Goal: Information Seeking & Learning: Learn about a topic

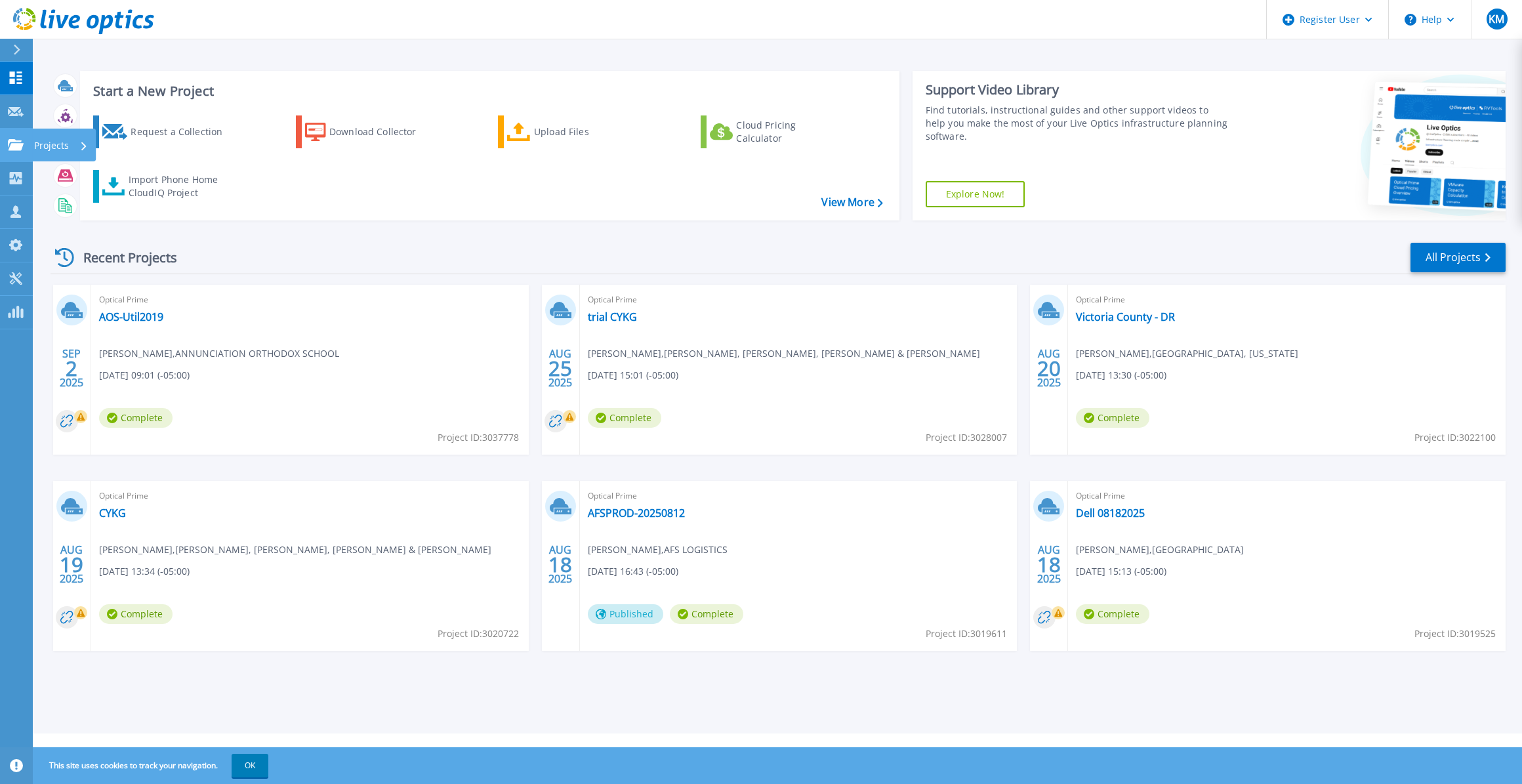
click at [31, 150] on link "Projects Projects" at bounding box center [16, 146] width 33 height 34
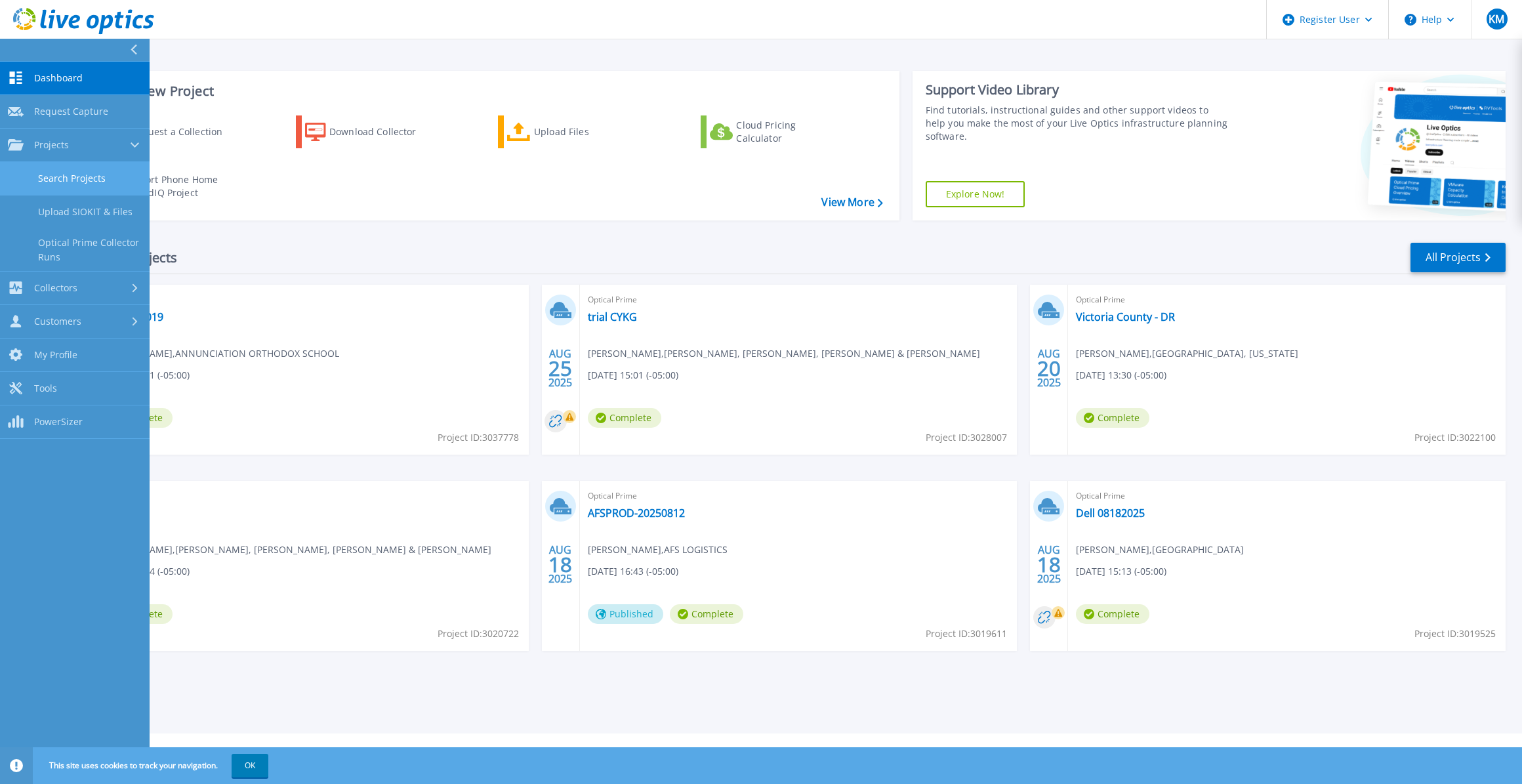
click at [67, 167] on link "Search Projects" at bounding box center [75, 178] width 150 height 34
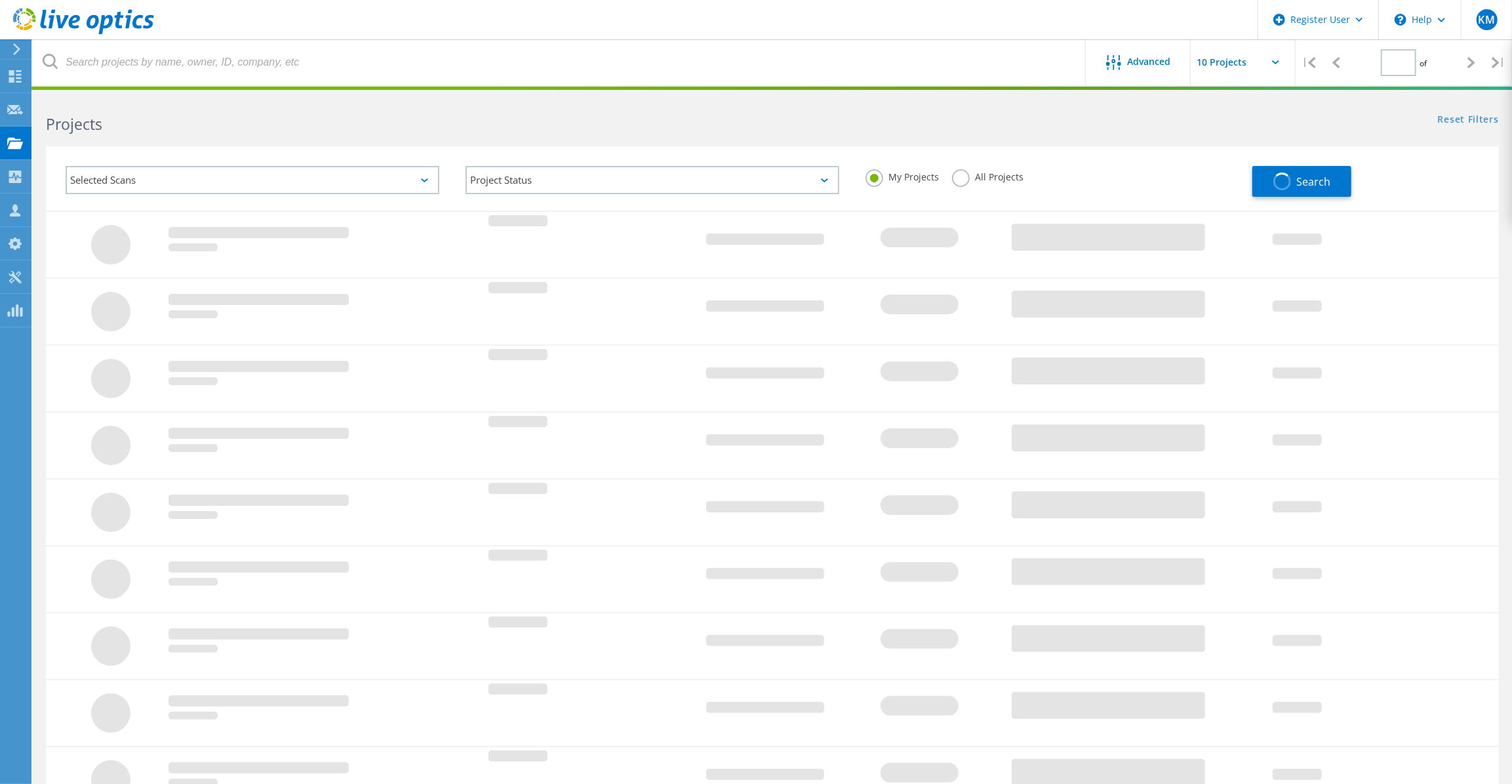
type input "1"
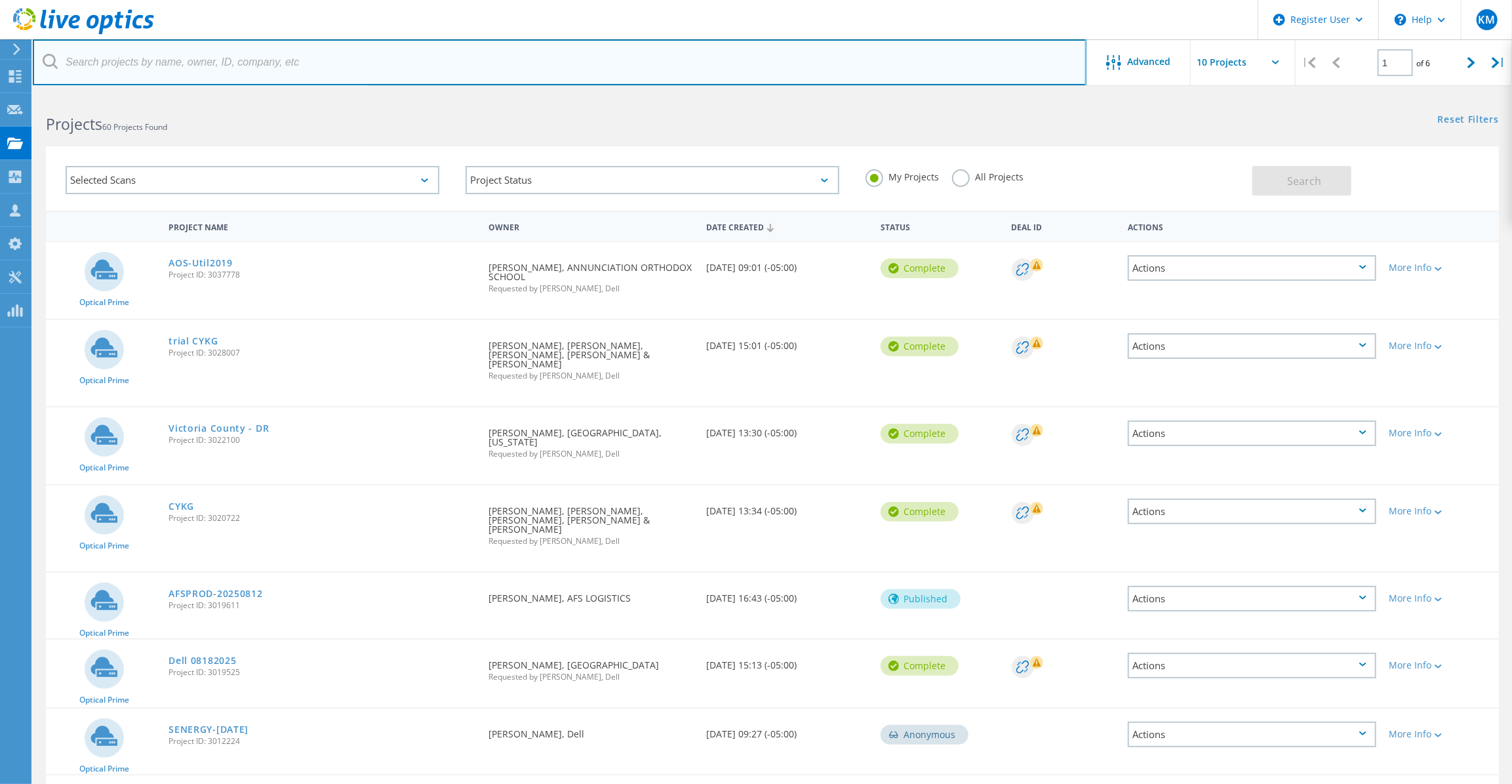
click at [202, 67] on input "text" at bounding box center [559, 62] width 1054 height 46
paste input "pfoye@aoshouston.org"
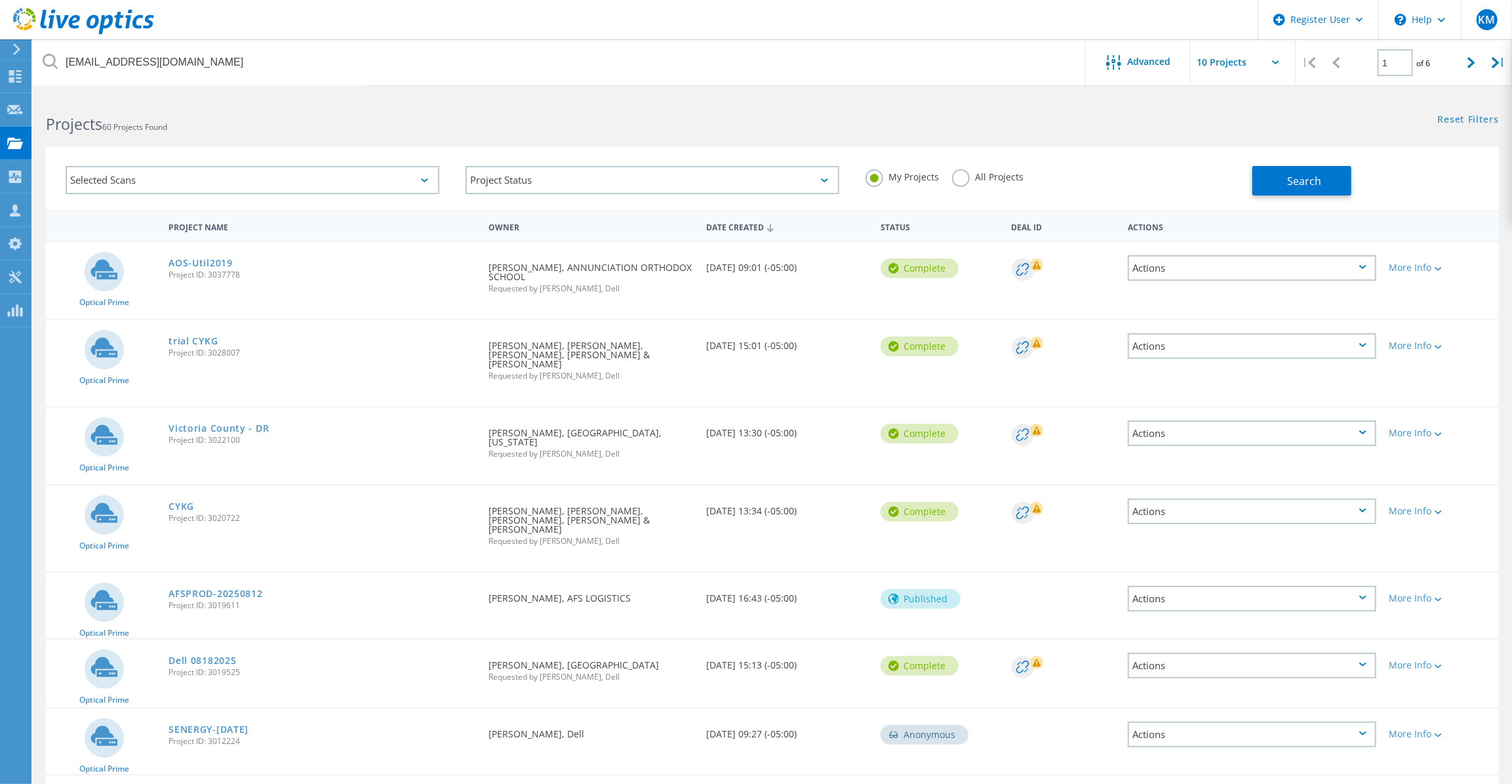
click at [965, 164] on div "My Projects All Projects" at bounding box center [1052, 176] width 400 height 48
click at [972, 173] on label "All Projects" at bounding box center [988, 176] width 71 height 13
click at [0, 0] on input "All Projects" at bounding box center [0, 0] width 0 height 0
click at [1250, 181] on div "My Projects All Projects" at bounding box center [1052, 176] width 400 height 48
click at [1265, 181] on button "Search" at bounding box center [1301, 181] width 99 height 29
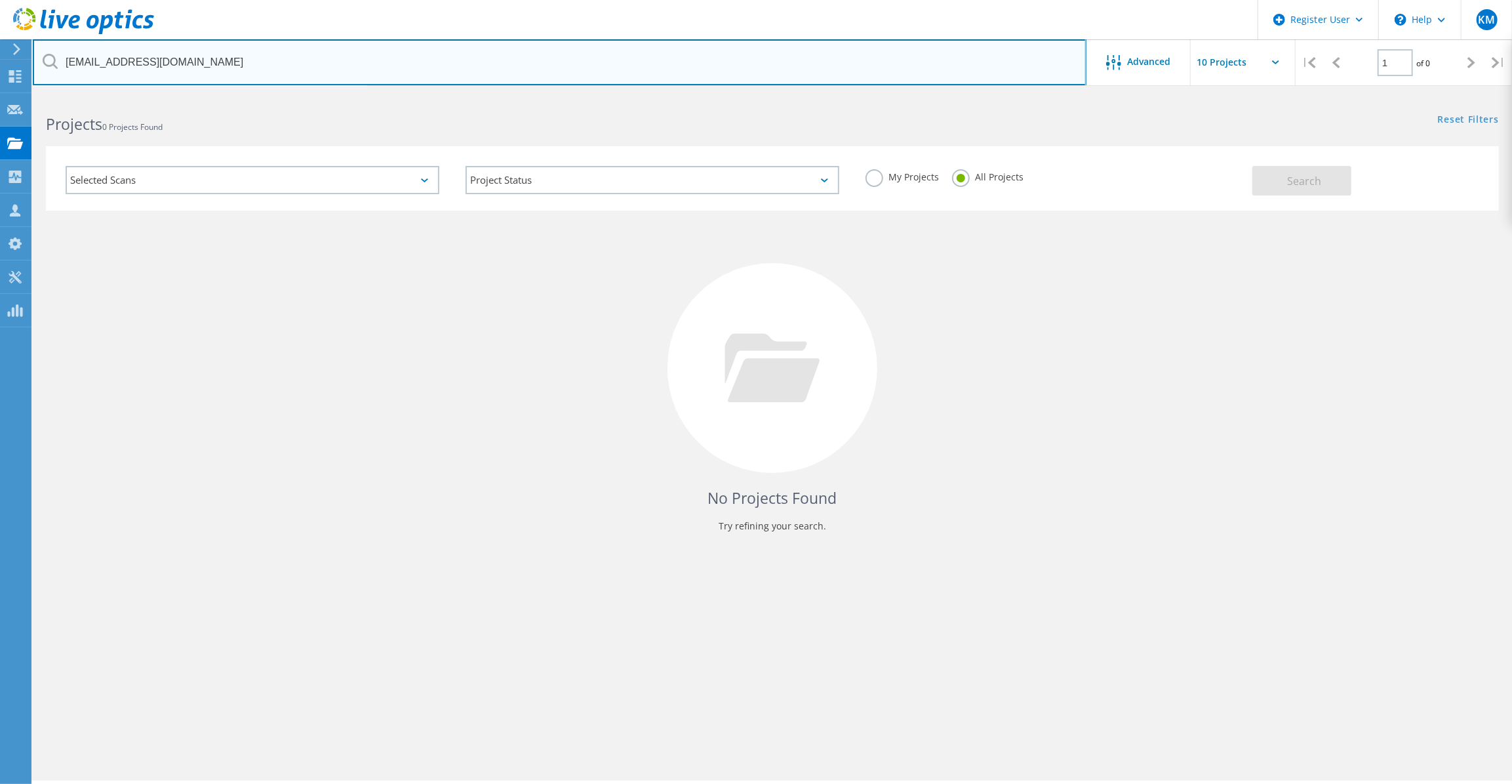
click at [92, 67] on input "pfoye@aoshouston.org" at bounding box center [559, 62] width 1054 height 46
paste input "creedy"
type input "creedy@aoshouston.org"
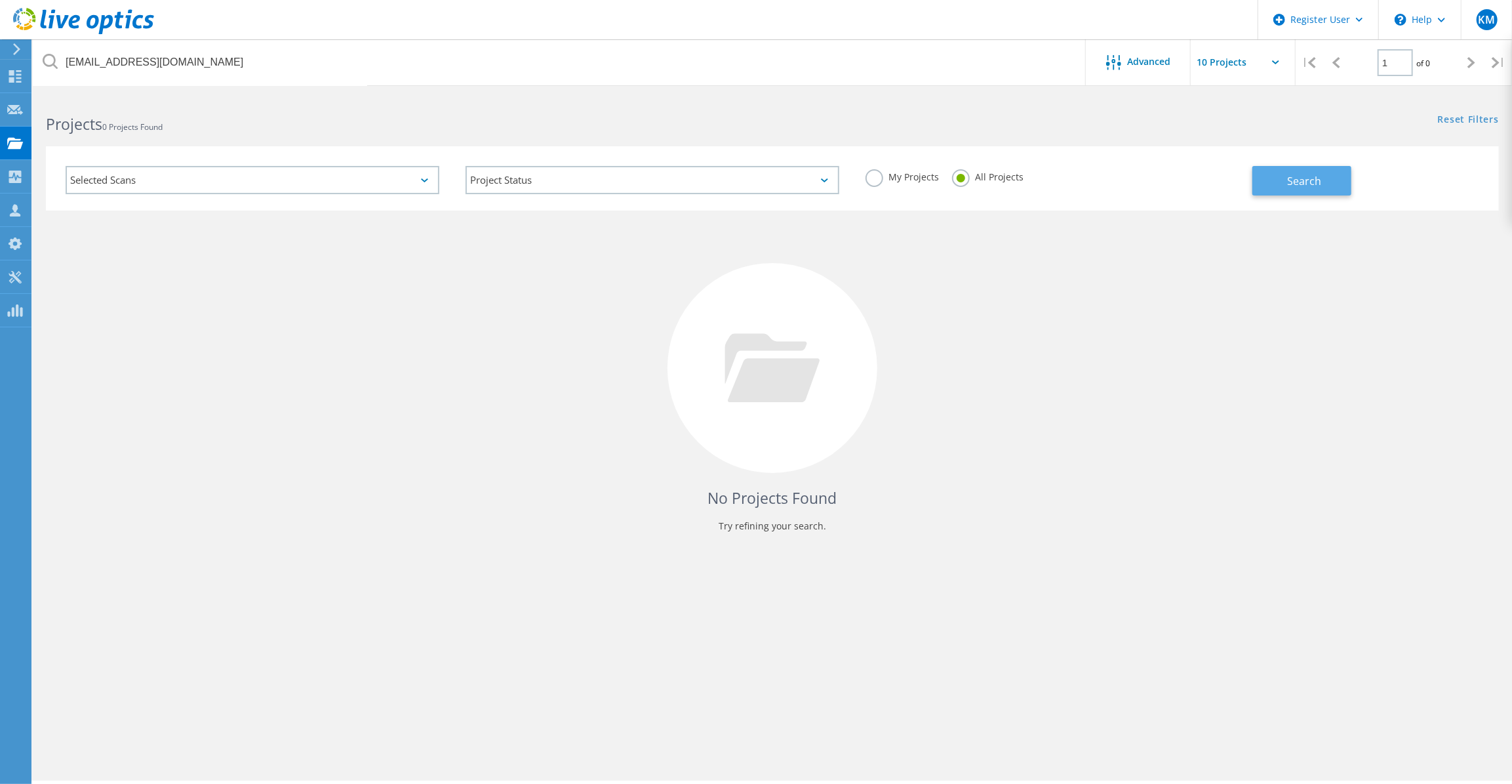
click at [1270, 183] on button "Search" at bounding box center [1301, 181] width 99 height 29
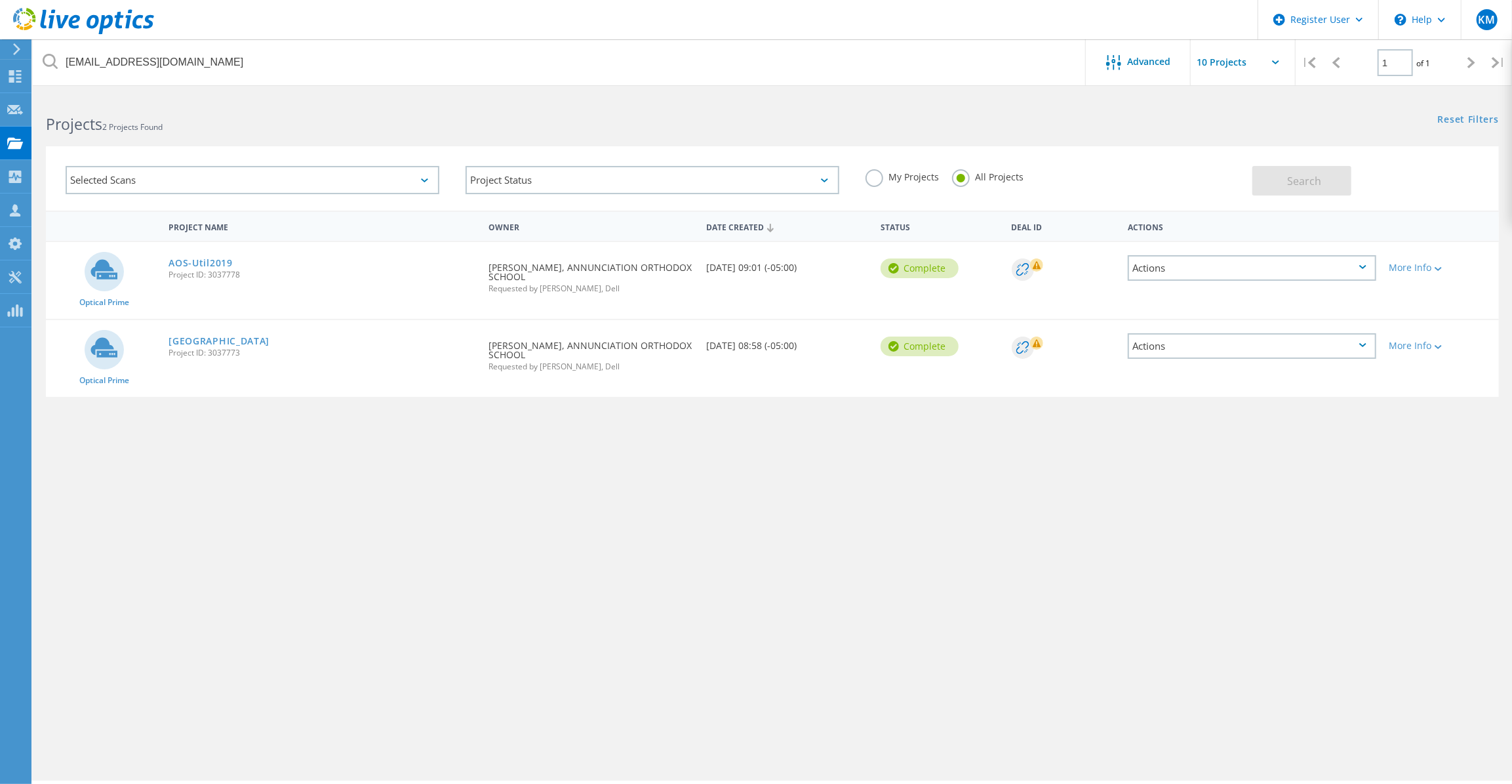
drag, startPoint x: 252, startPoint y: 335, endPoint x: 252, endPoint y: 328, distance: 7.0
click at [252, 337] on link "Annunciation Orthodox School" at bounding box center [219, 341] width 101 height 9
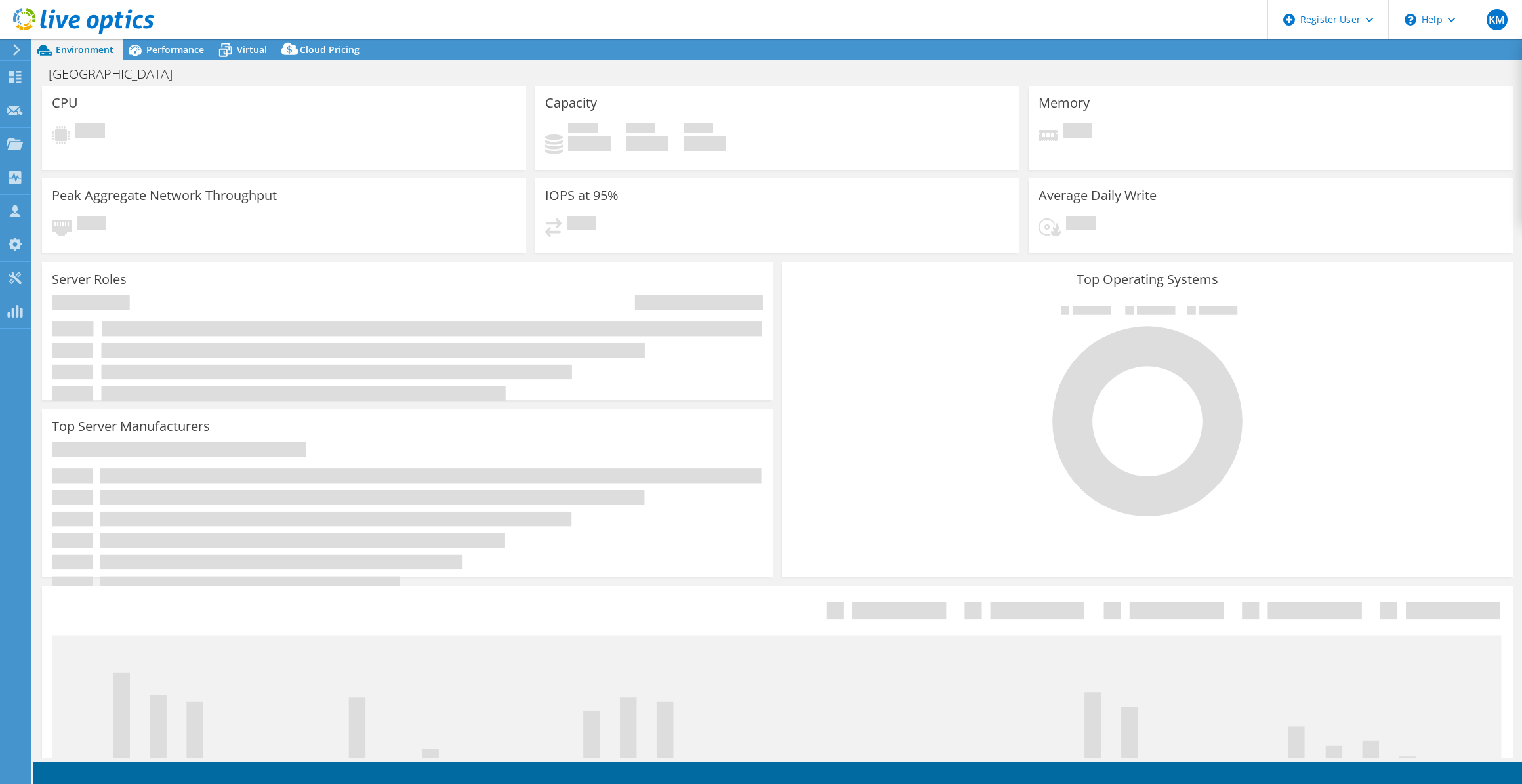
select select "USD"
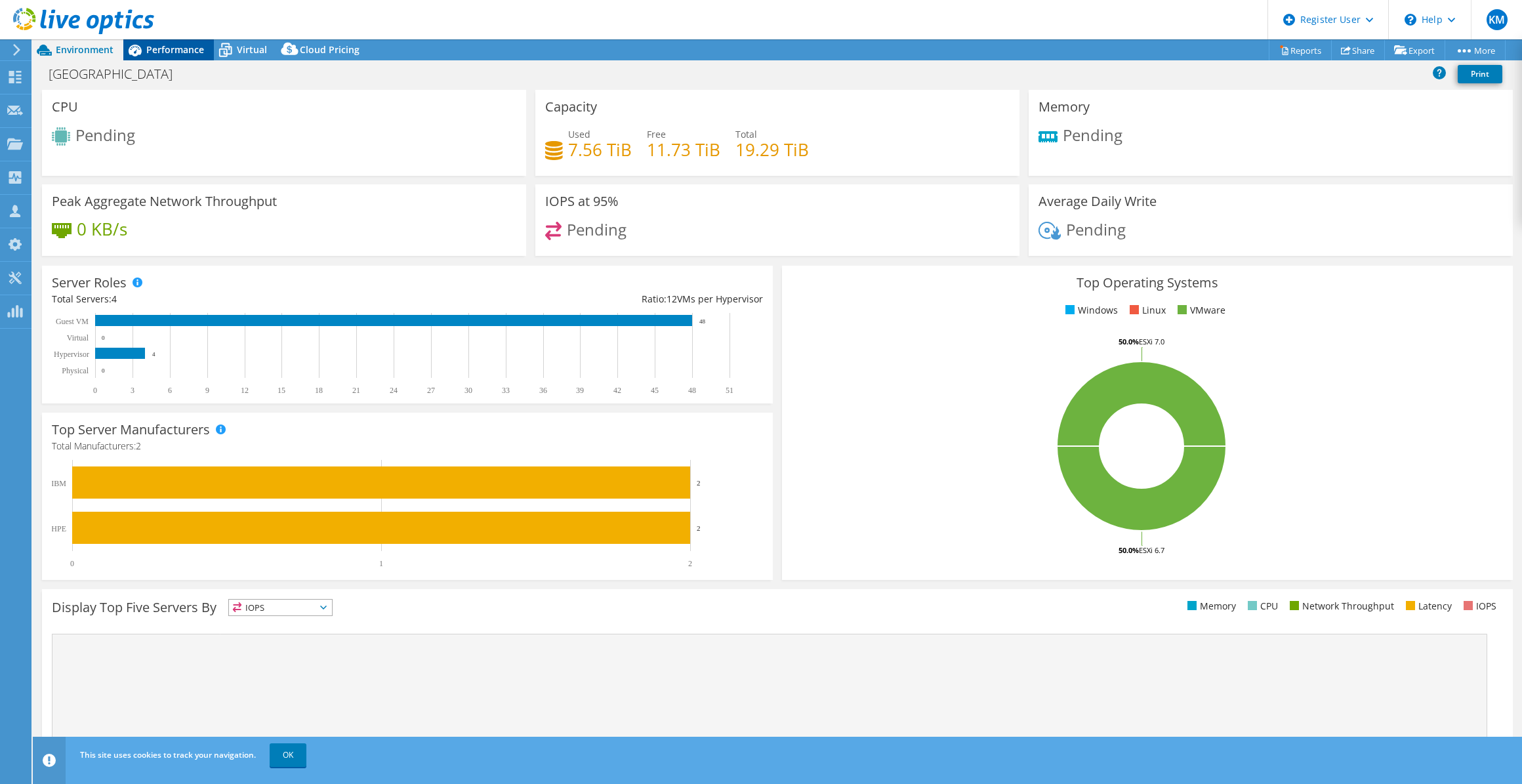
click at [205, 54] on div "Performance" at bounding box center [168, 50] width 90 height 21
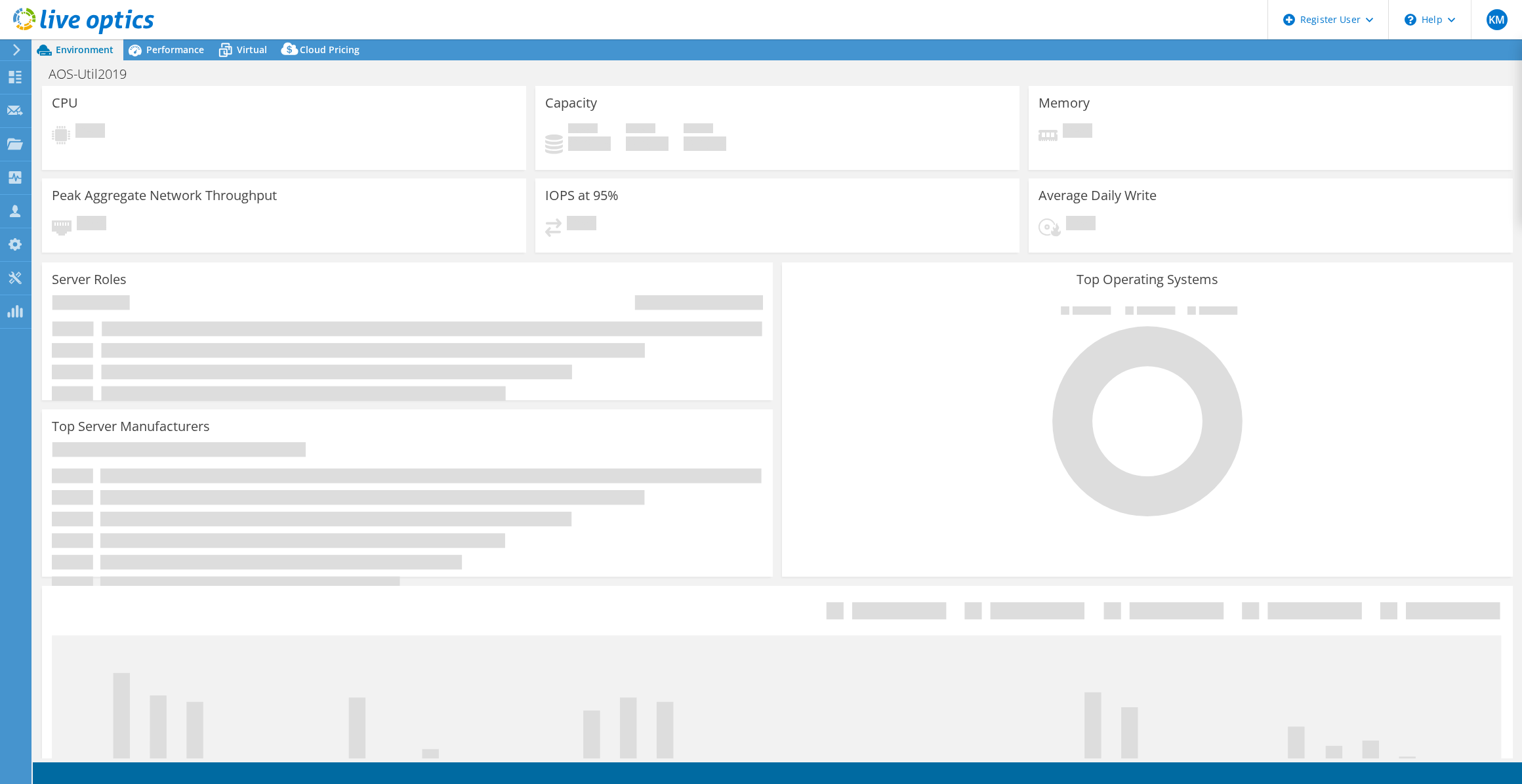
select select "USD"
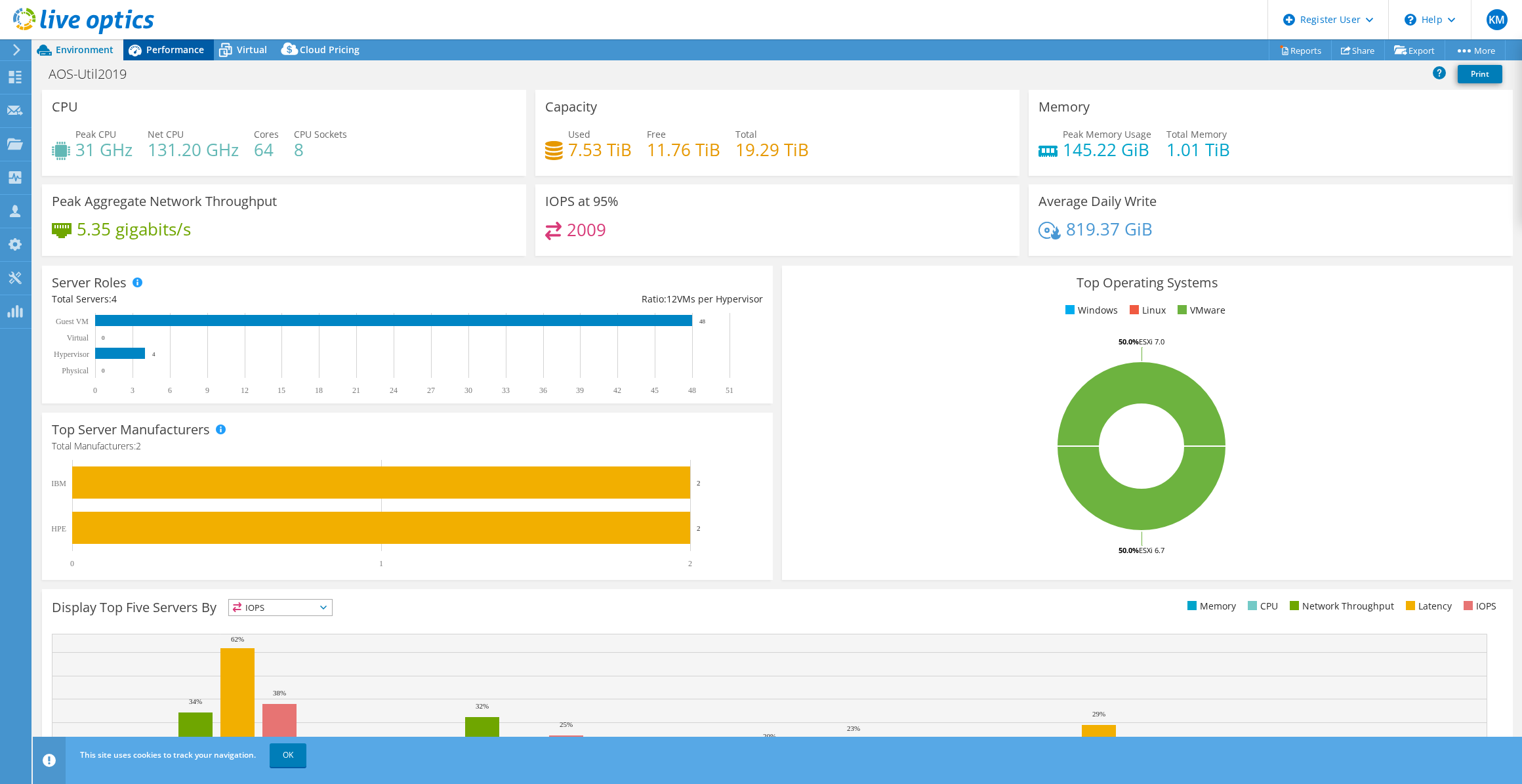
click at [179, 40] on div "Performance" at bounding box center [168, 50] width 90 height 21
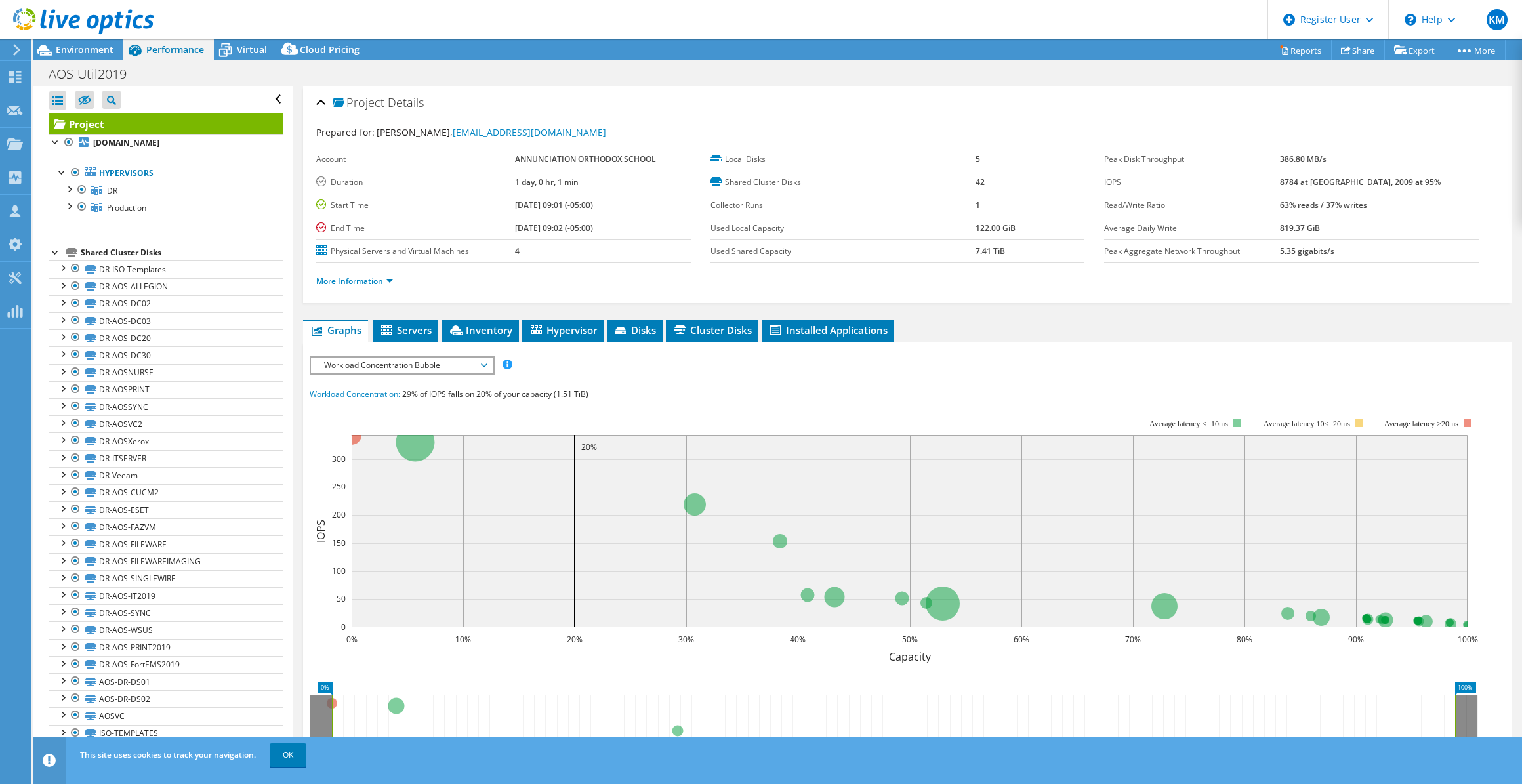
click at [361, 275] on link "More Information" at bounding box center [355, 281] width 77 height 11
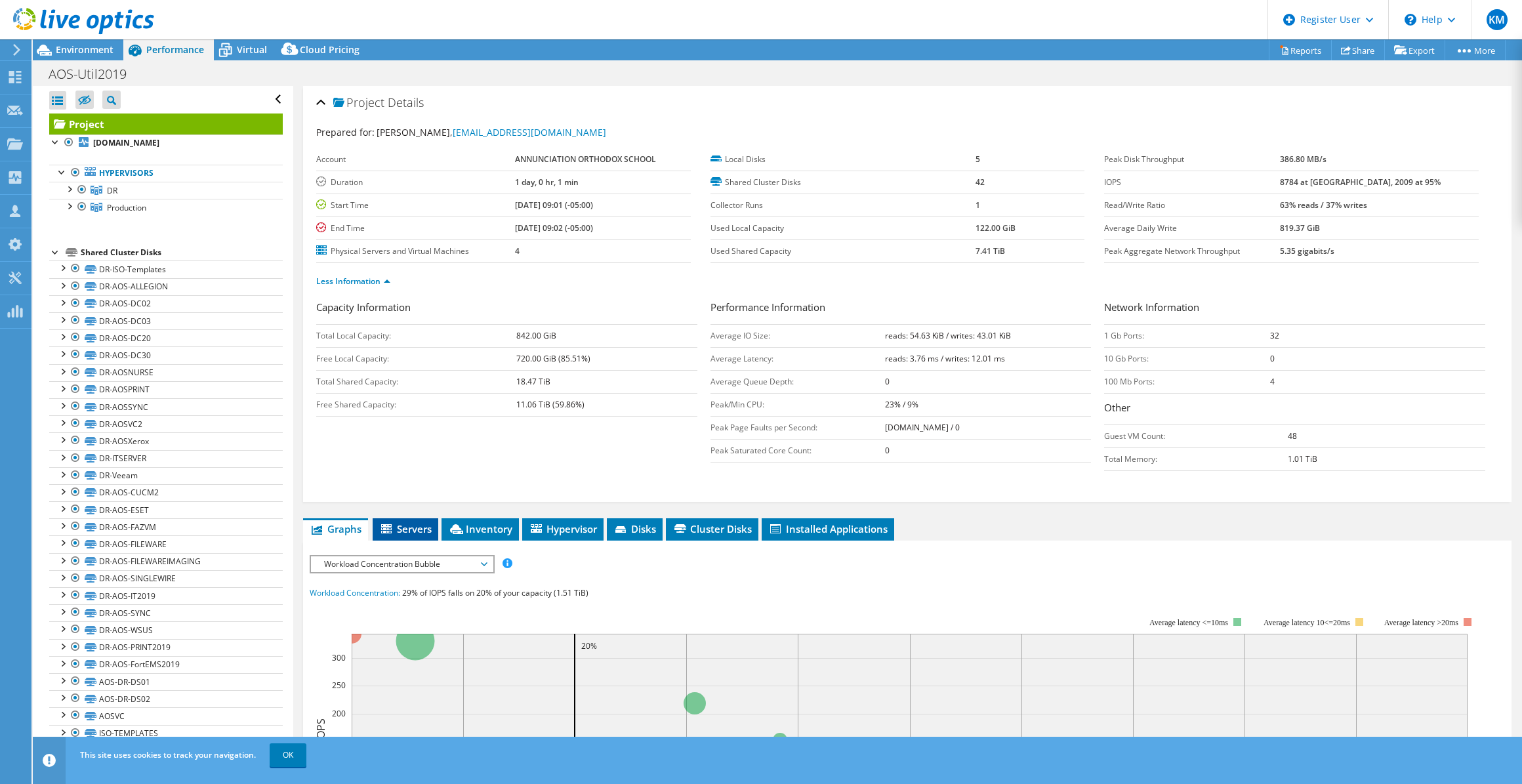
click at [415, 531] on span "Servers" at bounding box center [405, 528] width 53 height 13
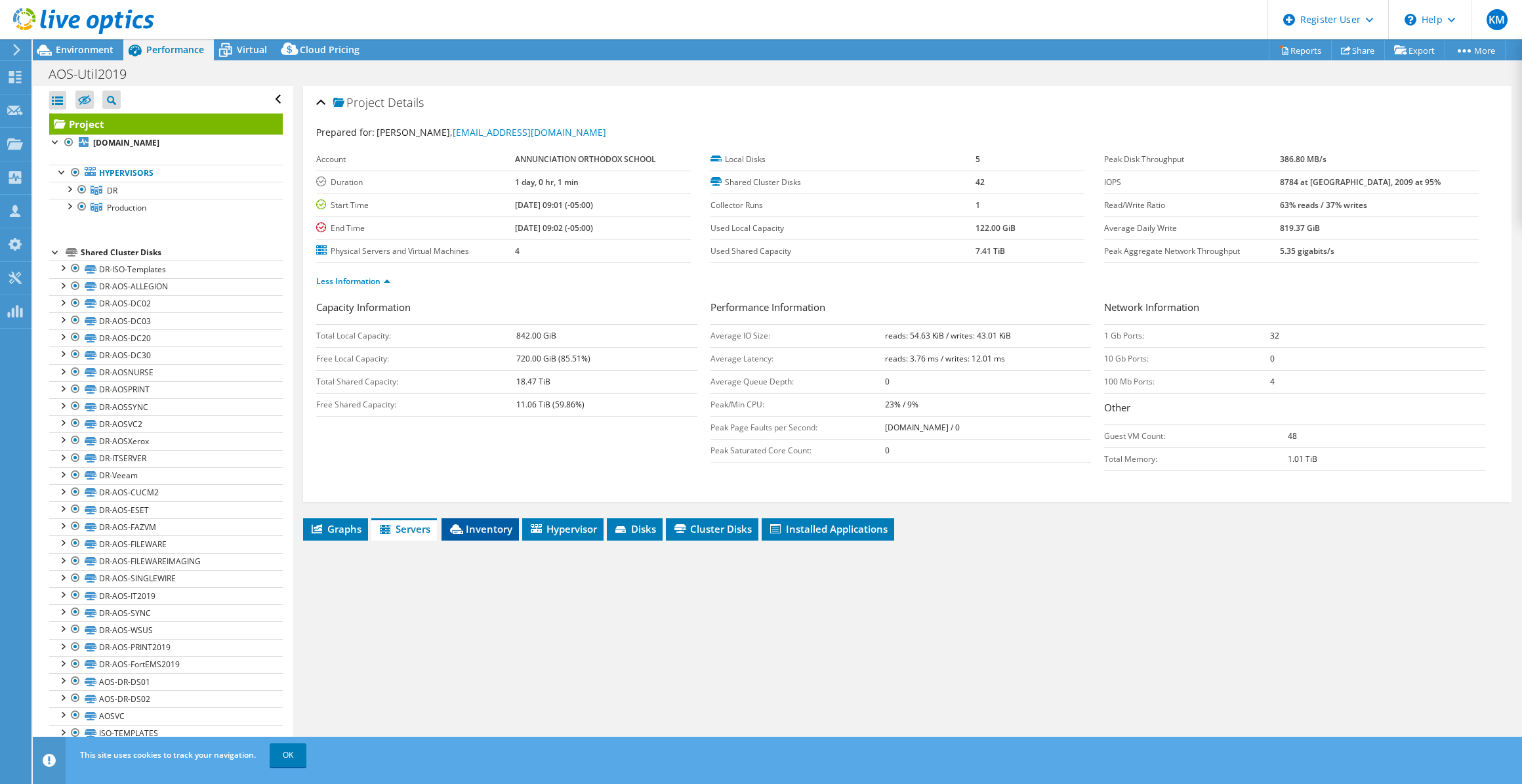
click at [510, 524] on span "Inventory" at bounding box center [480, 528] width 64 height 13
click at [822, 518] on li "Installed Applications" at bounding box center [828, 529] width 132 height 22
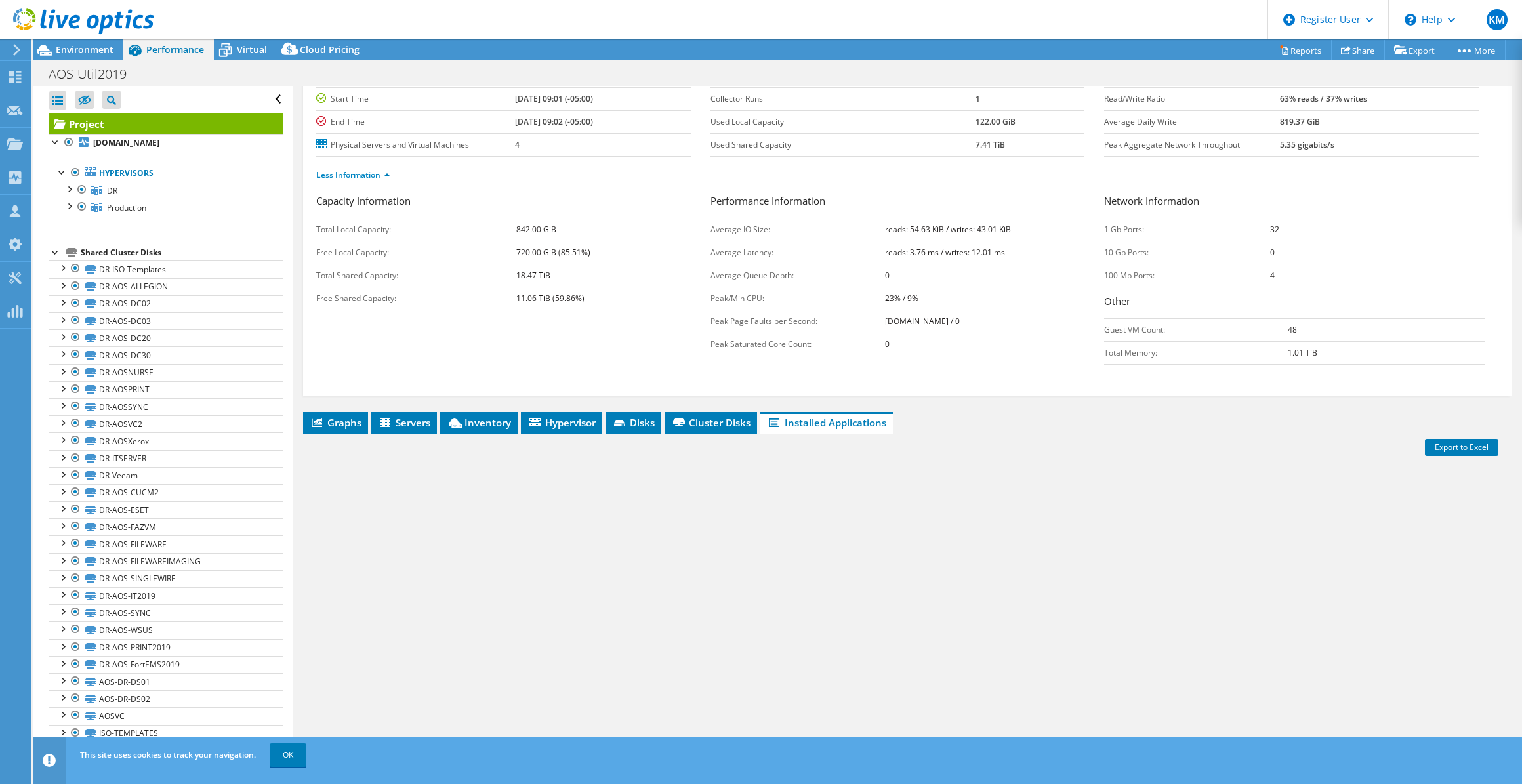
scroll to position [108, 0]
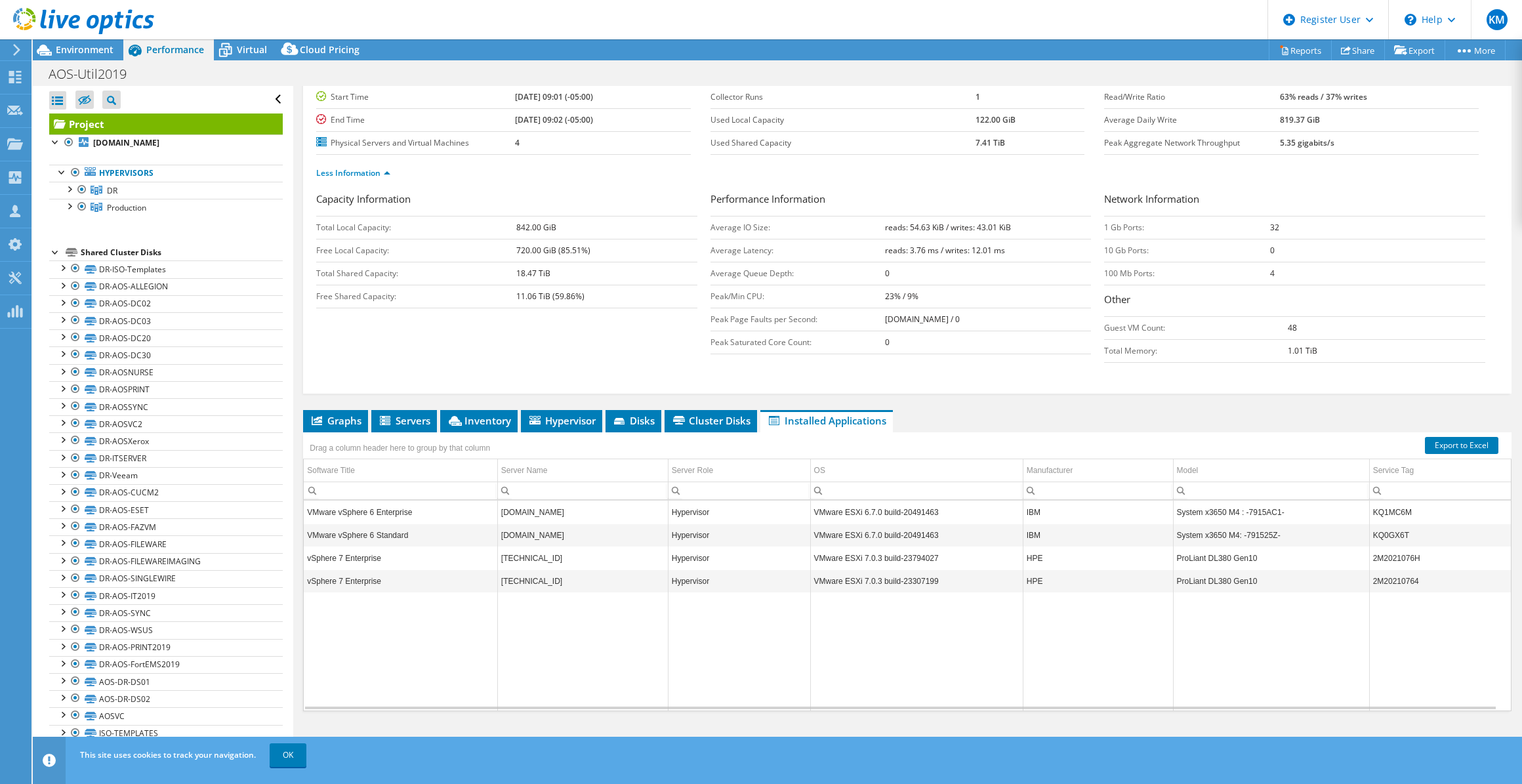
click at [724, 405] on div "Project Details Prepared for: [PERSON_NAME], [EMAIL_ADDRESS][DOMAIN_NAME] Accou…" at bounding box center [908, 369] width 1229 height 783
click at [747, 420] on span "Cluster Disks" at bounding box center [710, 420] width 79 height 13
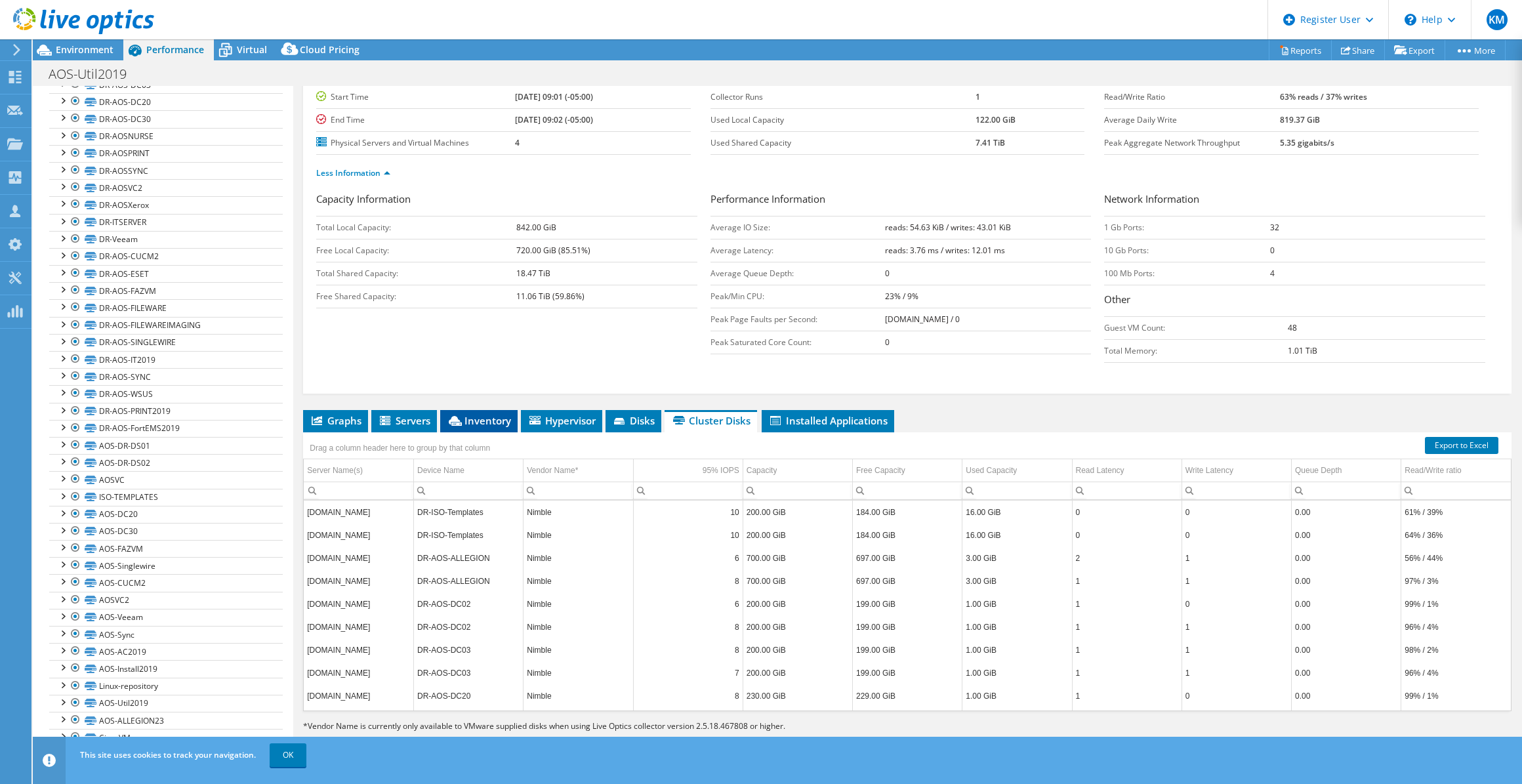
click at [480, 415] on span "Inventory" at bounding box center [479, 420] width 64 height 13
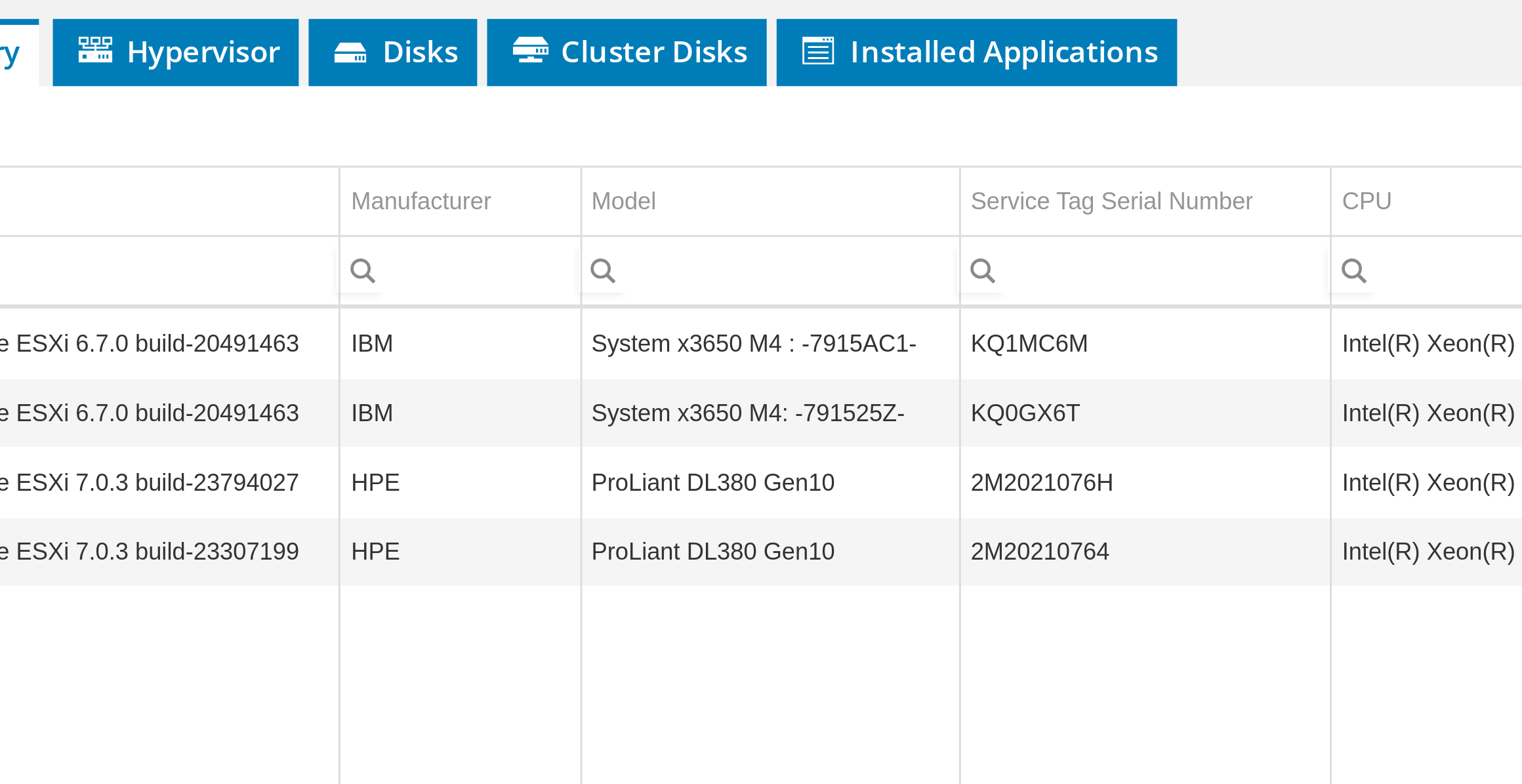
scroll to position [5, 0]
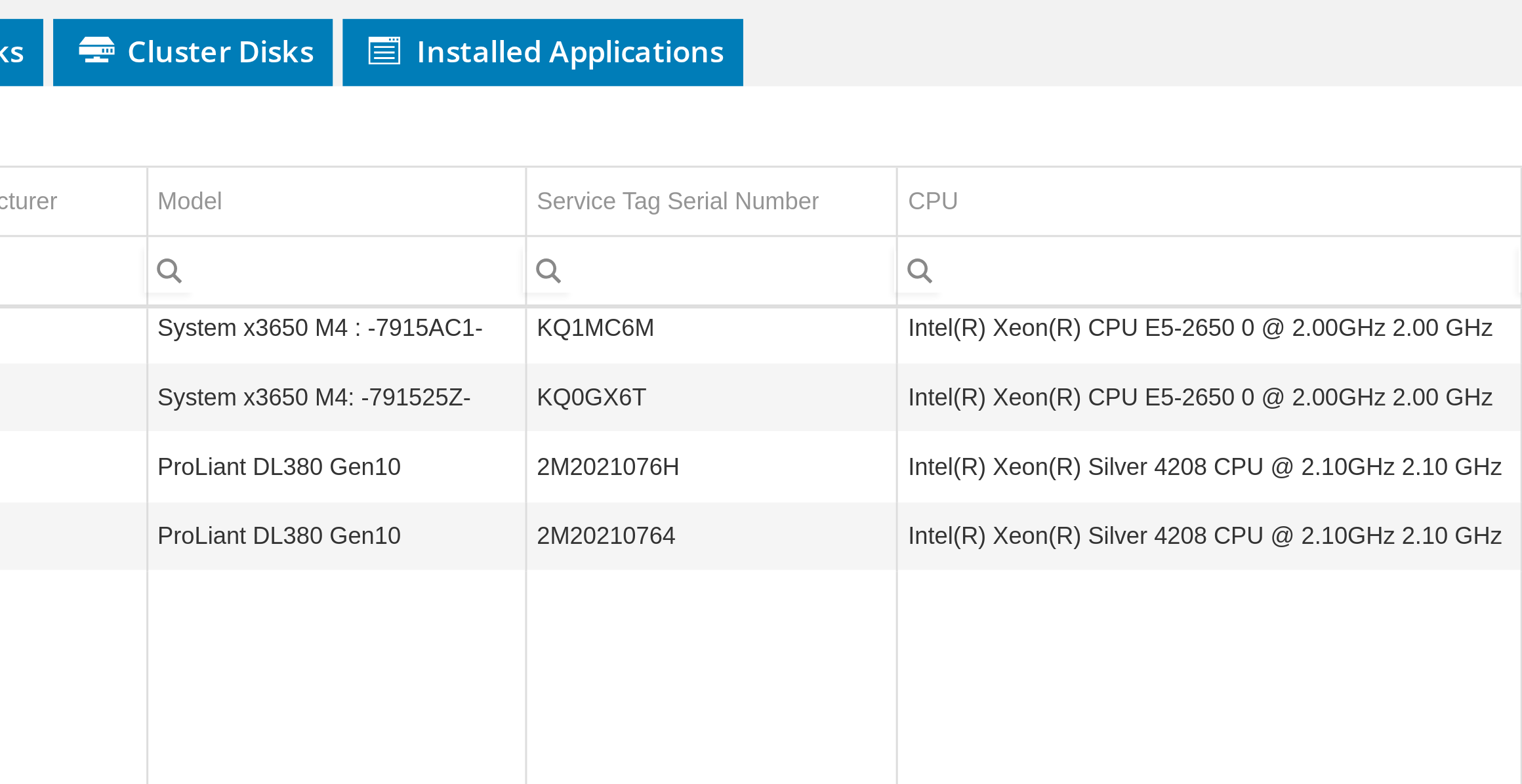
click at [839, 510] on td "KQ1MC6M" at bounding box center [883, 512] width 123 height 23
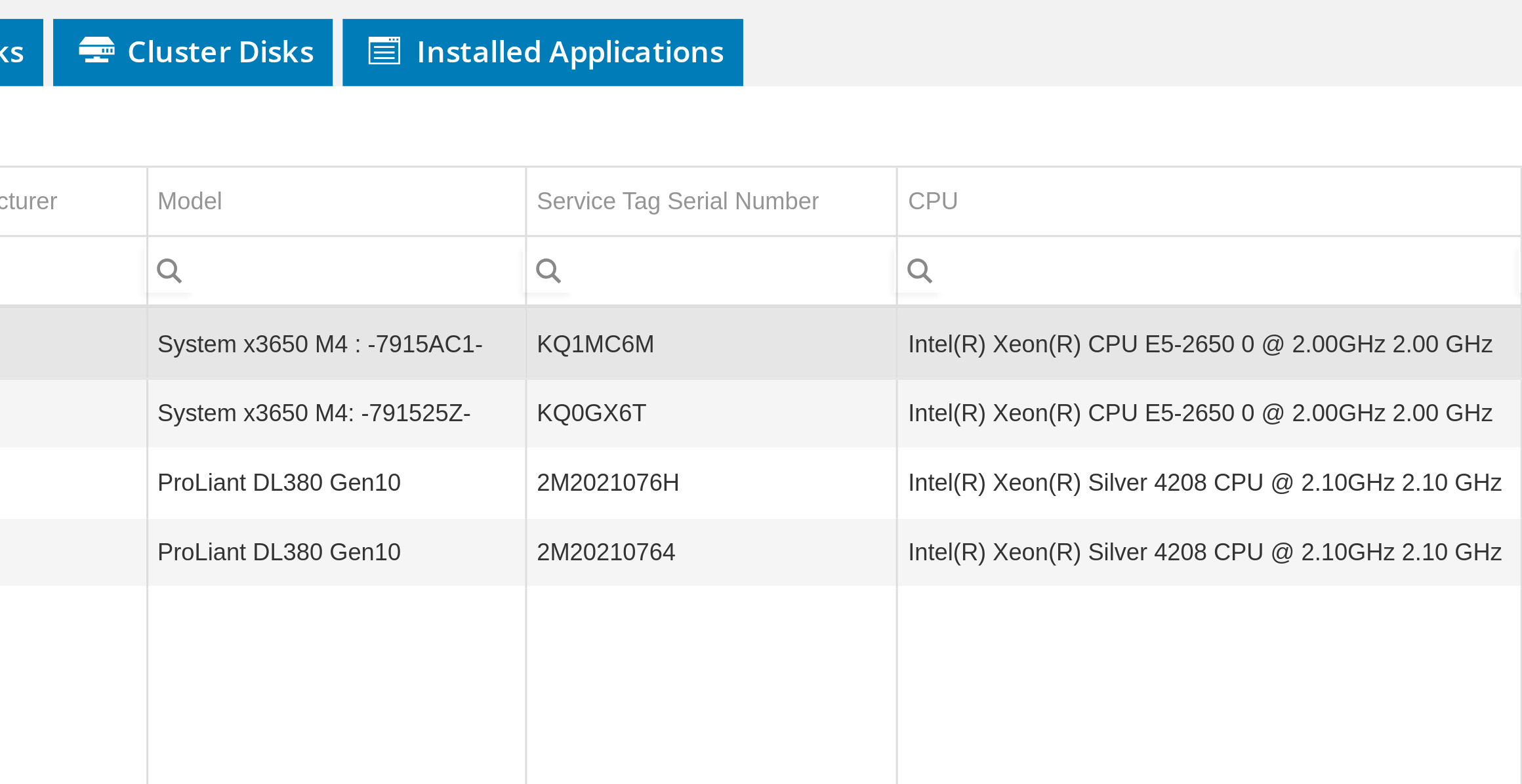
click at [840, 512] on td "KQ1MC6M" at bounding box center [883, 517] width 123 height 23
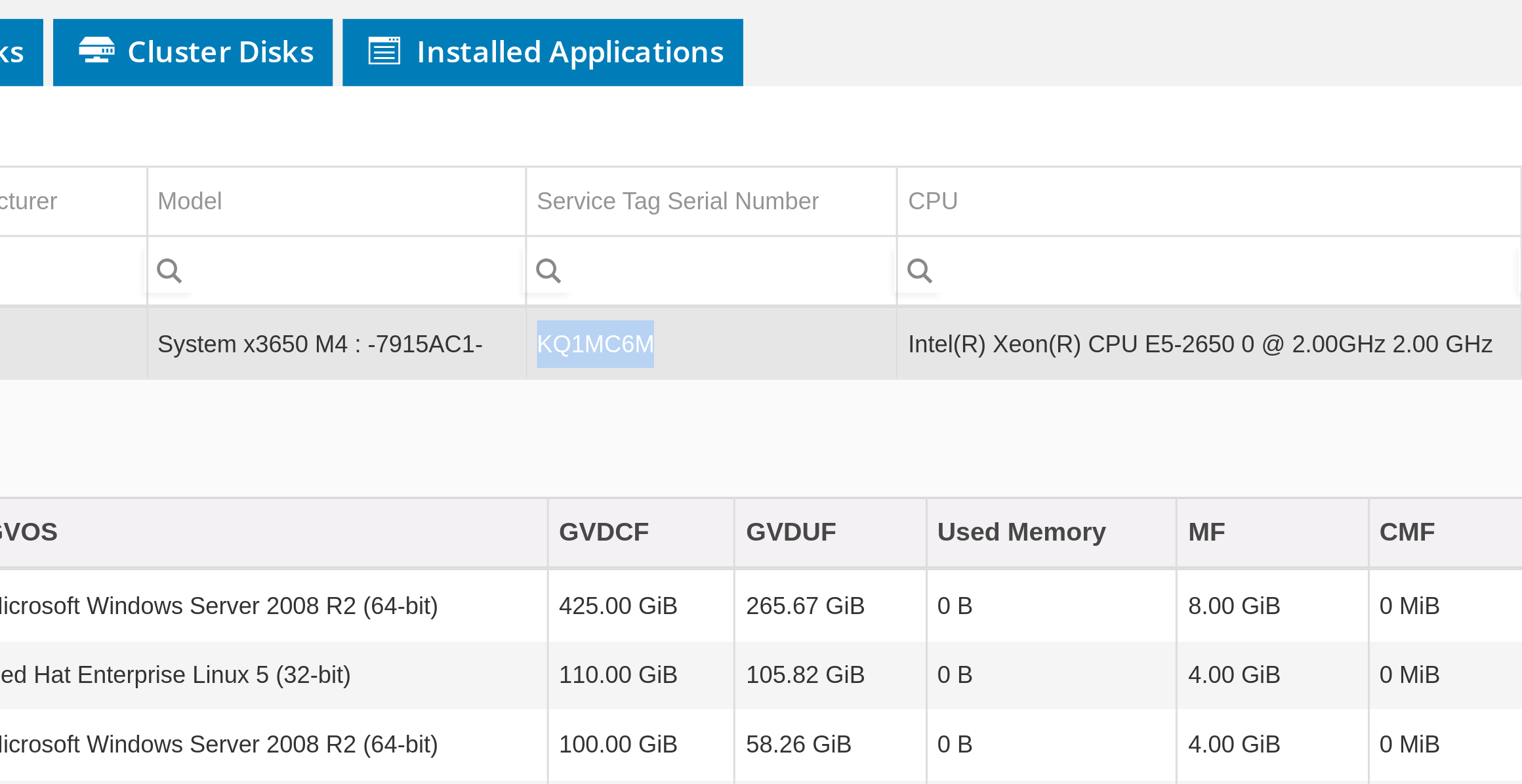
drag, startPoint x: 869, startPoint y: 514, endPoint x: 826, endPoint y: 509, distance: 43.3
click at [826, 509] on td "KQ1MC6M" at bounding box center [883, 517] width 123 height 23
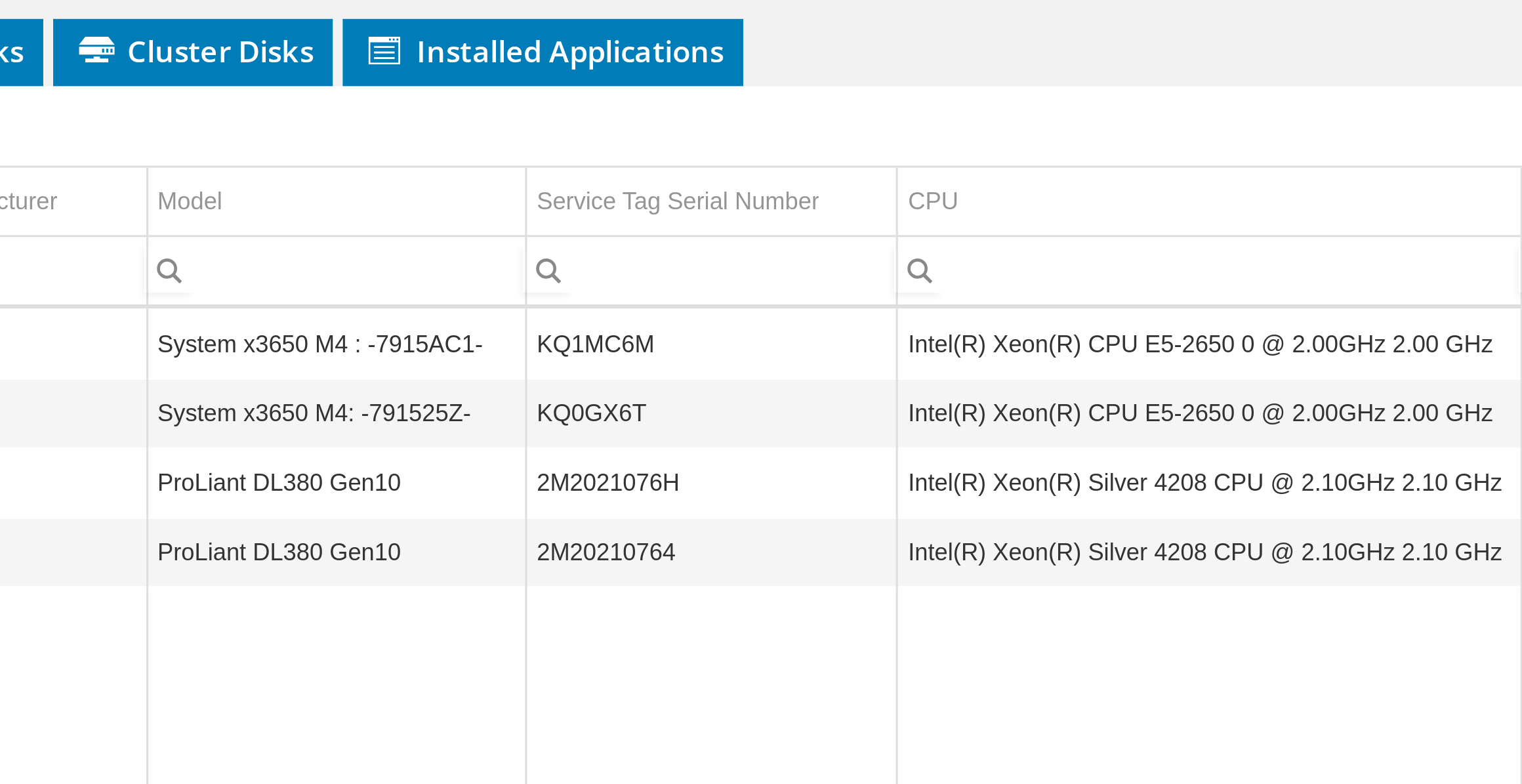
copy td "KQ1MC6M"
drag, startPoint x: 860, startPoint y: 510, endPoint x: 824, endPoint y: 511, distance: 36.0
click at [824, 511] on td "KQ1MC6M" at bounding box center [883, 517] width 123 height 23
copy td "KQ1MC6M"
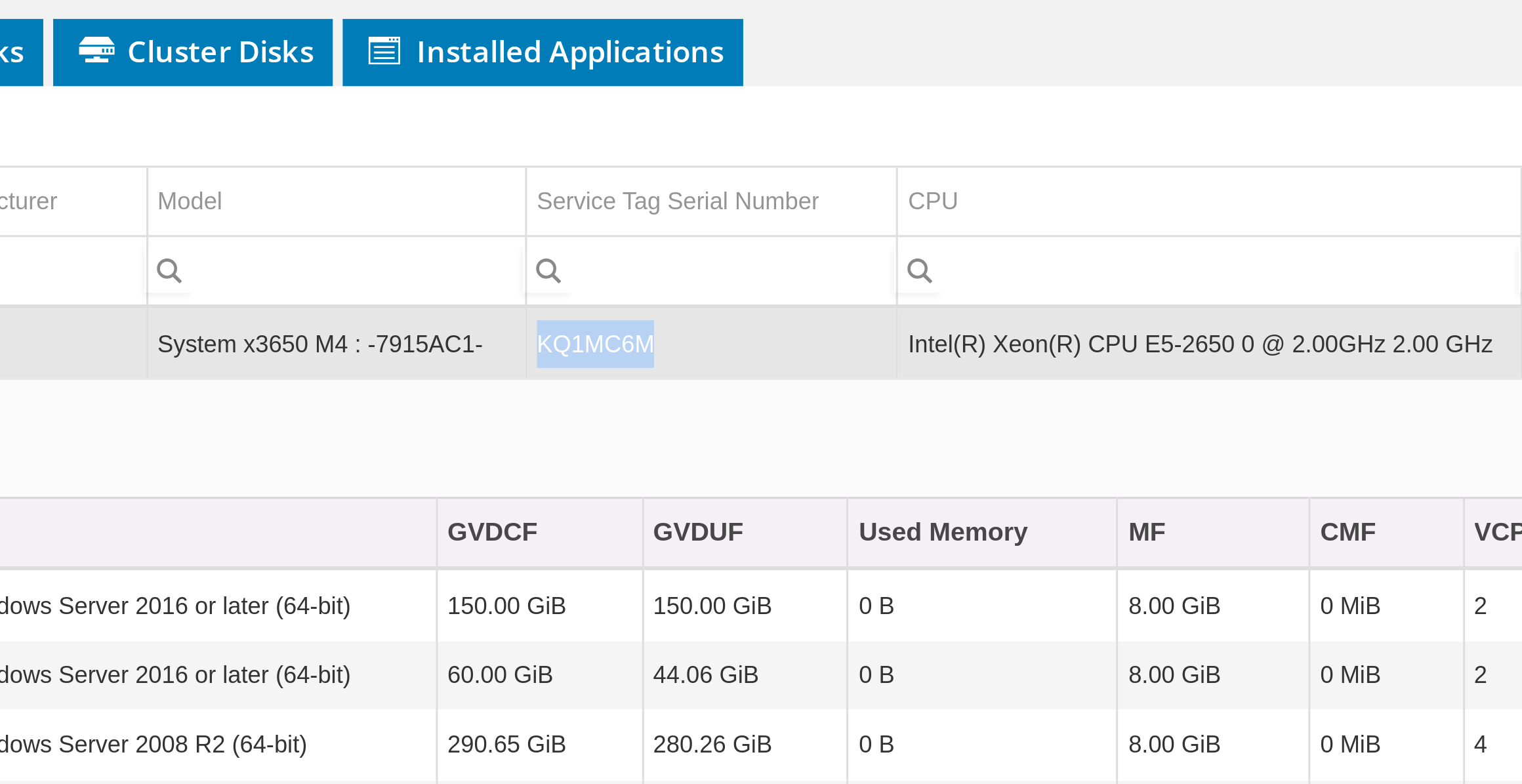
copy td "KQ1MC6M"
drag, startPoint x: 873, startPoint y: 511, endPoint x: 826, endPoint y: 515, distance: 47.2
click at [826, 515] on td "KQ1MC6M" at bounding box center [883, 517] width 123 height 23
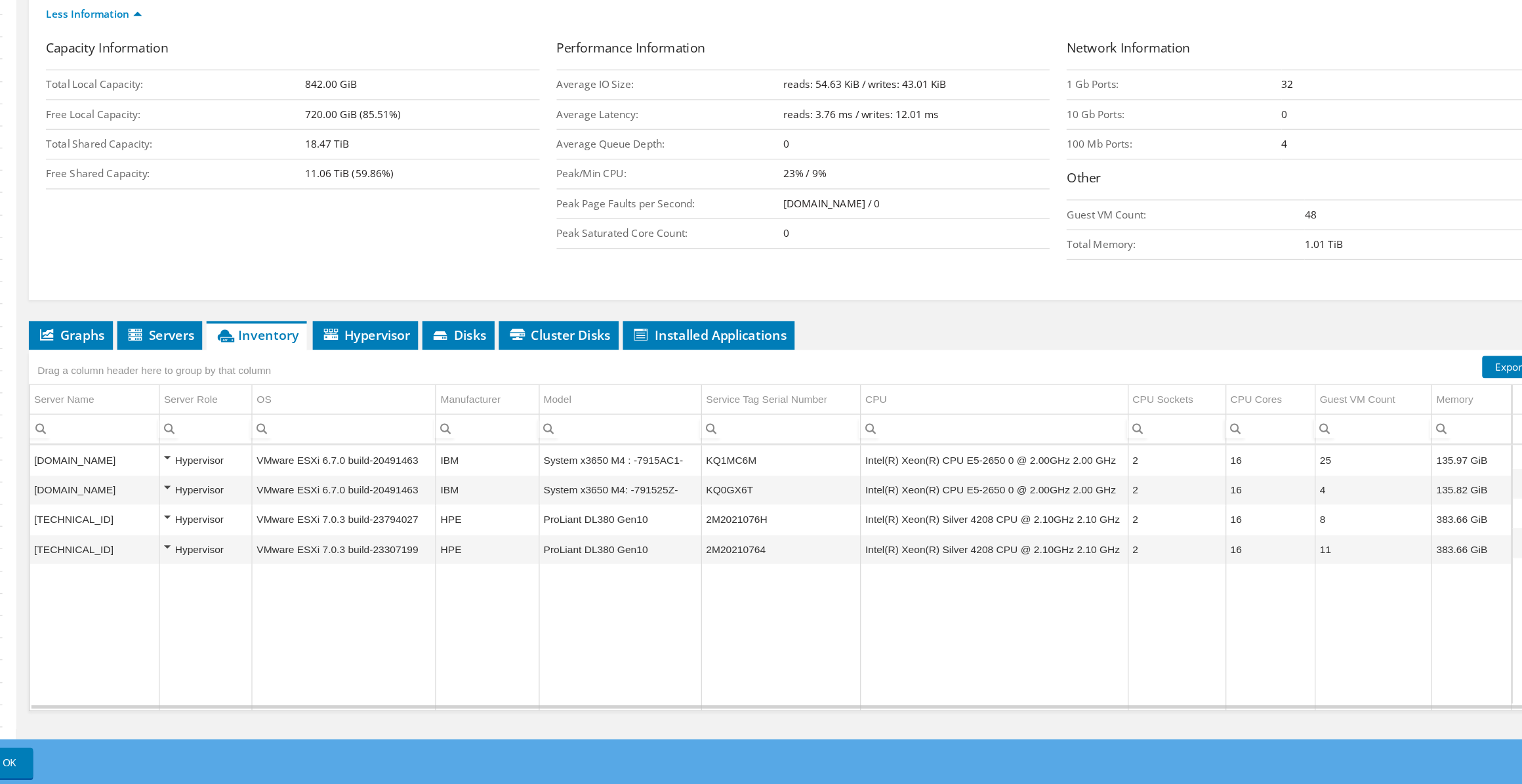
scroll to position [5, 0]
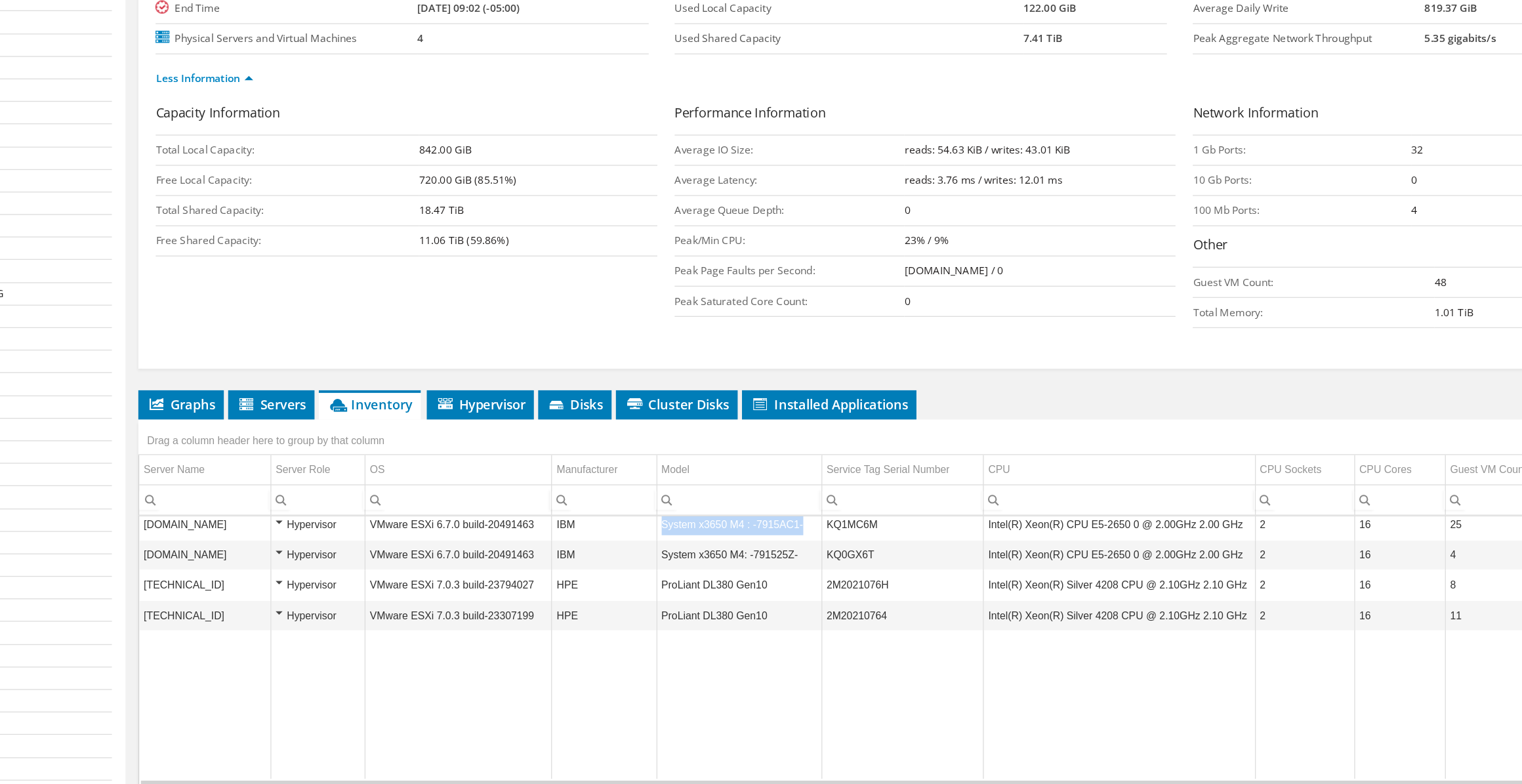
copy td "System x3650 M4 : -7915AC1-"
drag, startPoint x: 805, startPoint y: 513, endPoint x: 698, endPoint y: 512, distance: 107.0
click at [698, 512] on td "System x3650 M4 : -7915AC1-" at bounding box center [759, 515] width 125 height 23
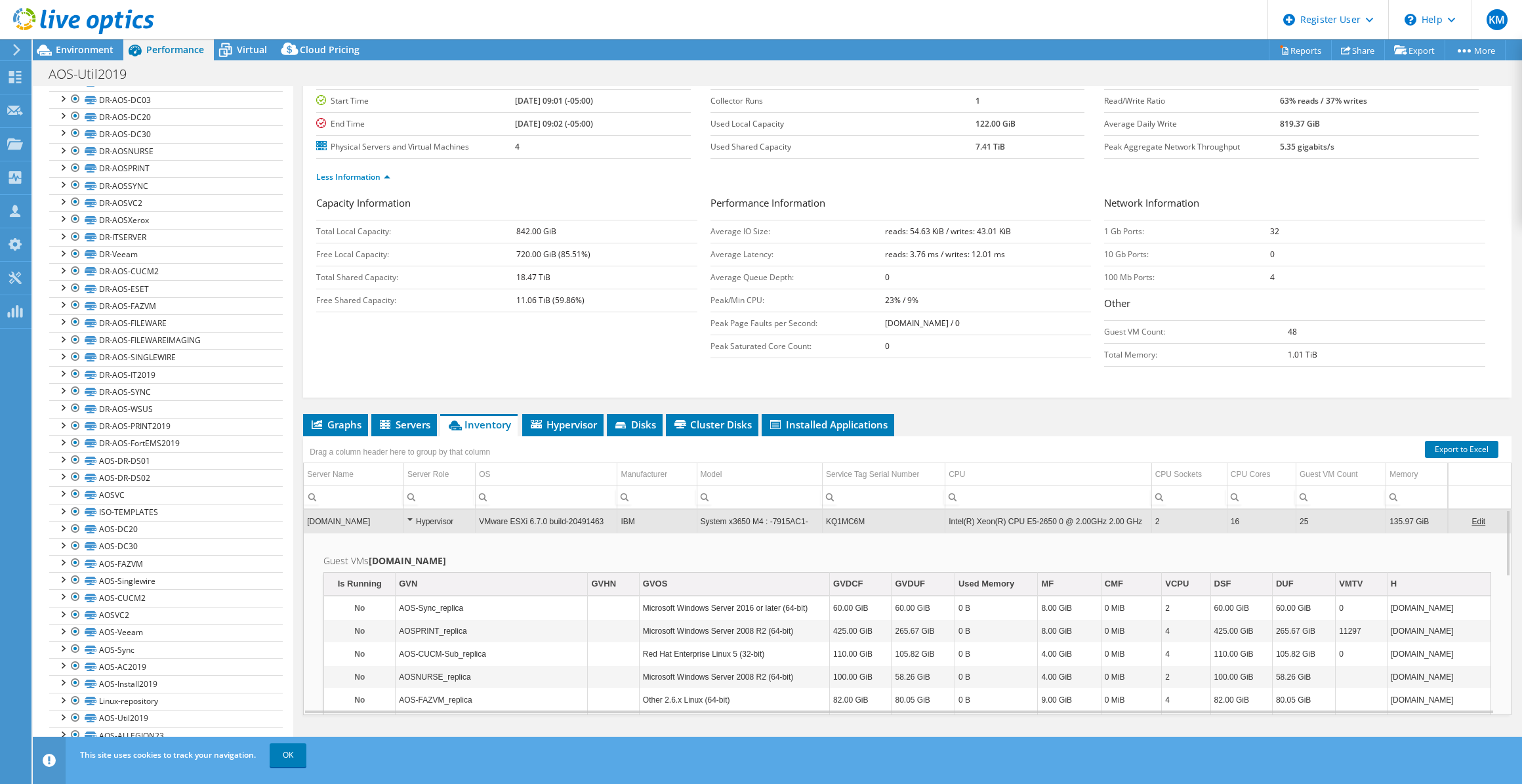
scroll to position [0, 0]
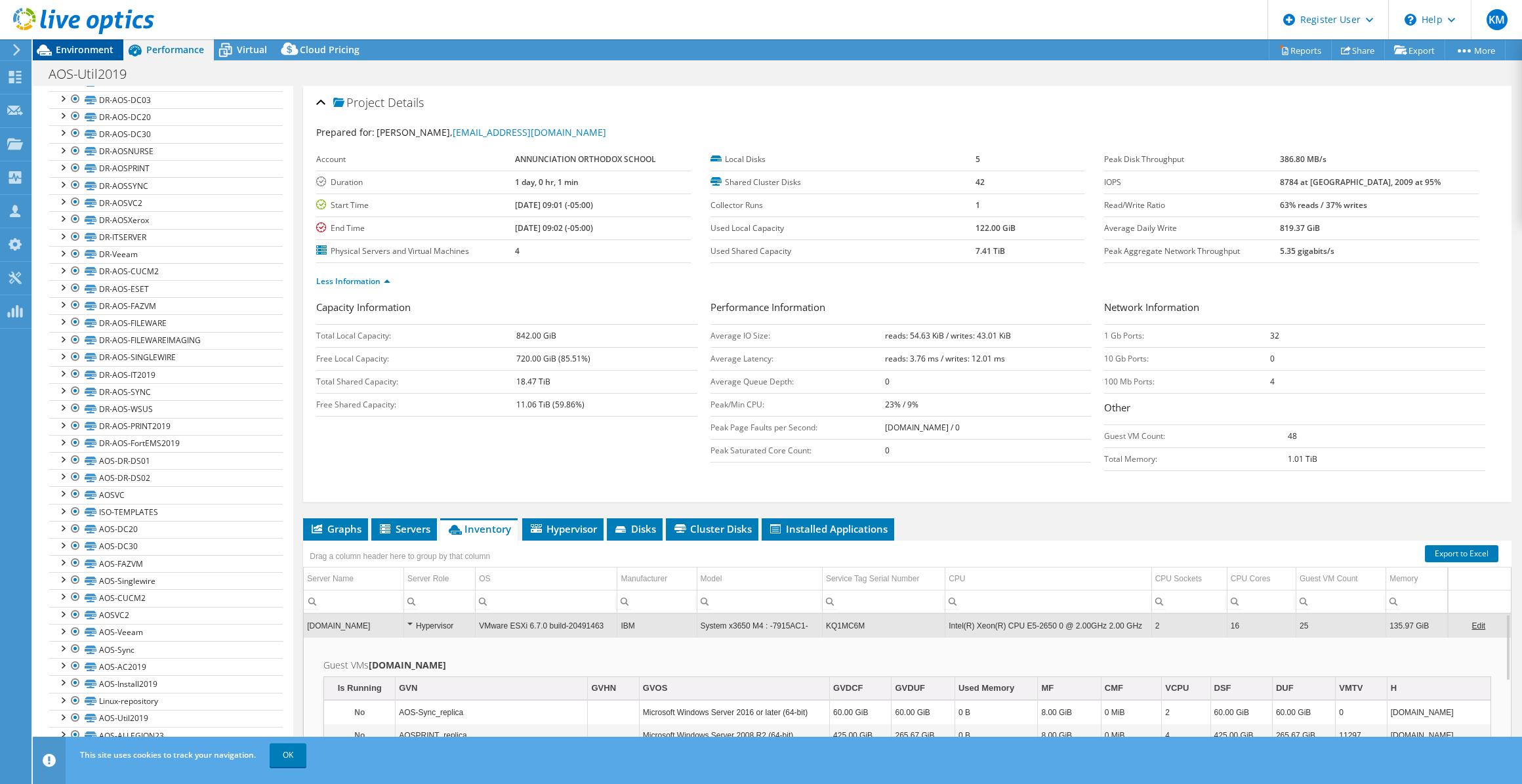
click at [73, 53] on span "Environment" at bounding box center [85, 50] width 57 height 13
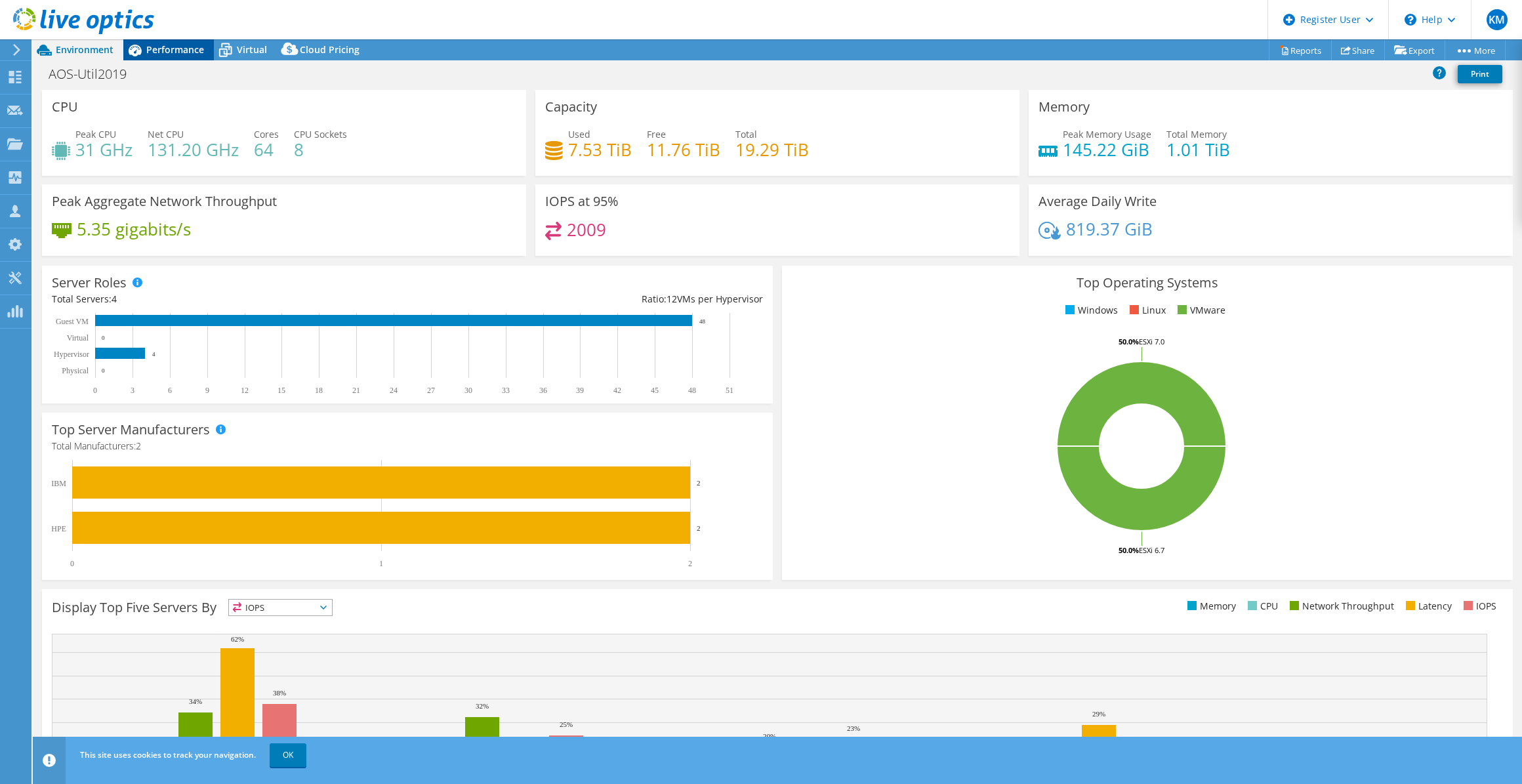
click at [156, 46] on span "Performance" at bounding box center [175, 50] width 57 height 13
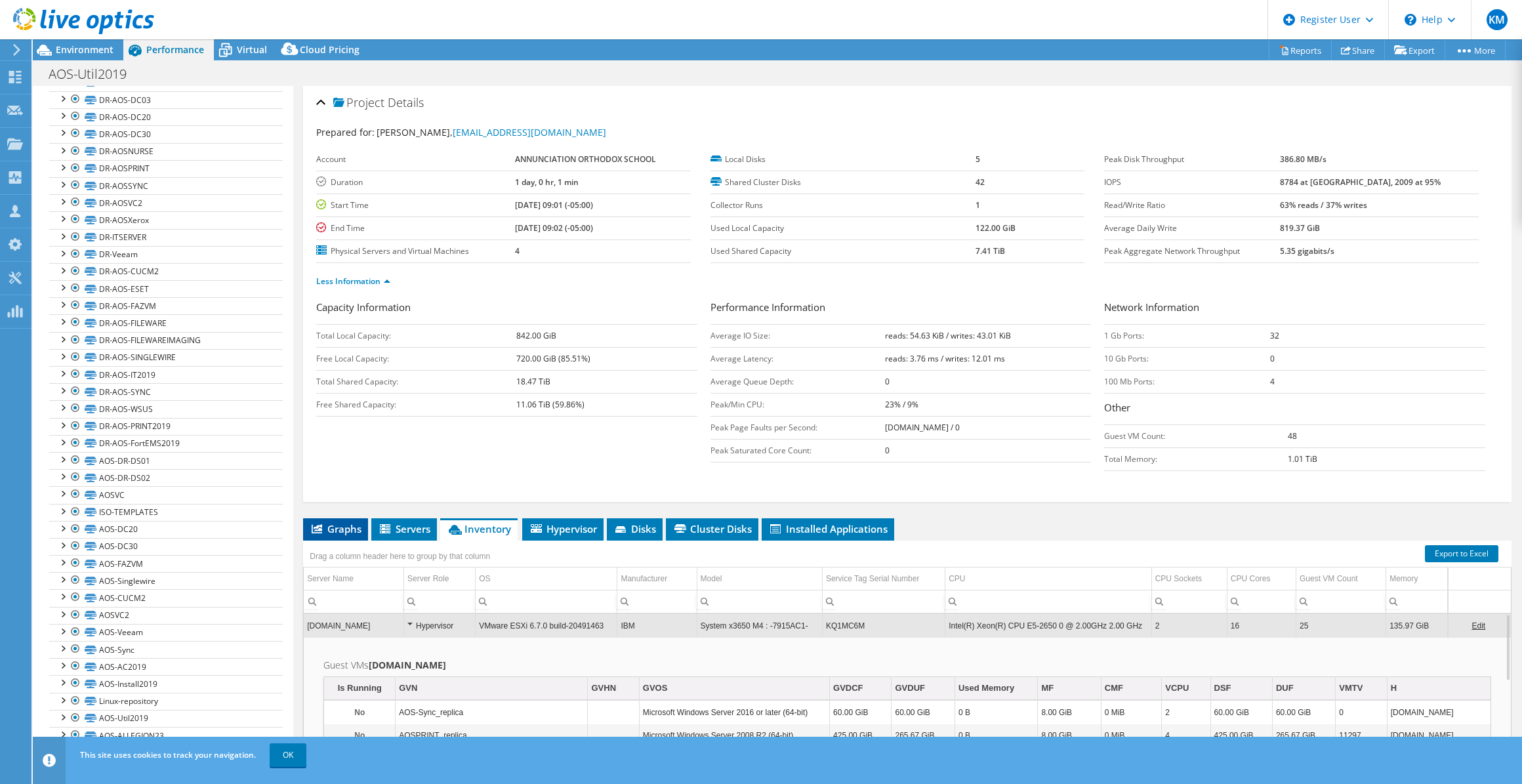
click at [338, 526] on span "Graphs" at bounding box center [335, 528] width 52 height 13
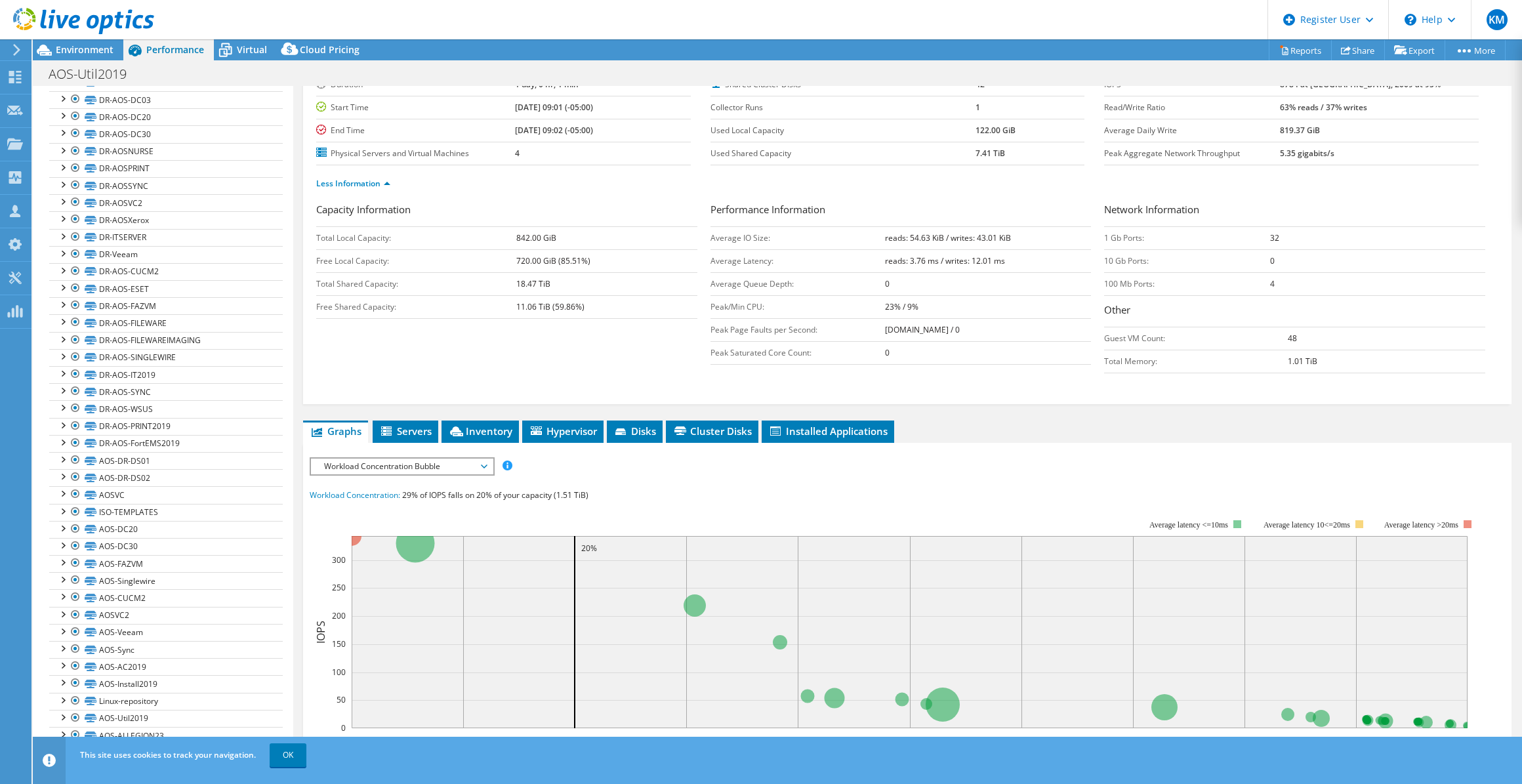
scroll to position [238, 0]
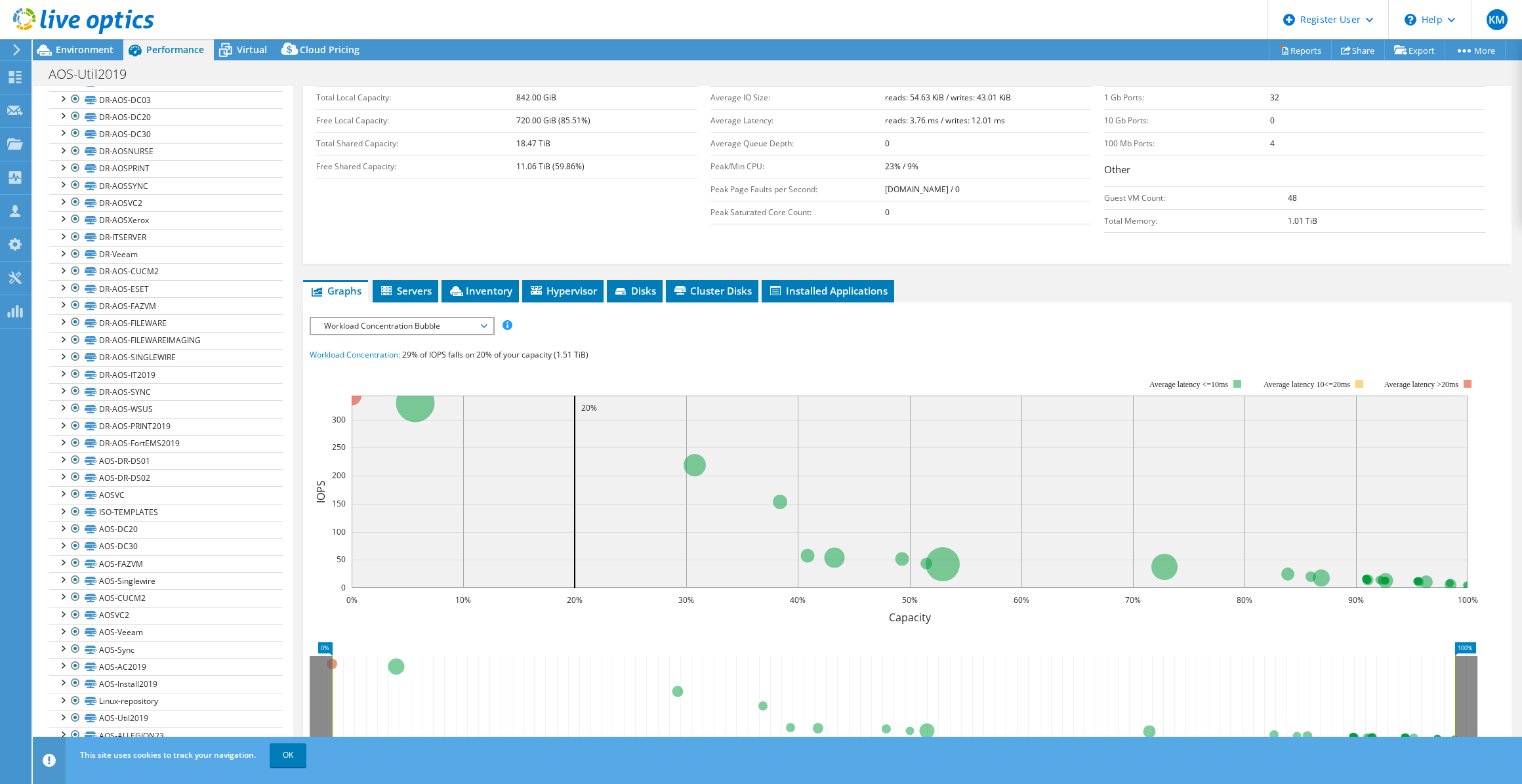
click at [459, 318] on span "Workload Concentration Bubble" at bounding box center [401, 326] width 169 height 15
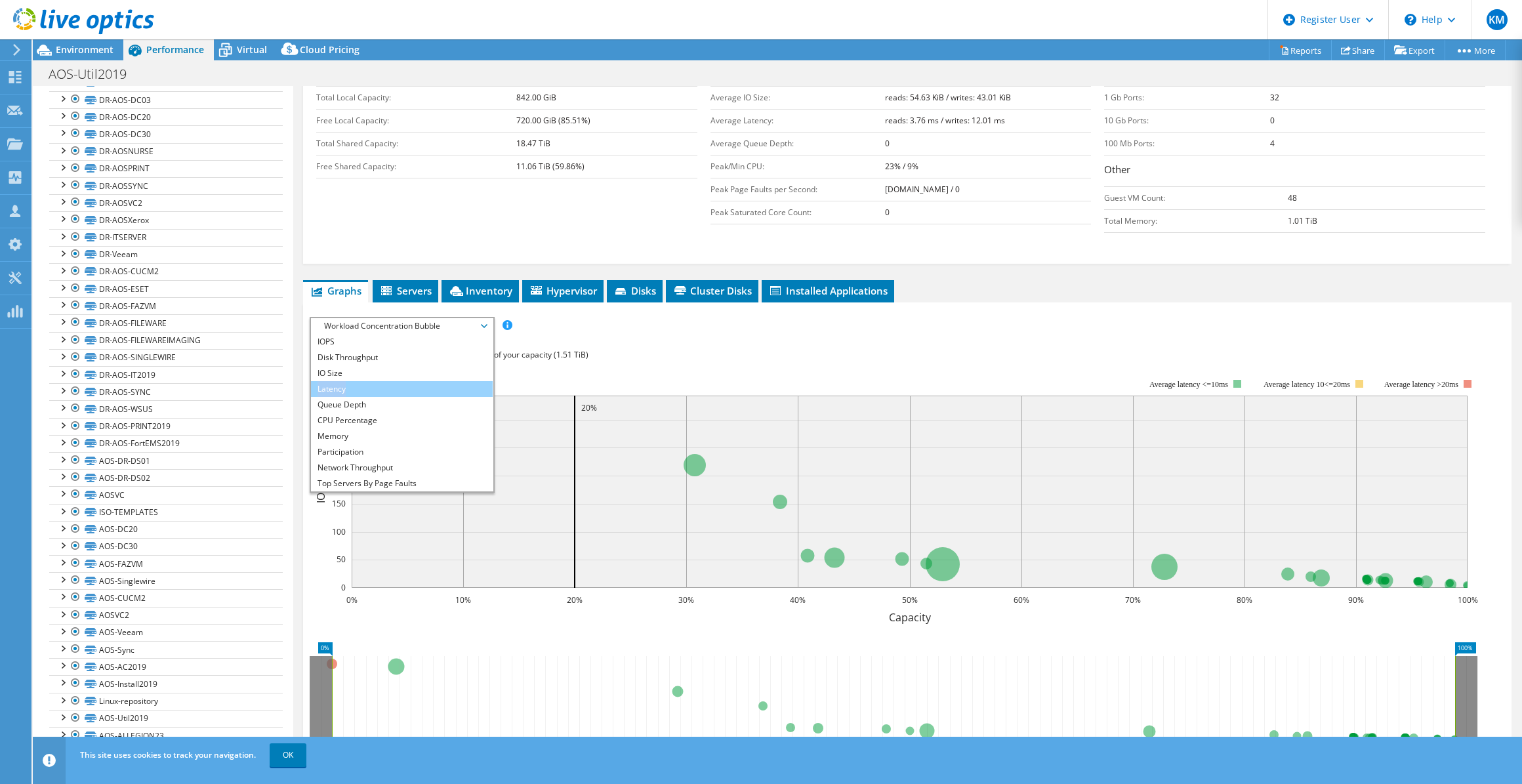
drag, startPoint x: 398, startPoint y: 373, endPoint x: 398, endPoint y: 384, distance: 11.0
click at [398, 384] on ul "IOPS Disk Throughput IO Size Latency Queue Depth CPU Percentage Memory Page Fau…" at bounding box center [402, 412] width 182 height 158
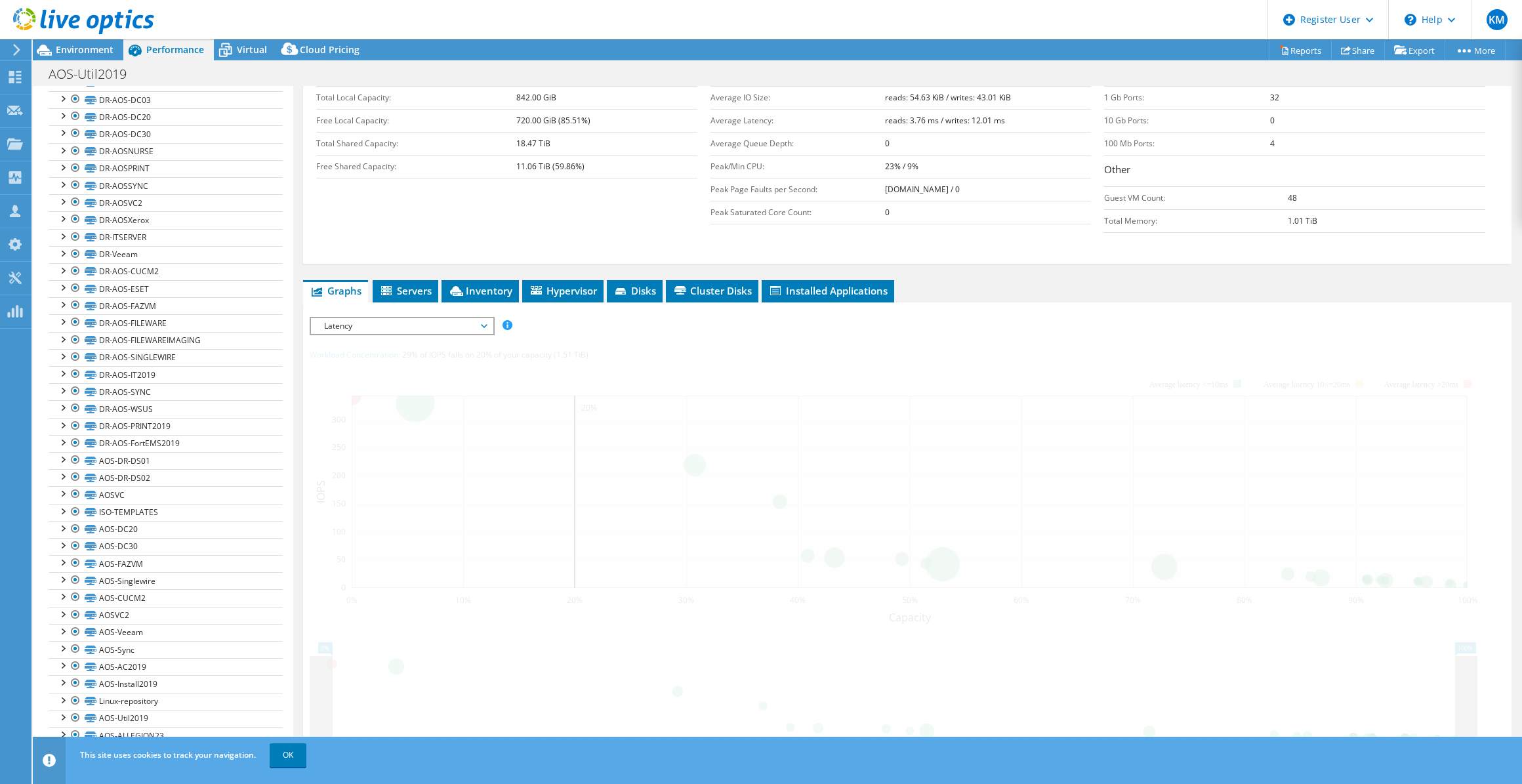
click at [398, 384] on div at bounding box center [907, 559] width 1196 height 485
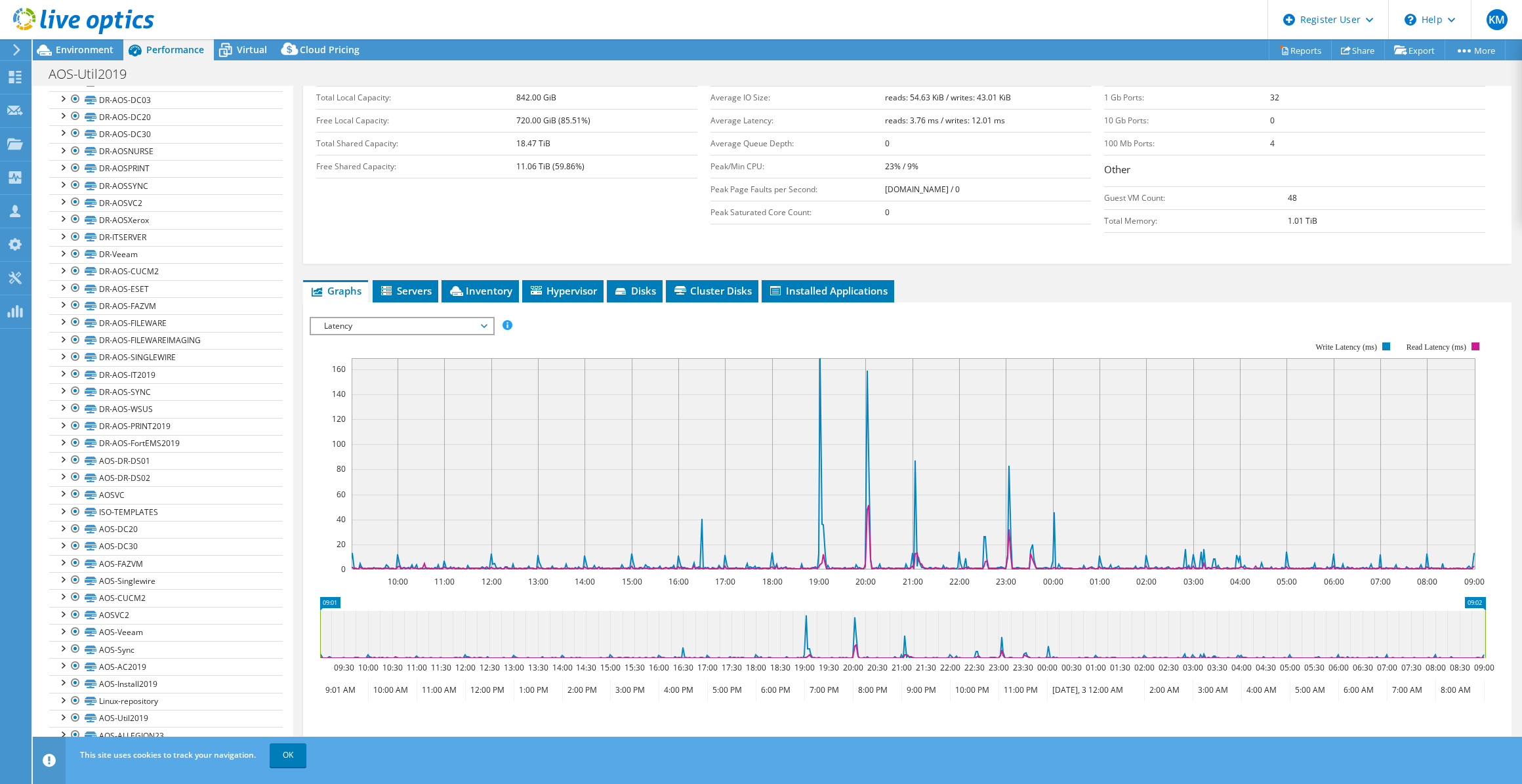
click at [468, 318] on span "Latency" at bounding box center [401, 326] width 169 height 15
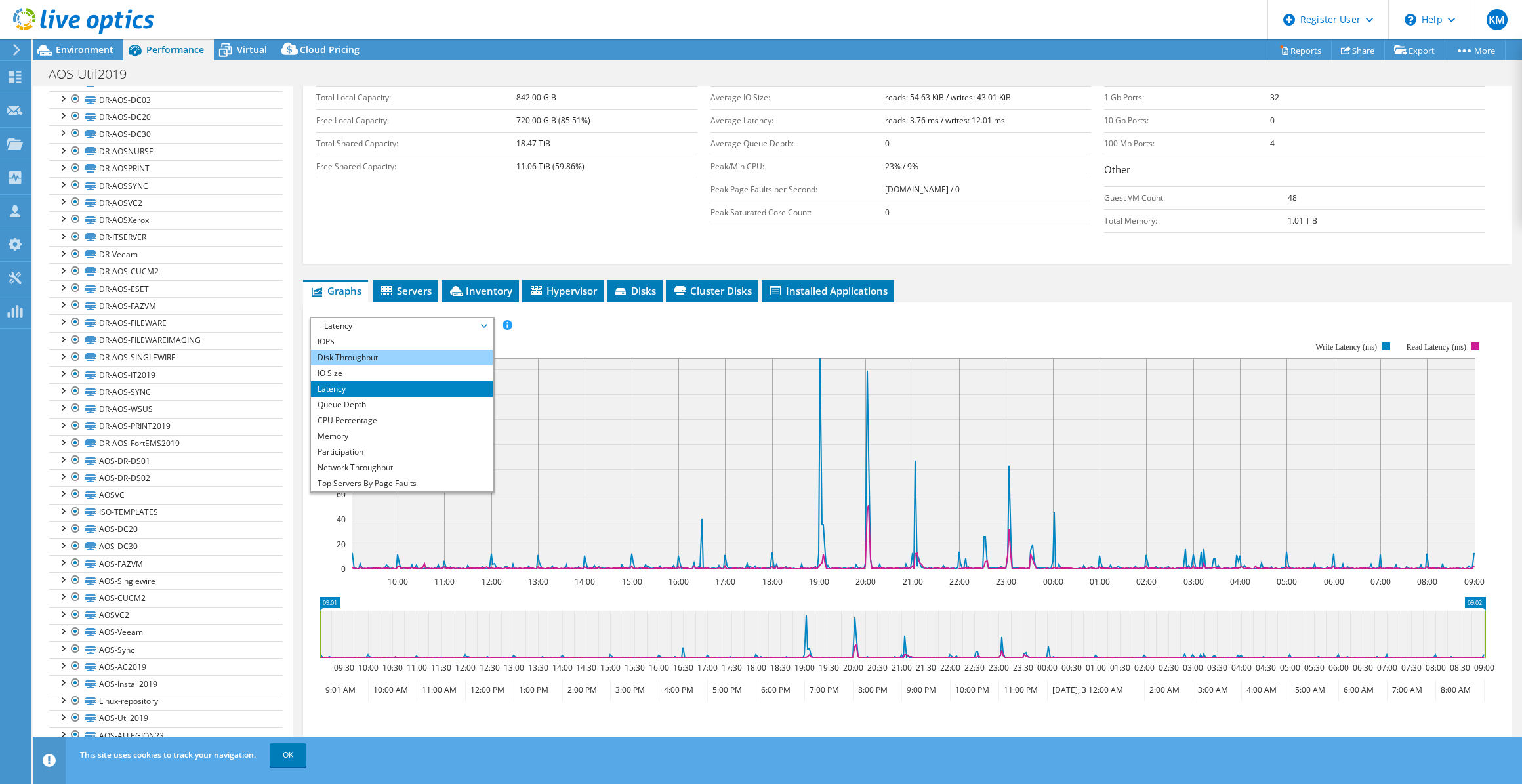
click at [430, 358] on li "Disk Throughput" at bounding box center [402, 357] width 182 height 15
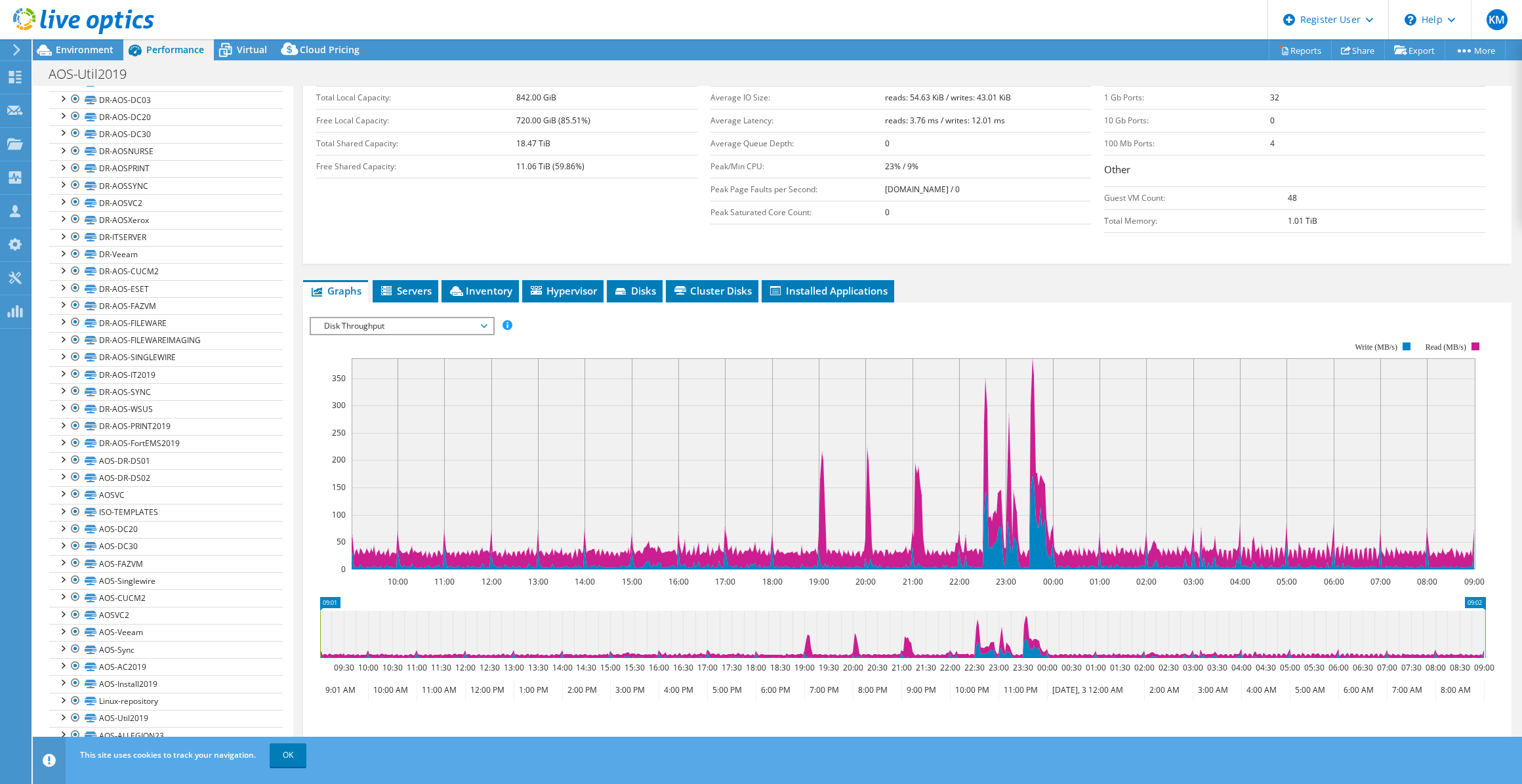
click at [424, 318] on span "Disk Throughput" at bounding box center [401, 326] width 169 height 15
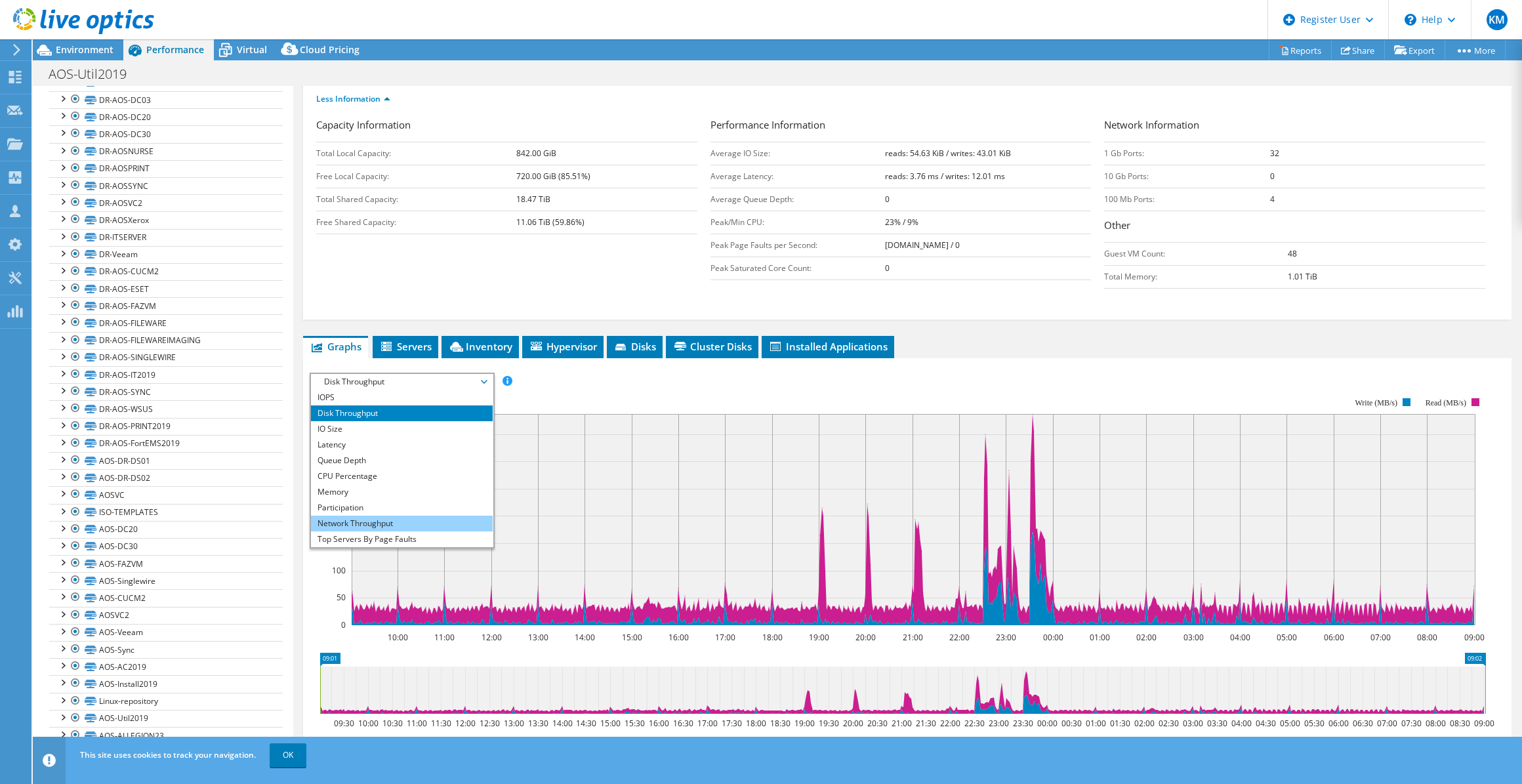
scroll to position [13, 0]
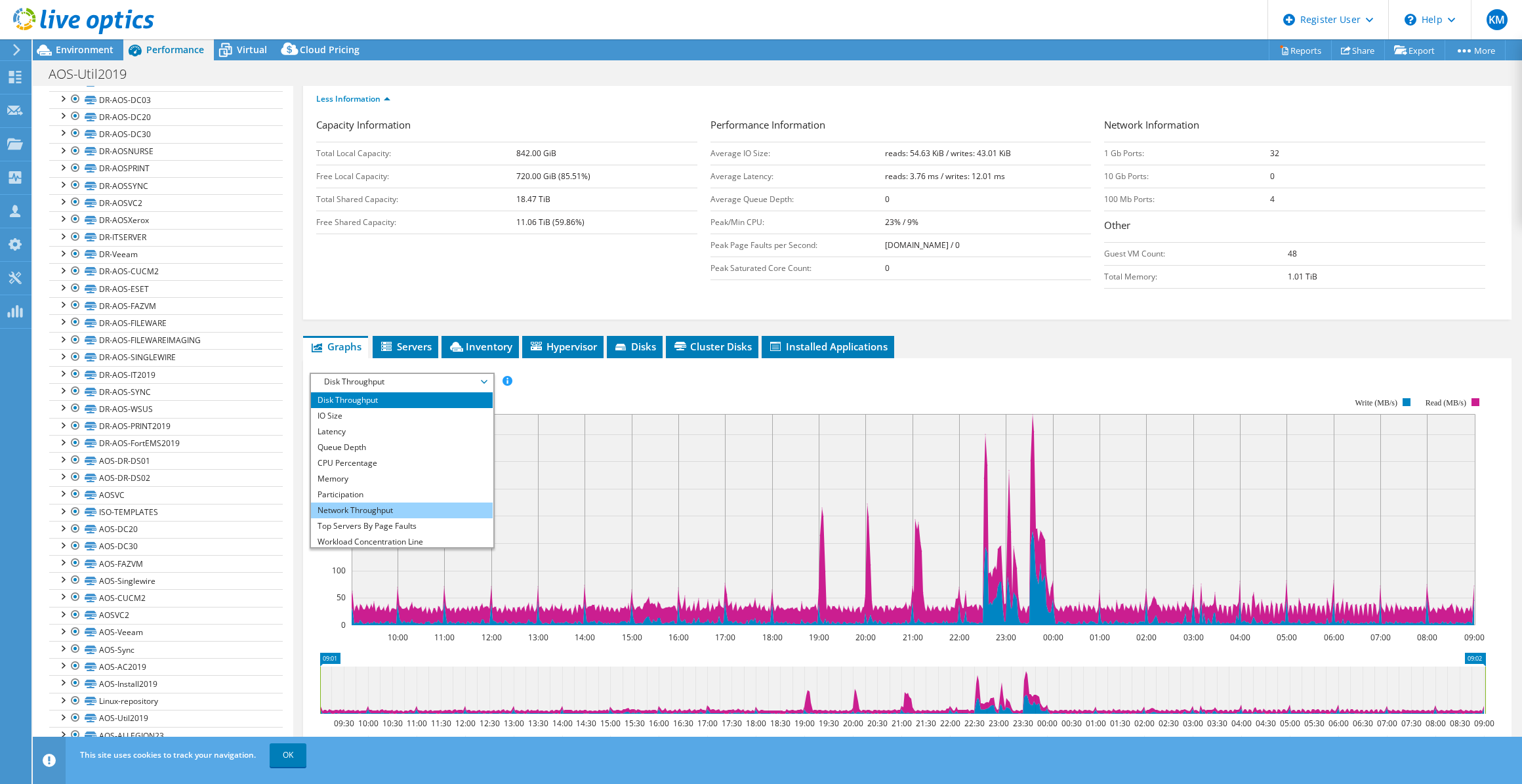
click at [378, 504] on li "Network Throughput" at bounding box center [402, 510] width 182 height 15
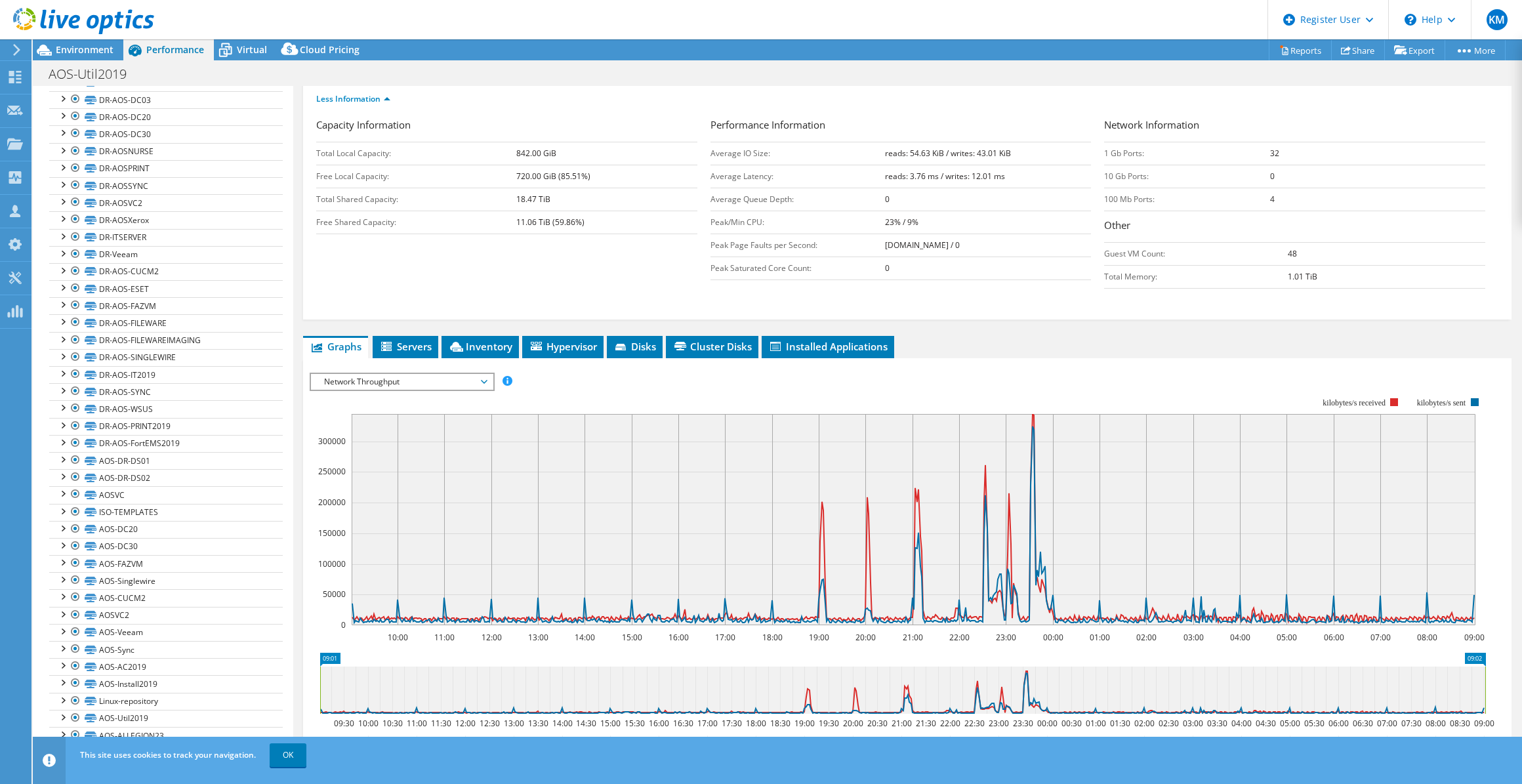
click at [397, 374] on span "Network Throughput" at bounding box center [401, 382] width 169 height 15
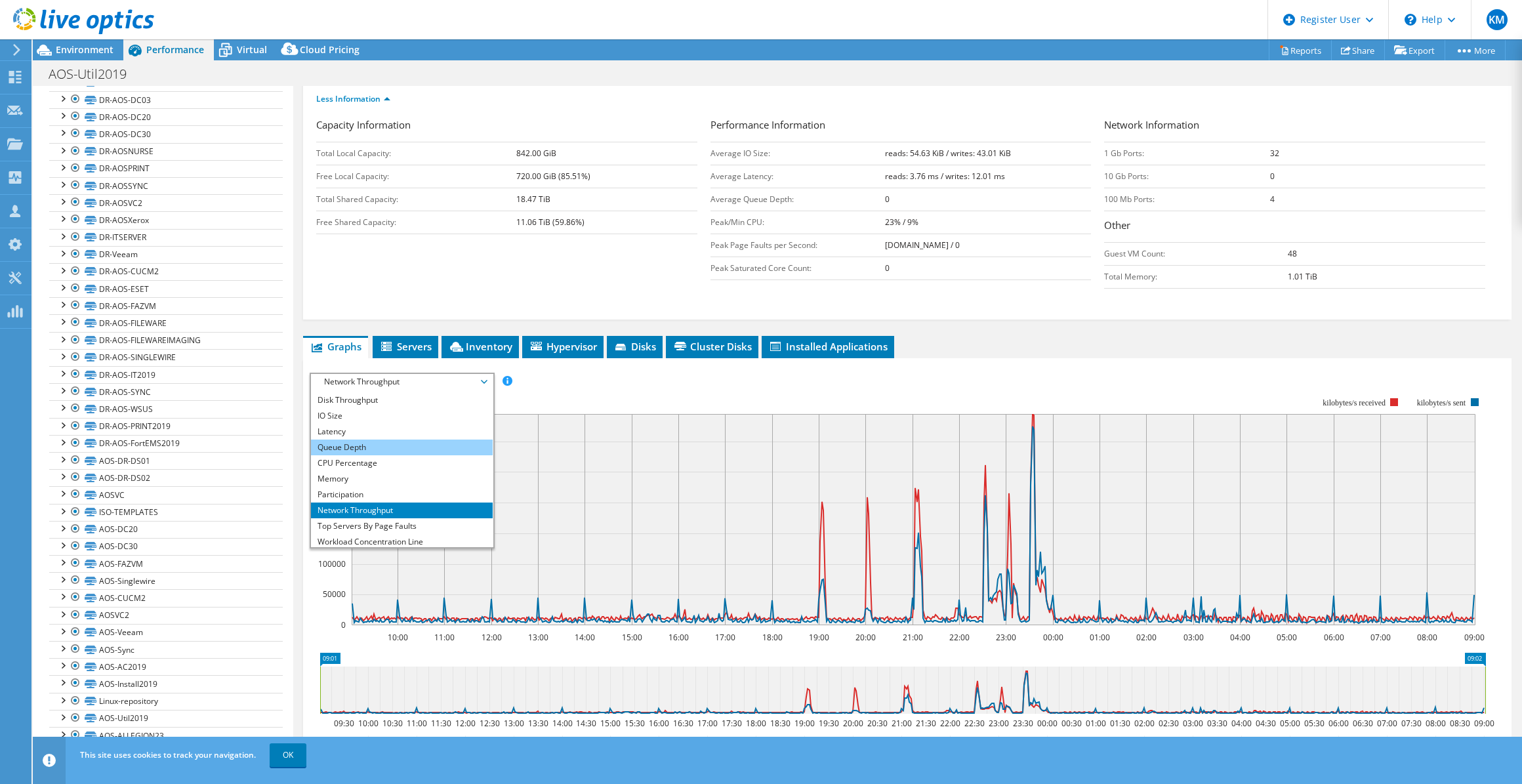
click at [387, 444] on li "Queue Depth" at bounding box center [402, 447] width 182 height 15
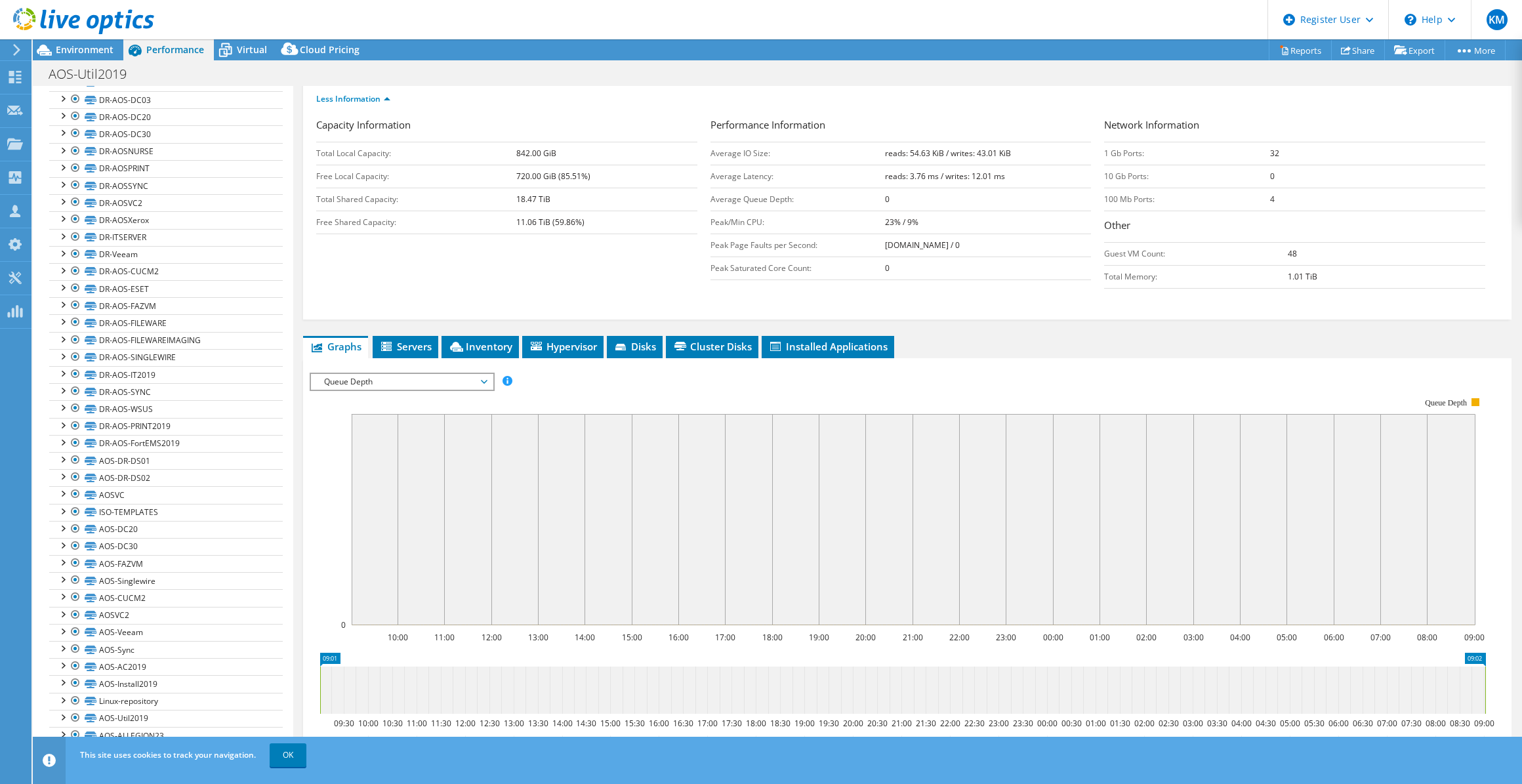
click at [377, 372] on div "Queue Depth IOPS Disk Throughput IO Size Latency Queue Depth CPU Percentage Mem…" at bounding box center [402, 382] width 185 height 18
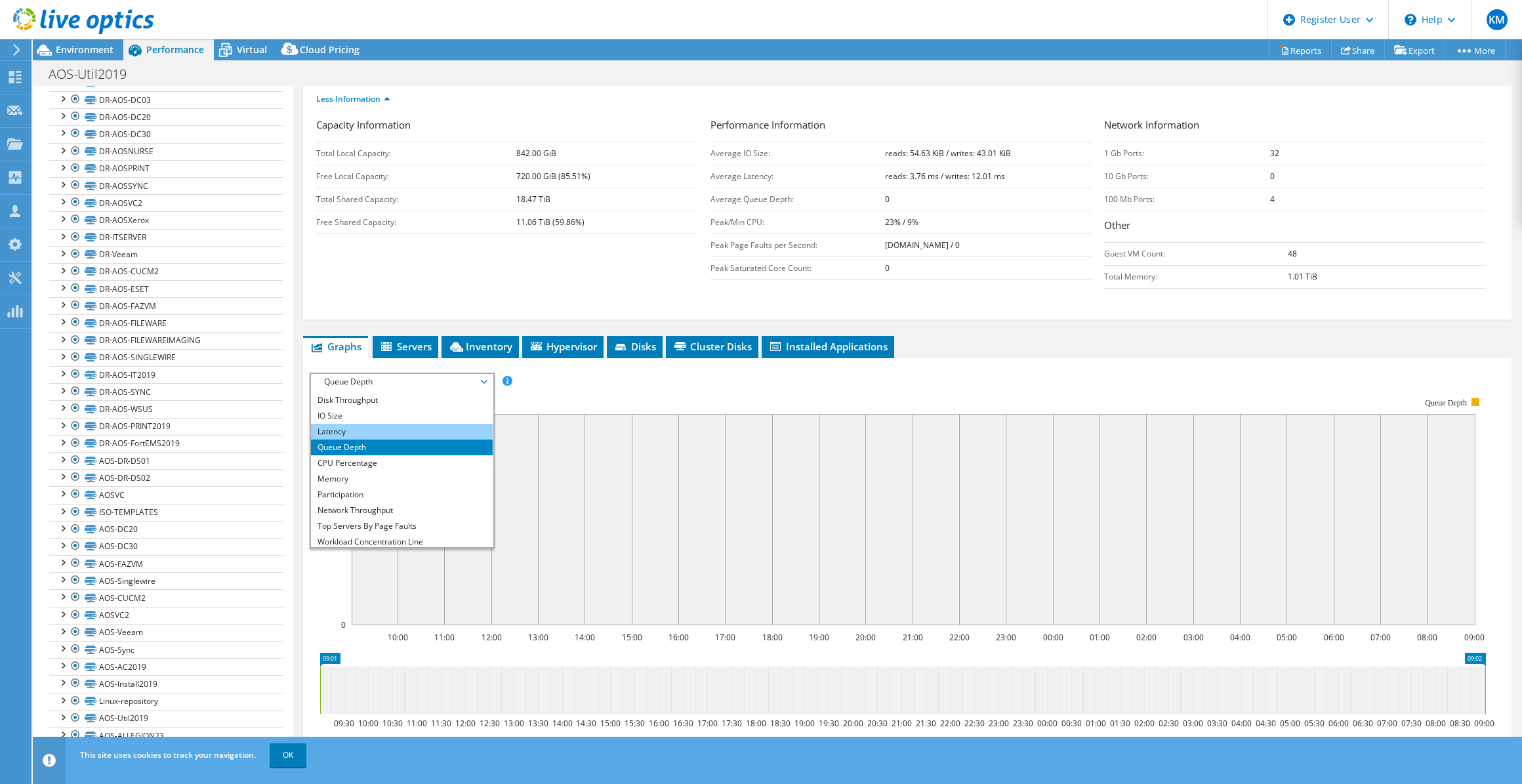
click at [368, 424] on li "Latency" at bounding box center [402, 431] width 182 height 15
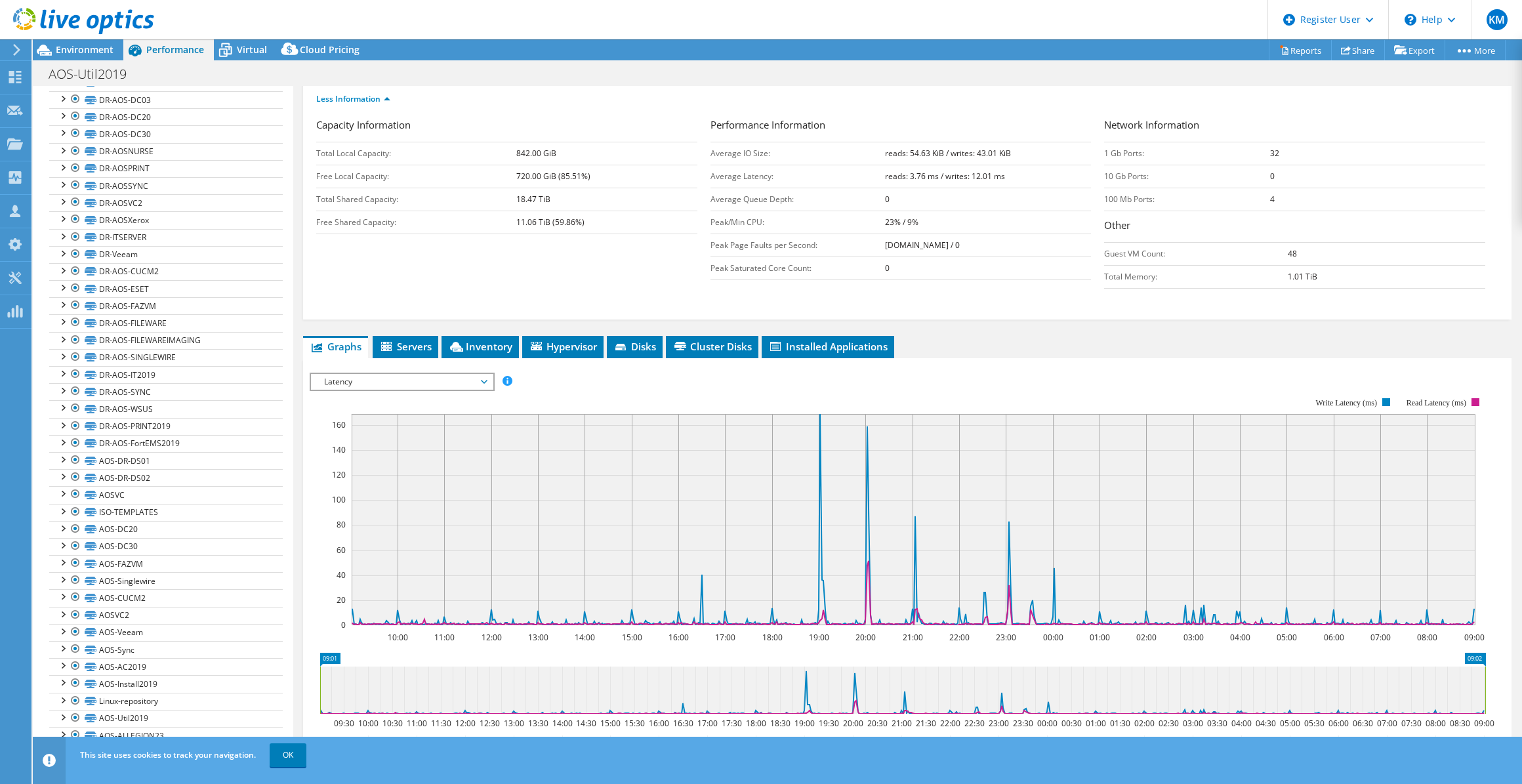
click at [350, 384] on span "Latency" at bounding box center [401, 382] width 169 height 15
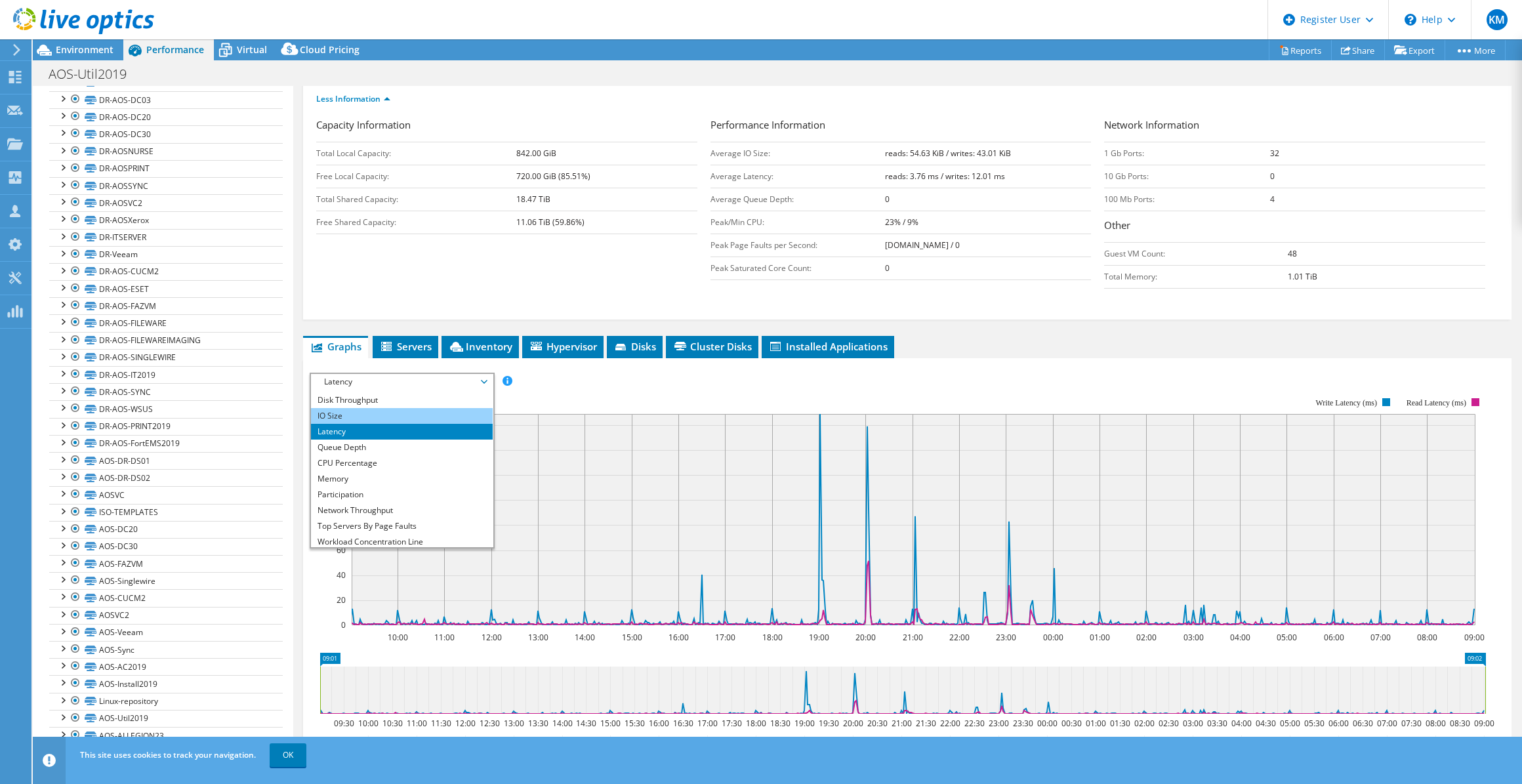
click at [345, 410] on li "IO Size" at bounding box center [402, 416] width 182 height 15
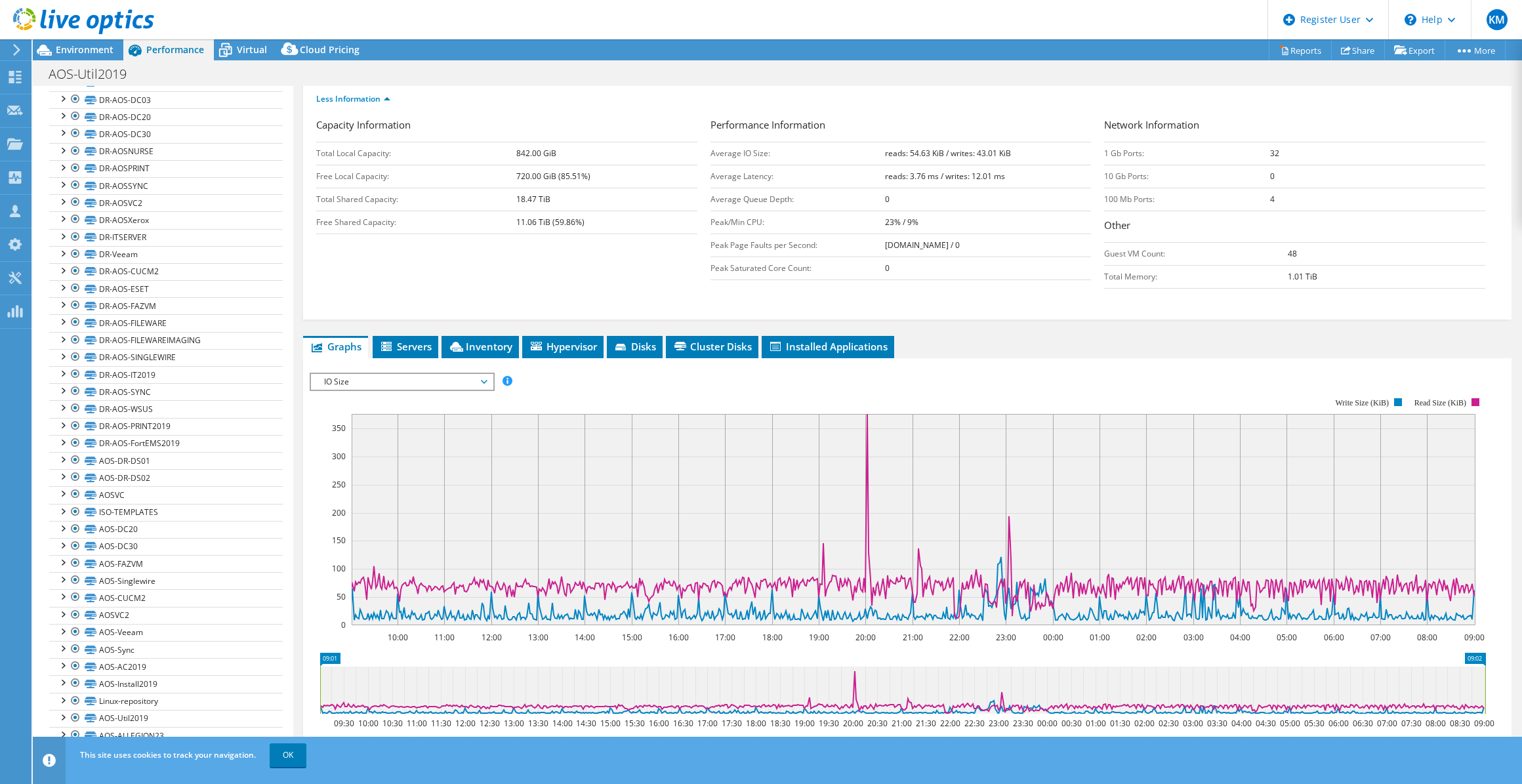
click at [356, 374] on span "IO Size" at bounding box center [401, 382] width 169 height 15
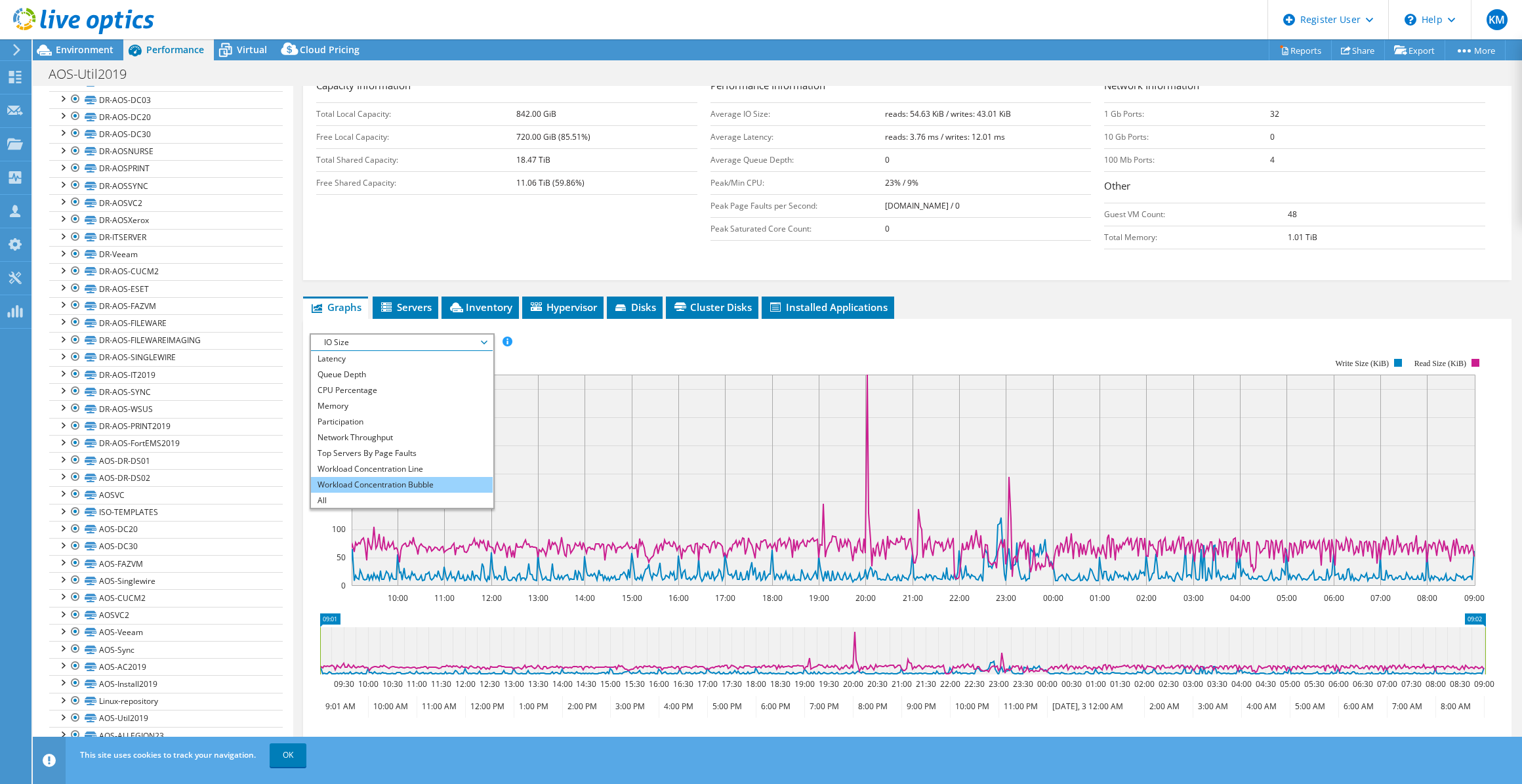
scroll to position [242, 0]
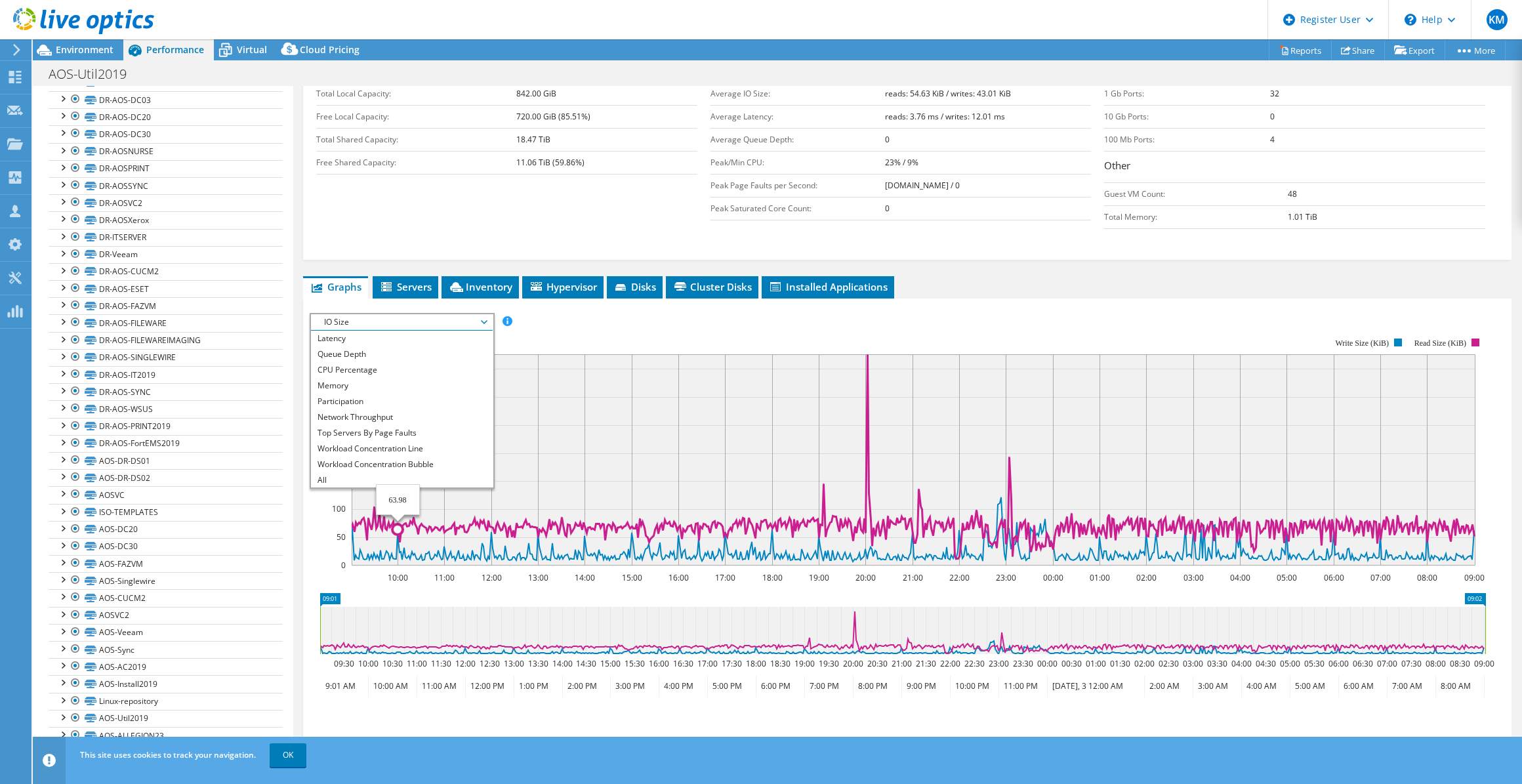
click at [404, 472] on li "All" at bounding box center [402, 480] width 182 height 15
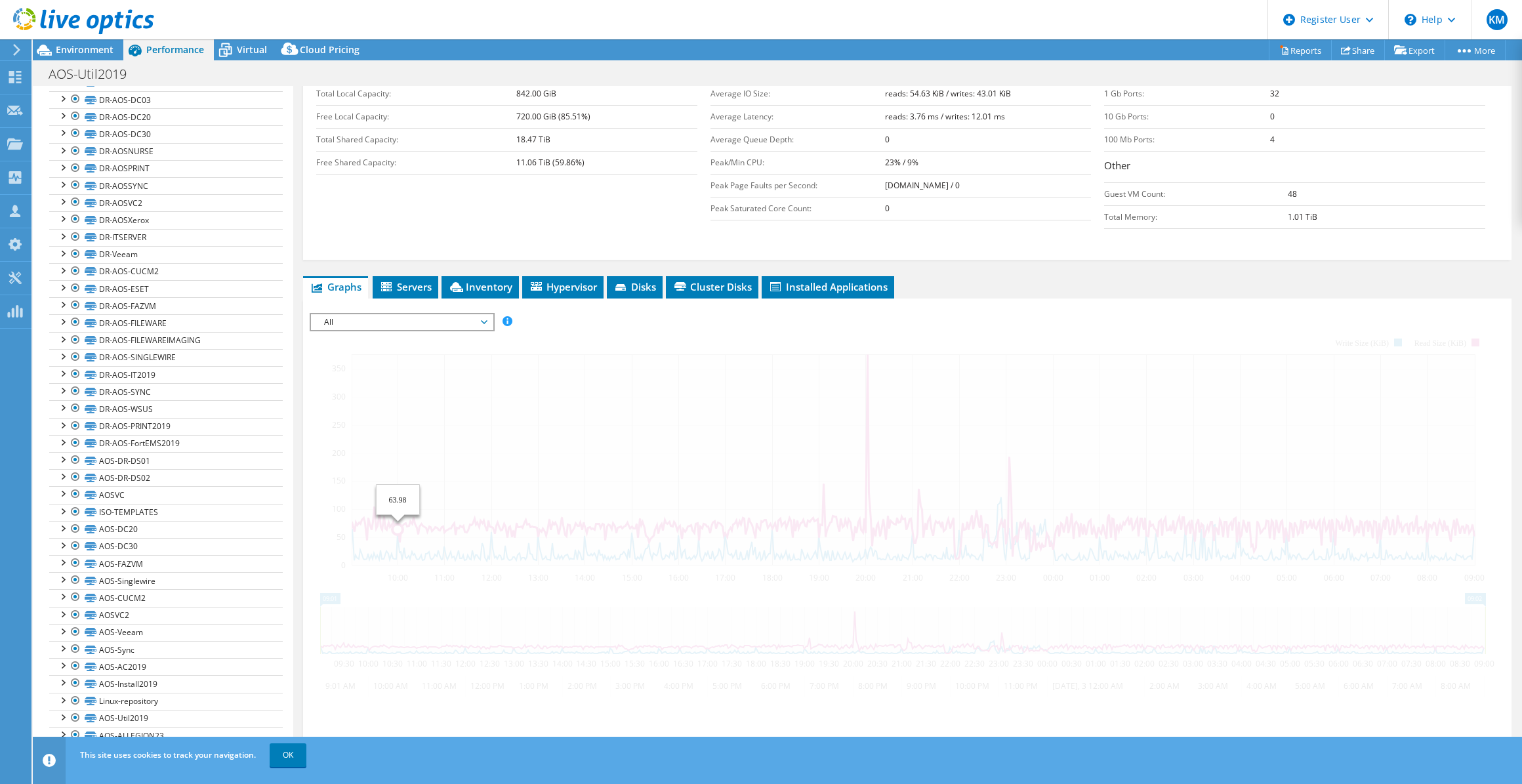
click at [382, 321] on span "All" at bounding box center [401, 322] width 169 height 15
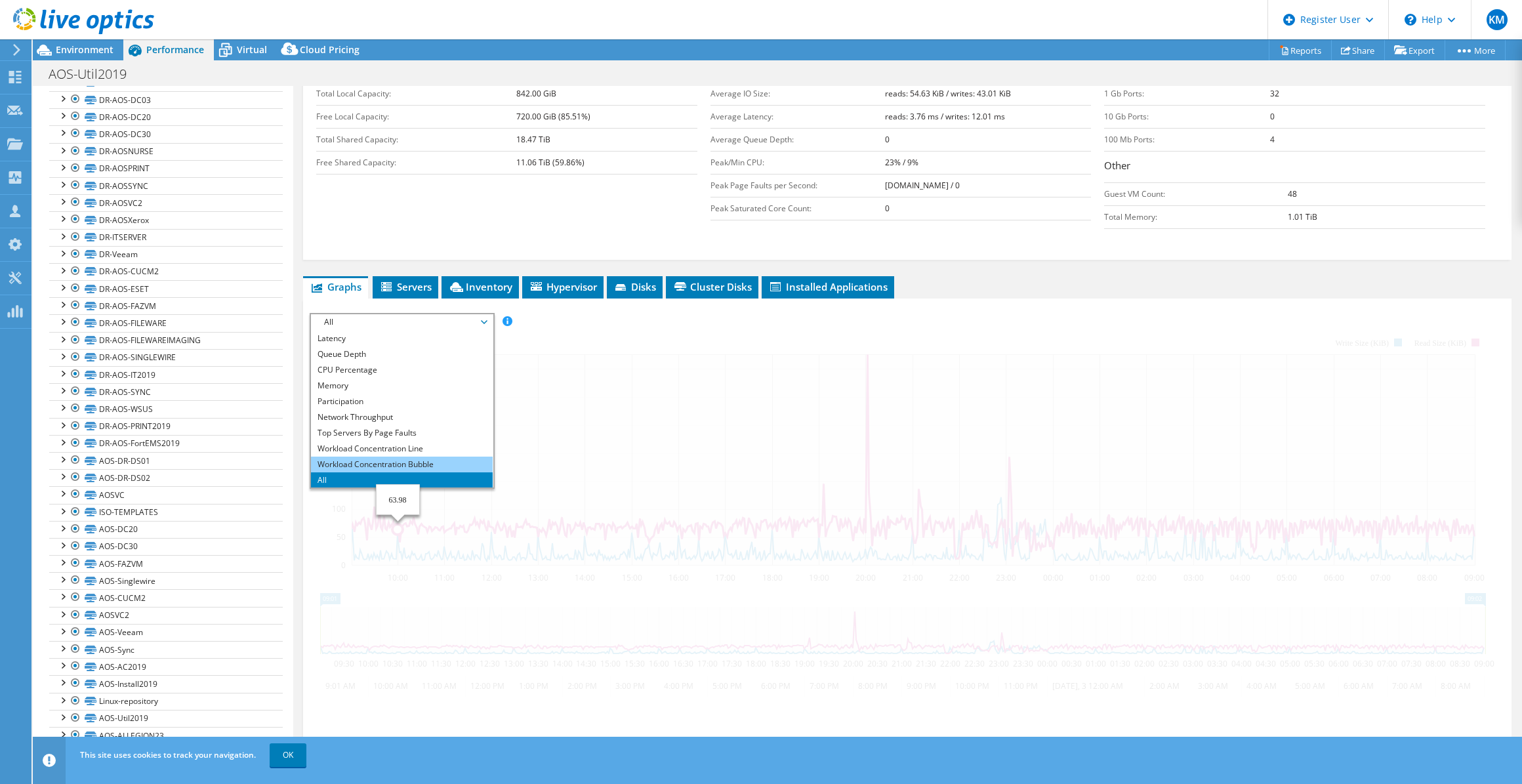
click at [401, 461] on li "Workload Concentration Bubble" at bounding box center [402, 464] width 182 height 15
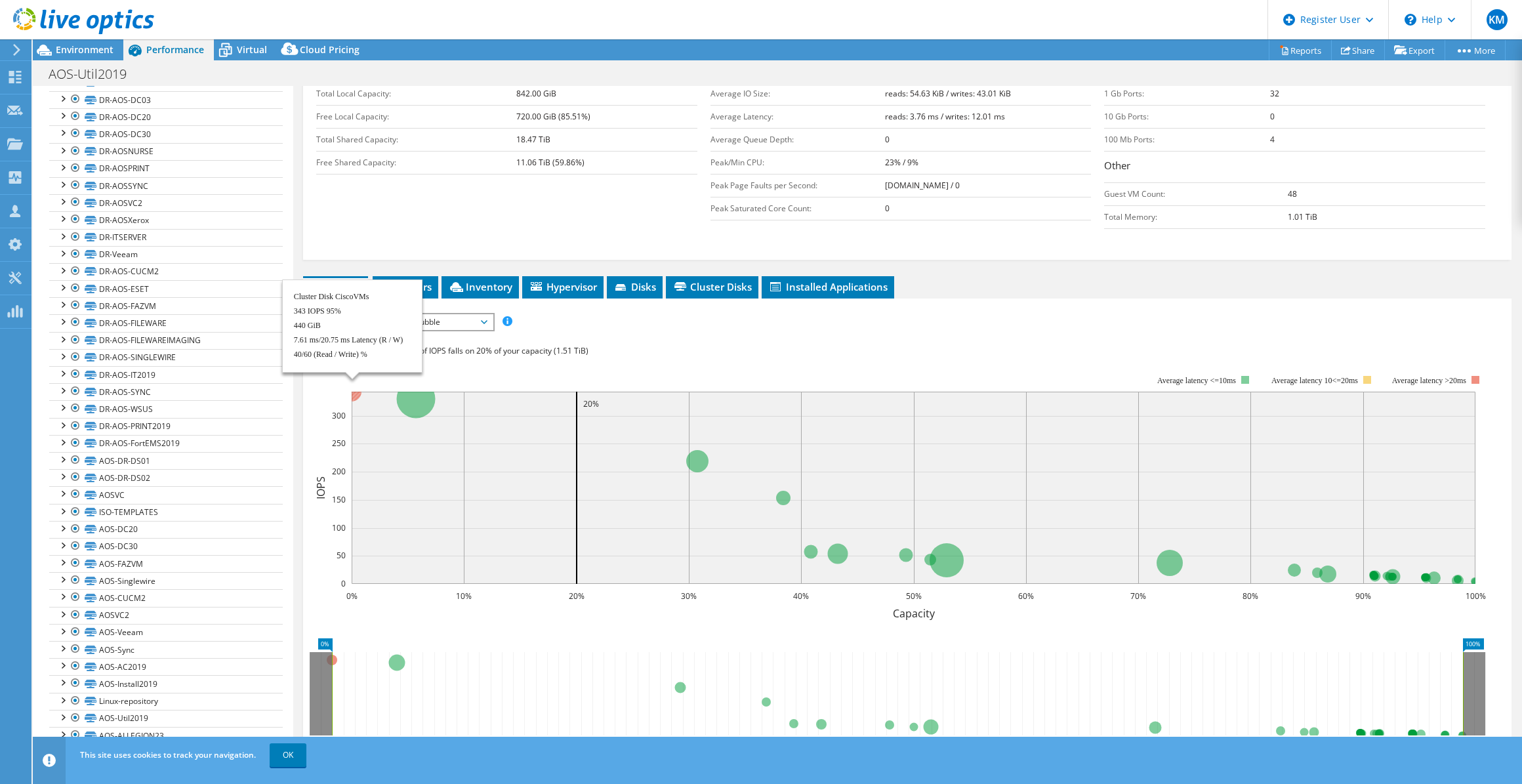
click at [357, 388] on circle at bounding box center [352, 391] width 20 height 20
click at [356, 391] on circle at bounding box center [352, 391] width 20 height 20
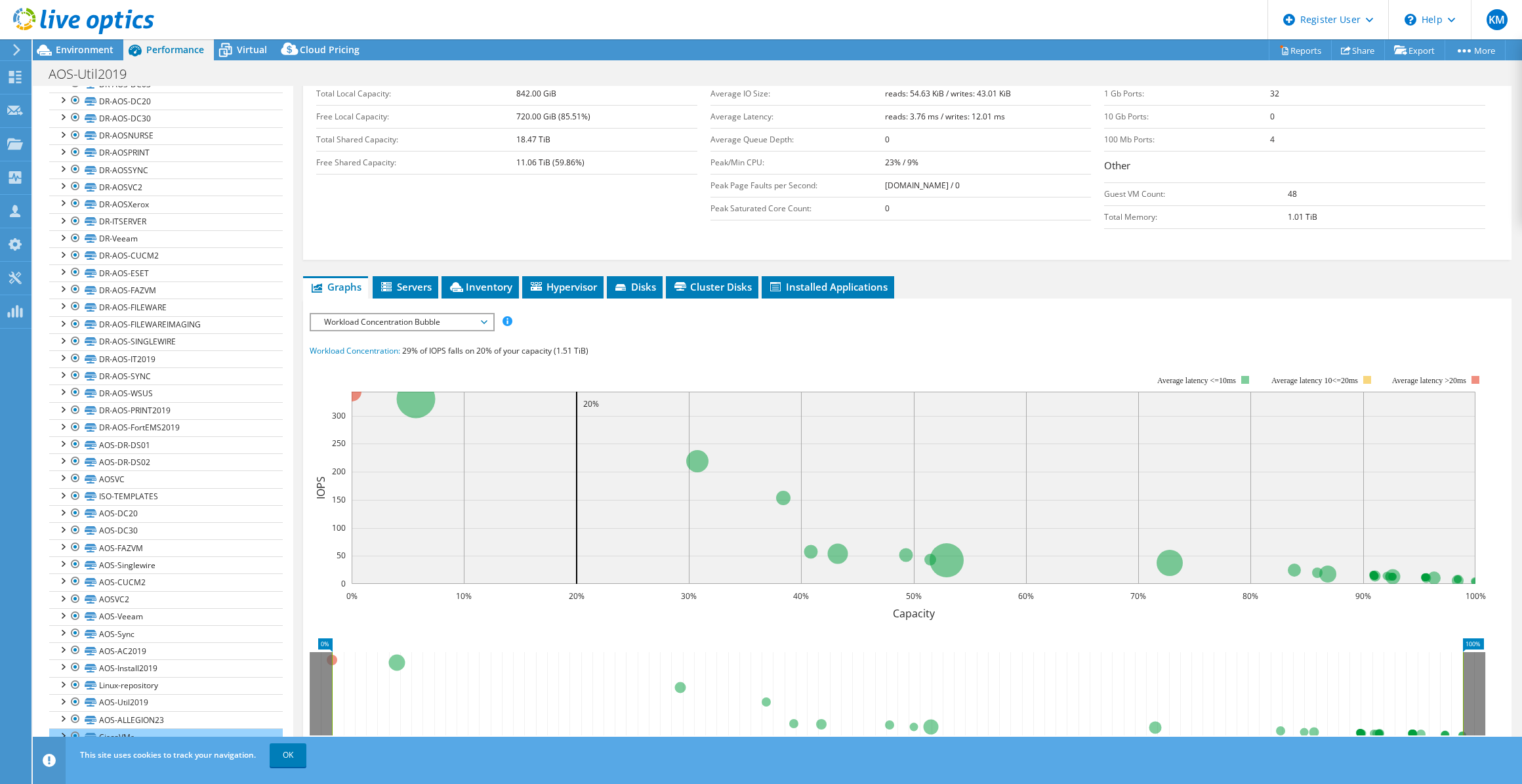
click at [353, 400] on rect at bounding box center [913, 487] width 1124 height 192
click at [130, 729] on link "CiscoVMs" at bounding box center [166, 737] width 234 height 17
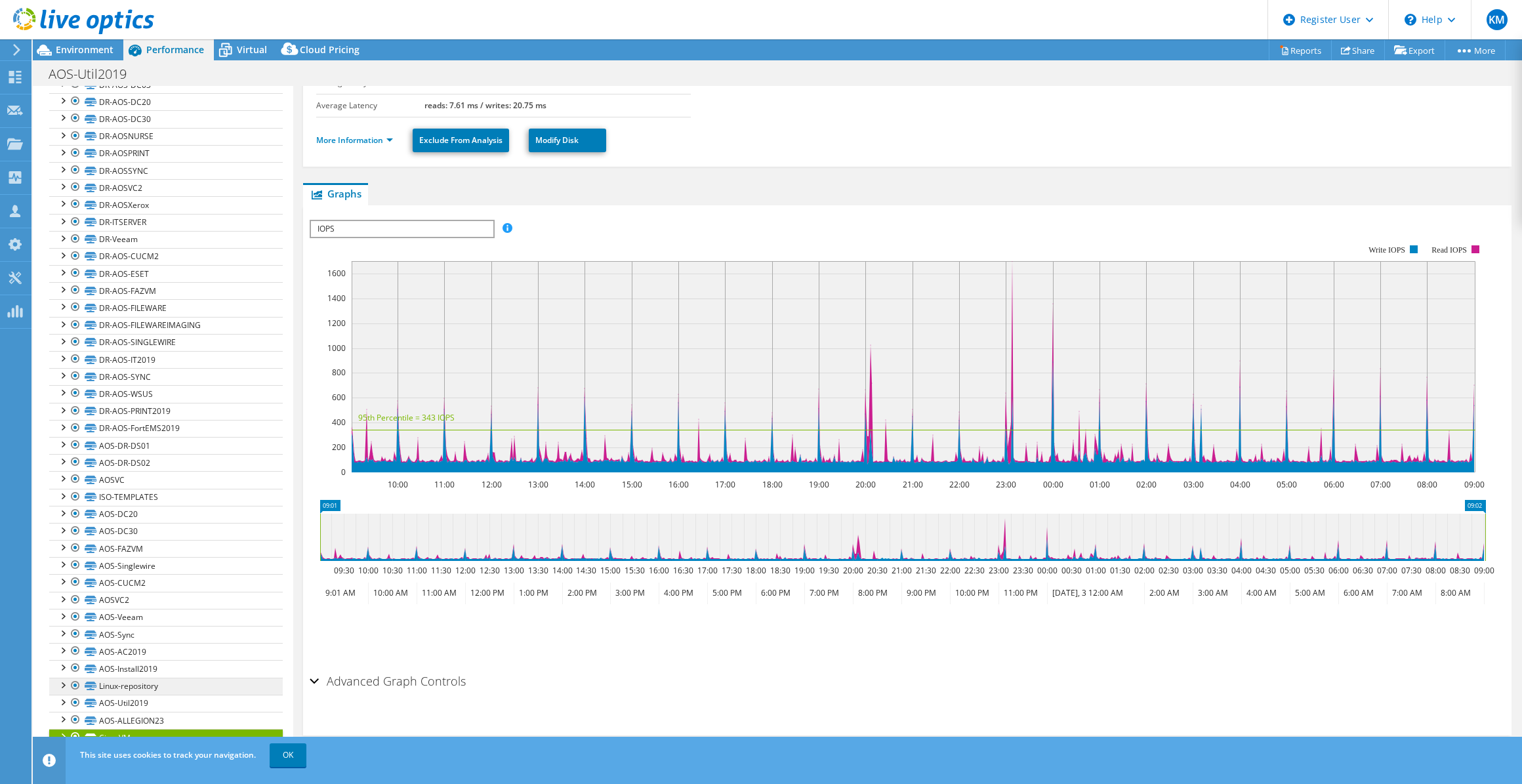
scroll to position [165, 0]
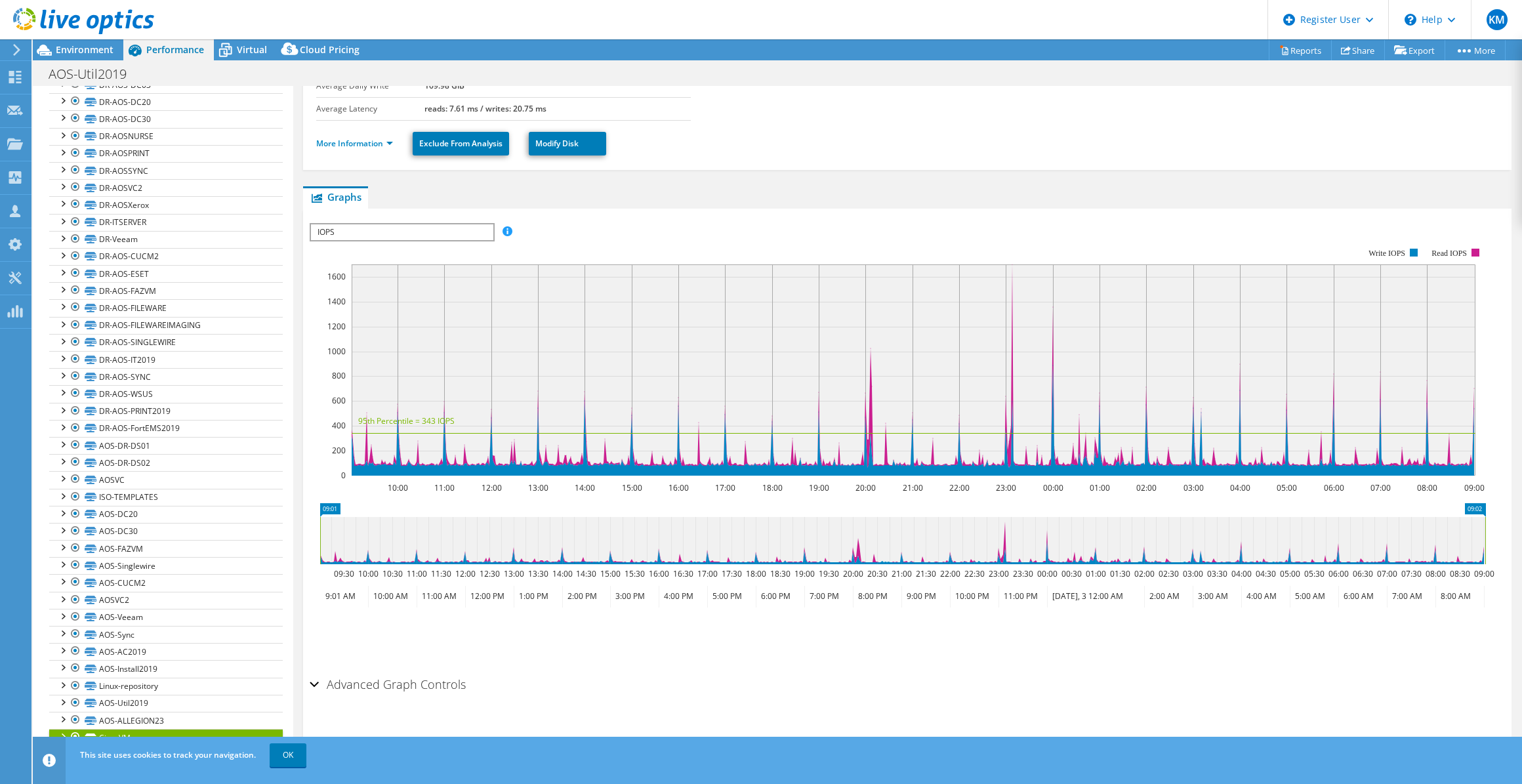
drag, startPoint x: 483, startPoint y: 232, endPoint x: 464, endPoint y: 251, distance: 26.9
click at [479, 232] on span "IOPS" at bounding box center [402, 232] width 182 height 15
drag, startPoint x: 436, startPoint y: 286, endPoint x: 432, endPoint y: 274, distance: 12.6
click at [436, 287] on li "Latency" at bounding box center [402, 295] width 182 height 15
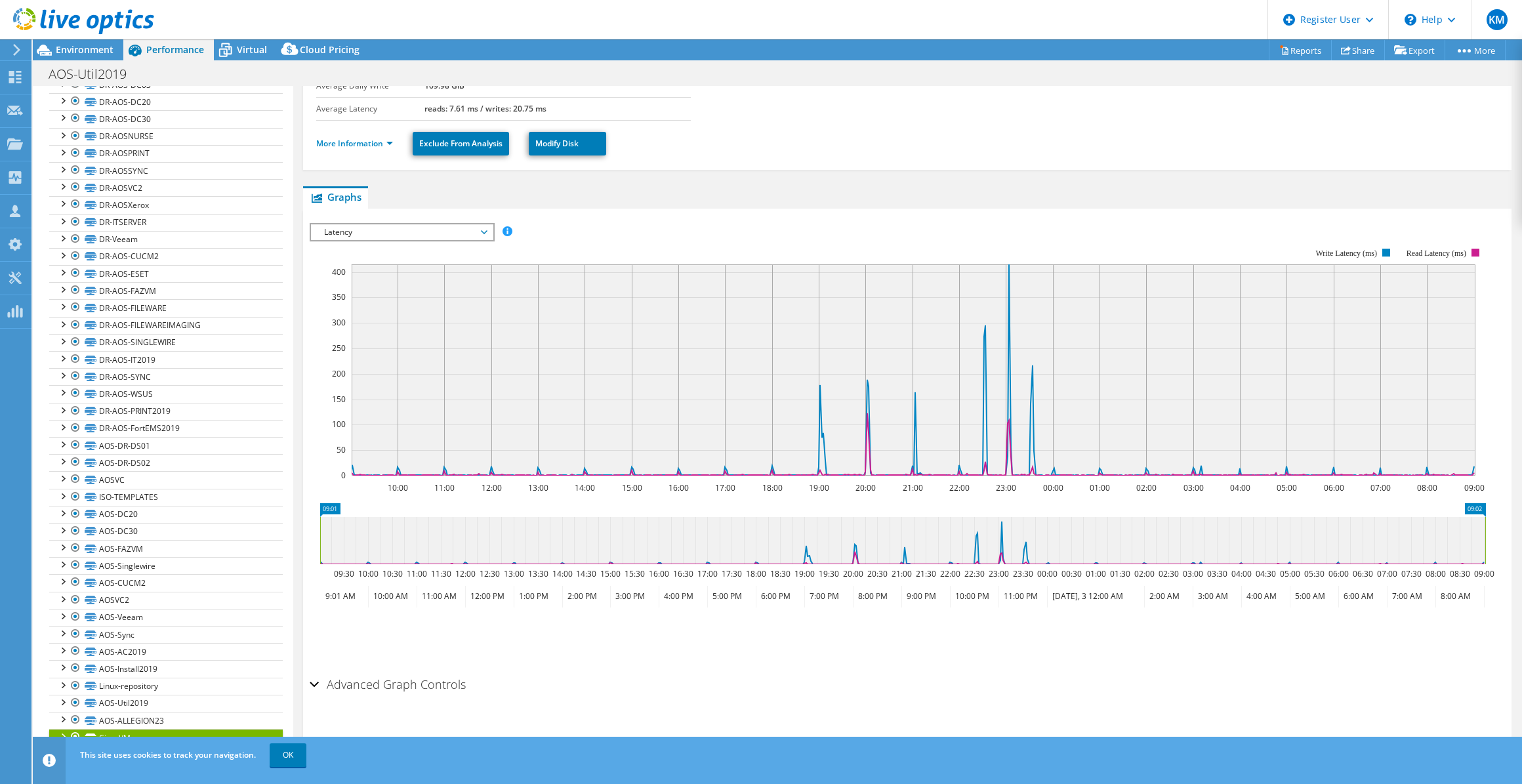
click at [401, 232] on span "Latency" at bounding box center [401, 232] width 169 height 15
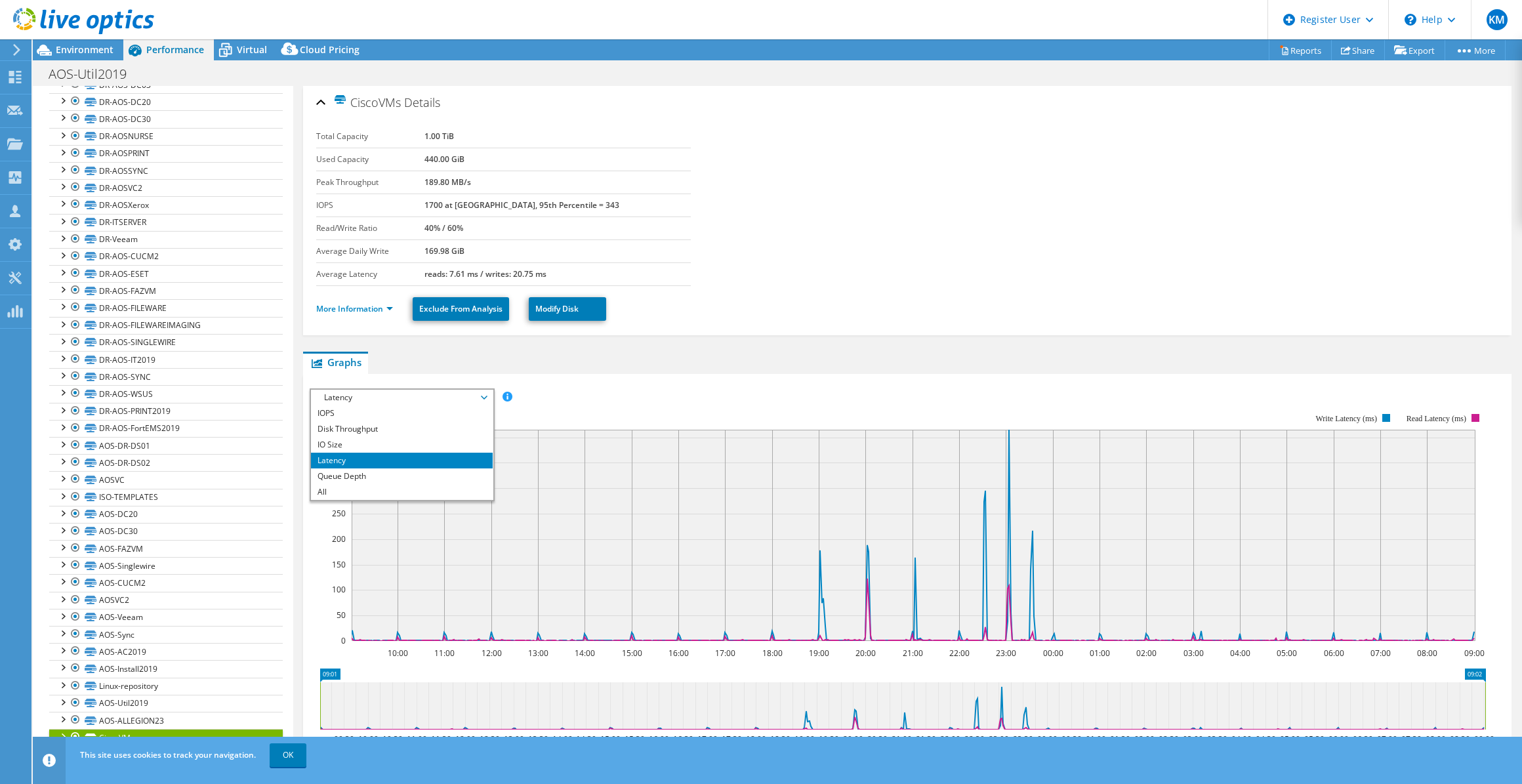
click at [406, 342] on div "CiscoVMs Details Total Capacity 1.00 TiB Used Capacity 440.00 GiB Peak Throughp…" at bounding box center [908, 506] width 1229 height 841
click at [360, 391] on span "Latency" at bounding box center [401, 397] width 169 height 15
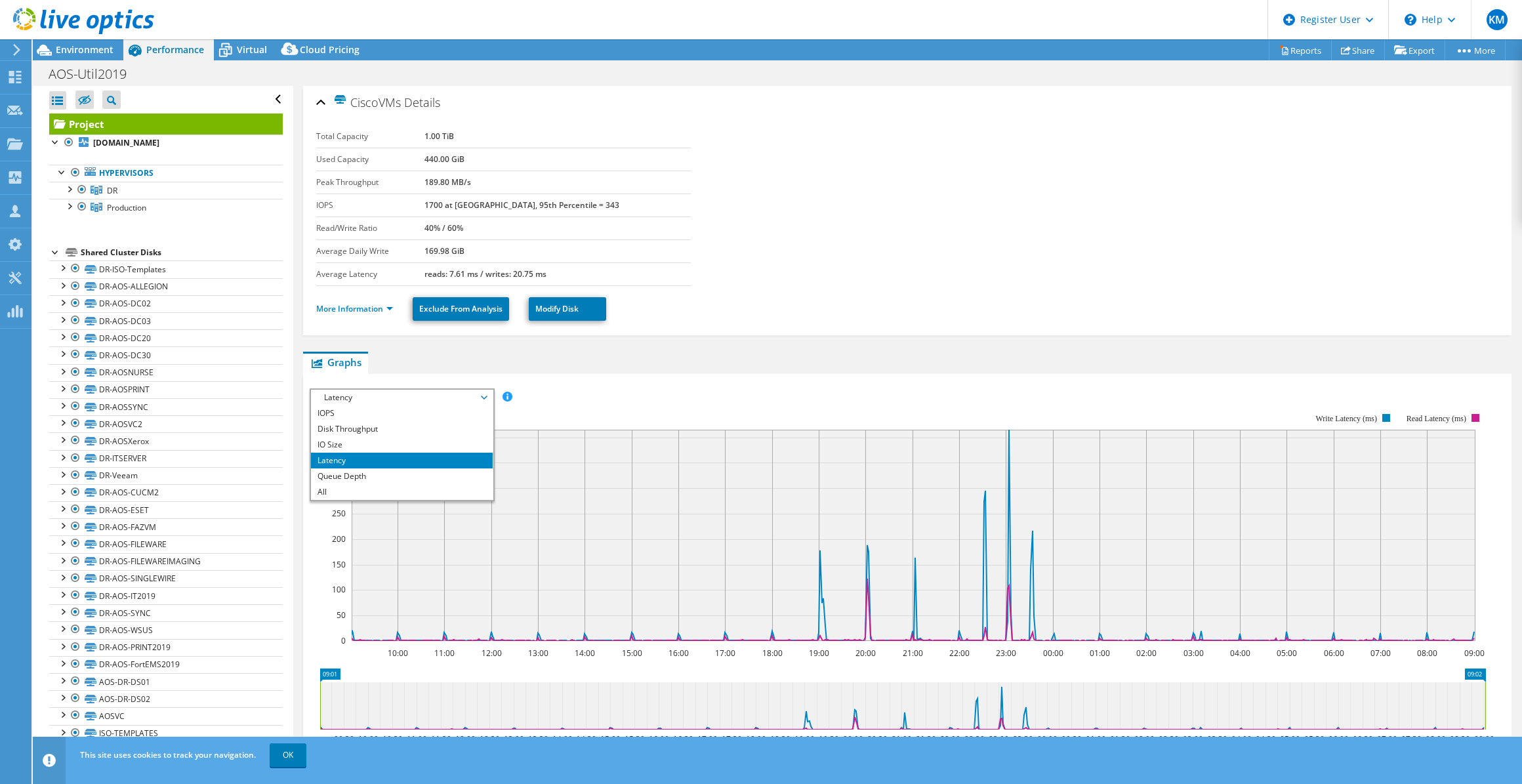
click at [122, 125] on link "Project" at bounding box center [166, 124] width 234 height 21
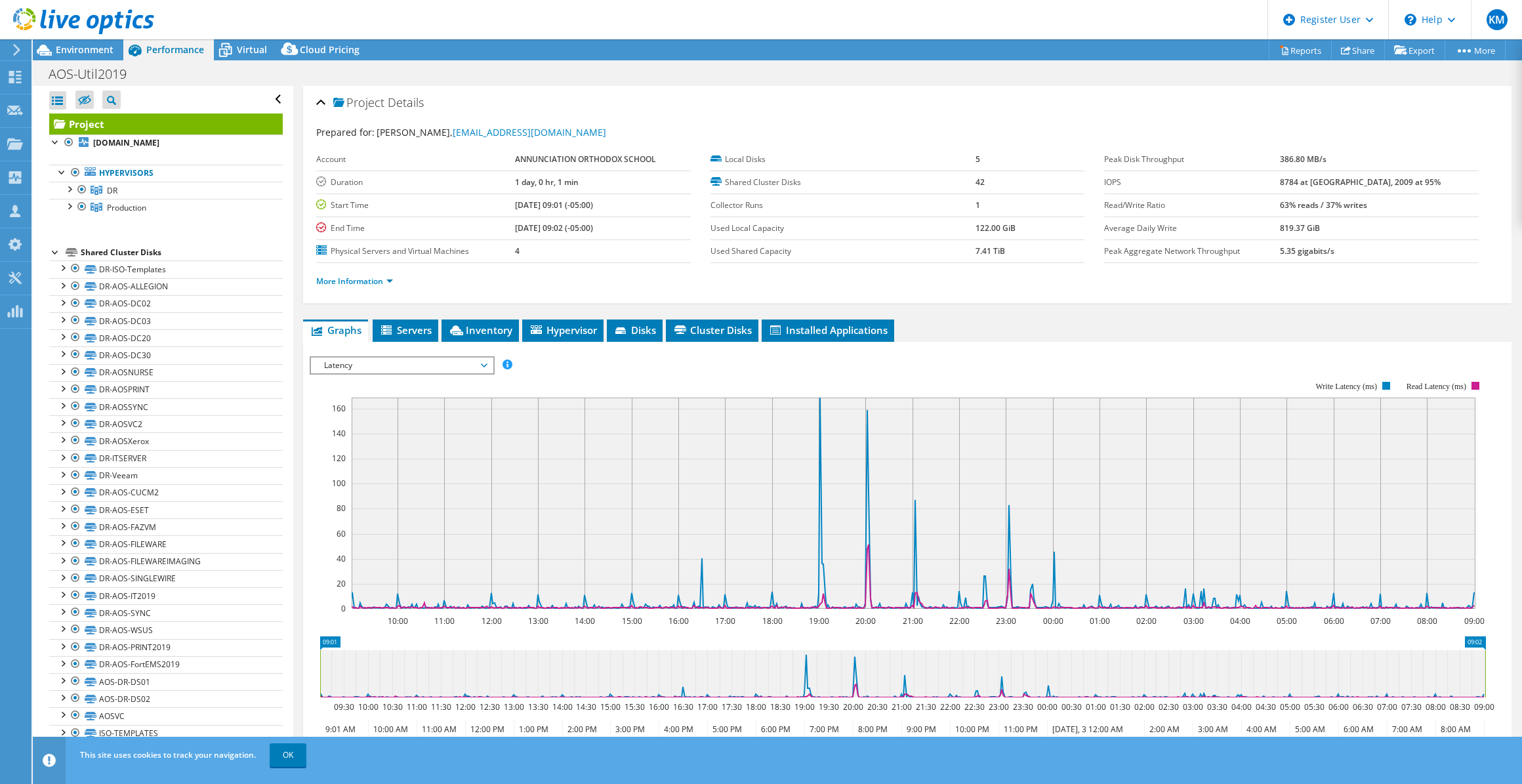
click at [457, 374] on div "IOPS Disk Throughput IO Size Latency Queue Depth CPU Percentage Memory Page Fau…" at bounding box center [907, 580] width 1196 height 448
click at [439, 360] on span "Latency" at bounding box center [401, 365] width 169 height 15
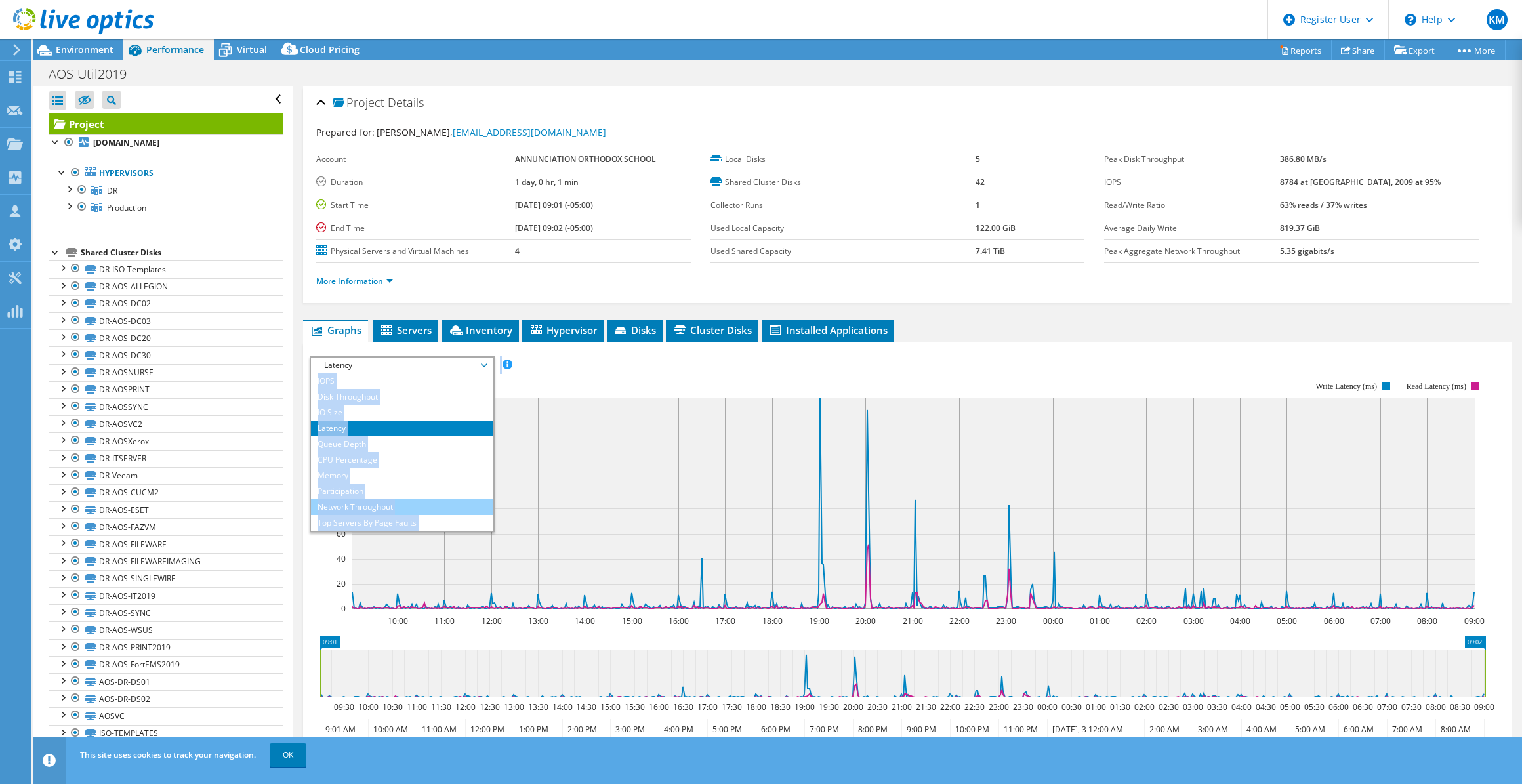
click at [420, 505] on li "Network Throughput" at bounding box center [402, 507] width 182 height 15
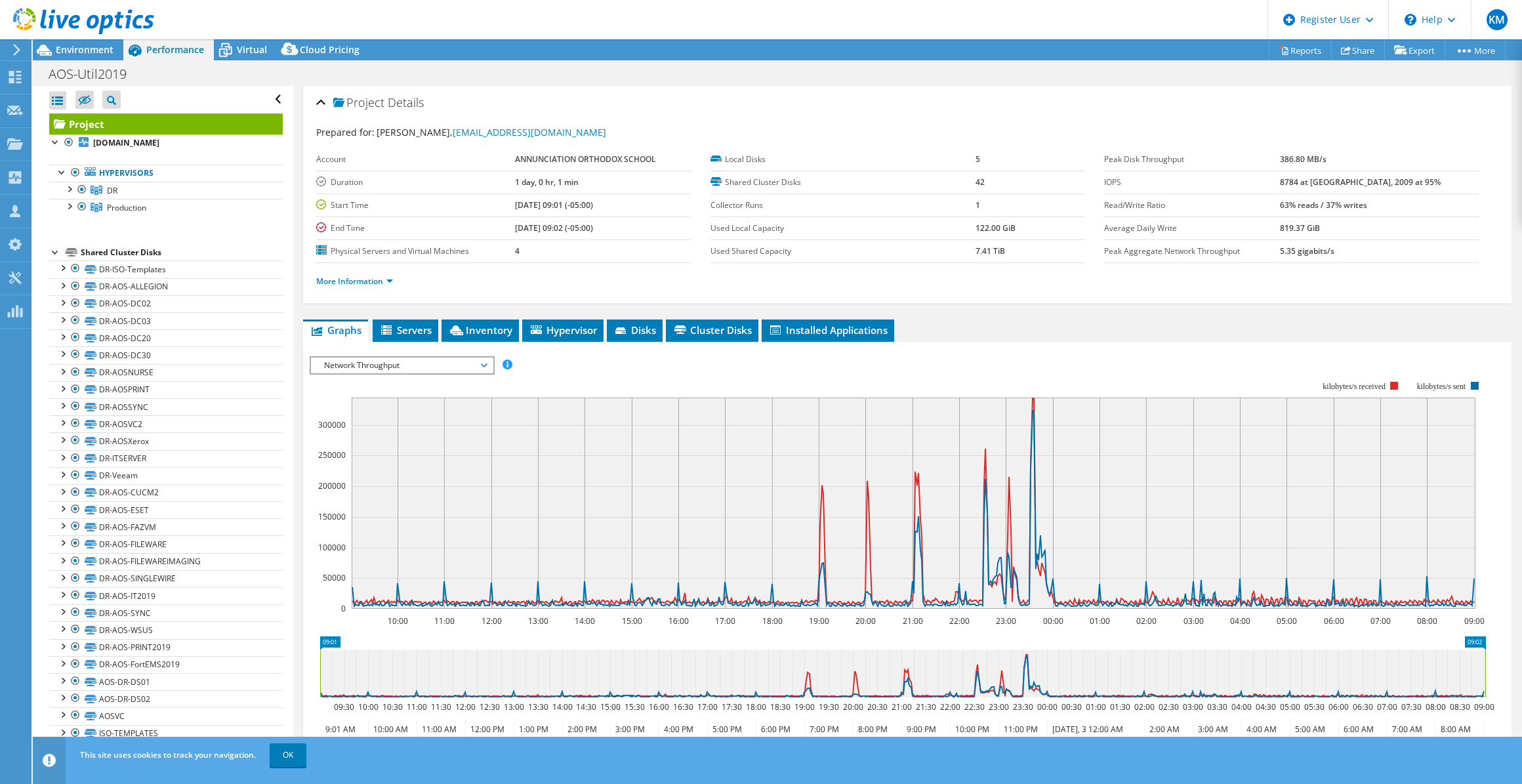
click at [639, 376] on div at bounding box center [907, 580] width 1196 height 448
click at [406, 360] on span "Network Throughput" at bounding box center [401, 365] width 169 height 15
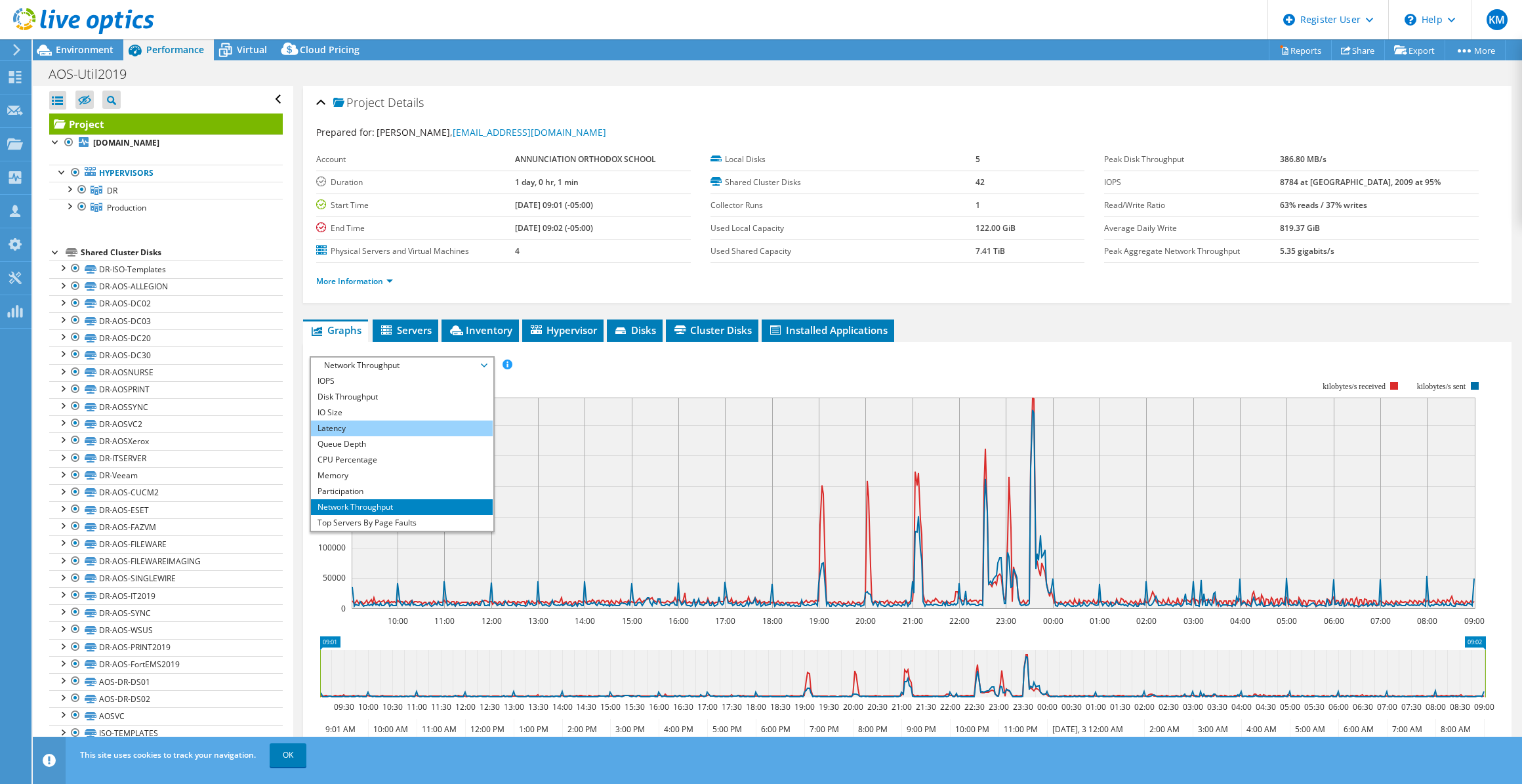
click at [381, 424] on li "Latency" at bounding box center [402, 428] width 182 height 15
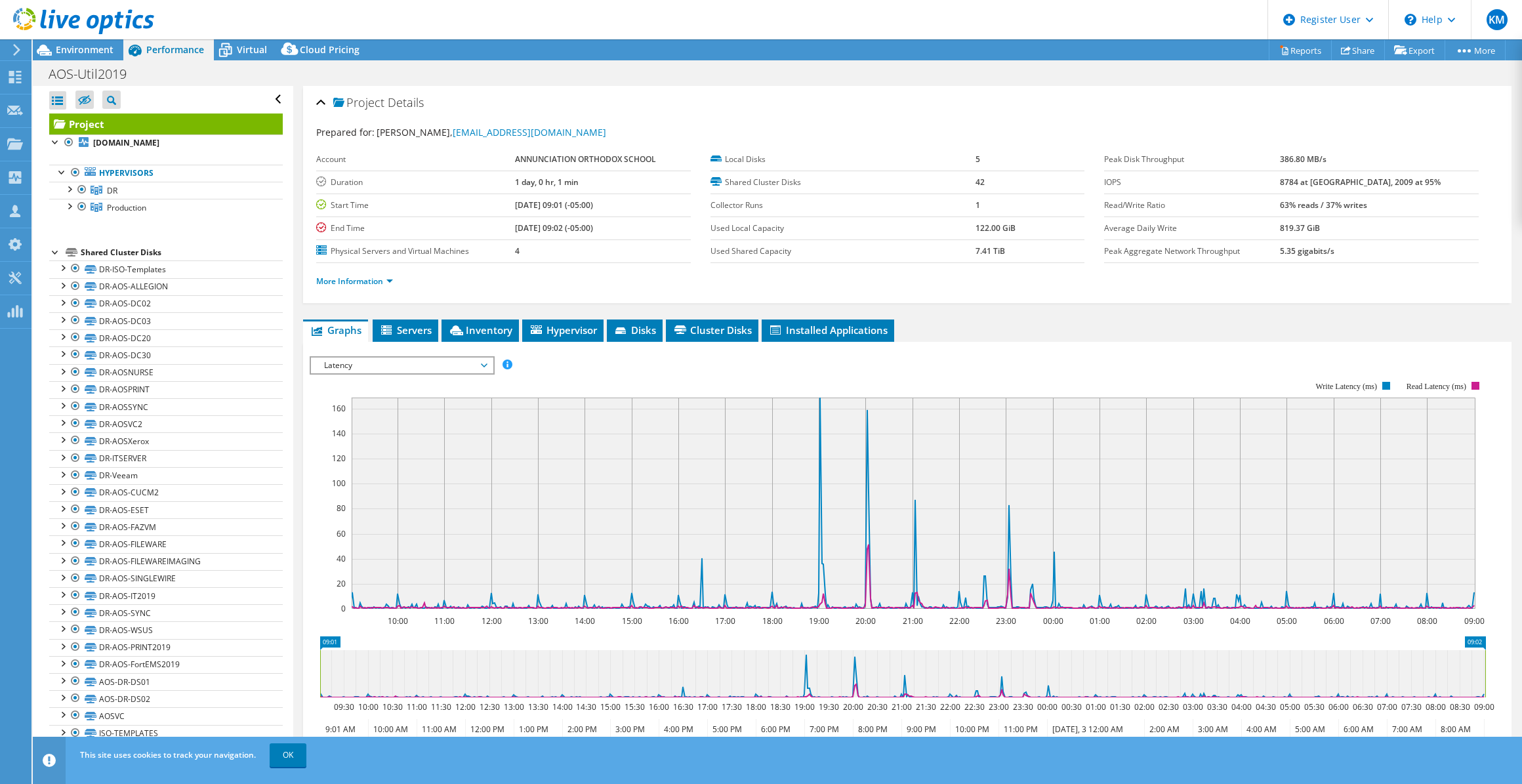
click at [357, 368] on span "Latency" at bounding box center [401, 365] width 169 height 15
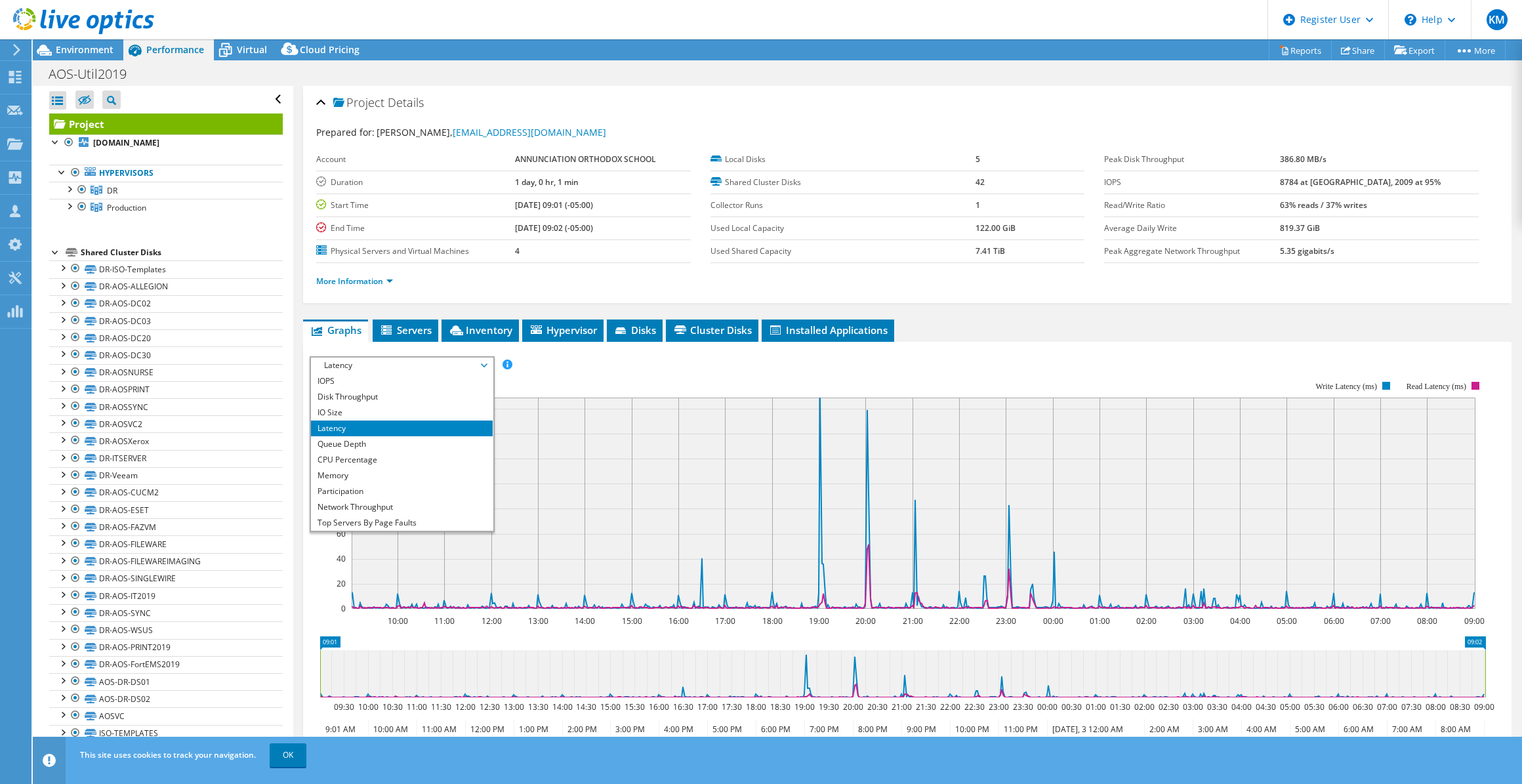
click at [756, 492] on rect at bounding box center [913, 503] width 1124 height 211
